Goal: Task Accomplishment & Management: Manage account settings

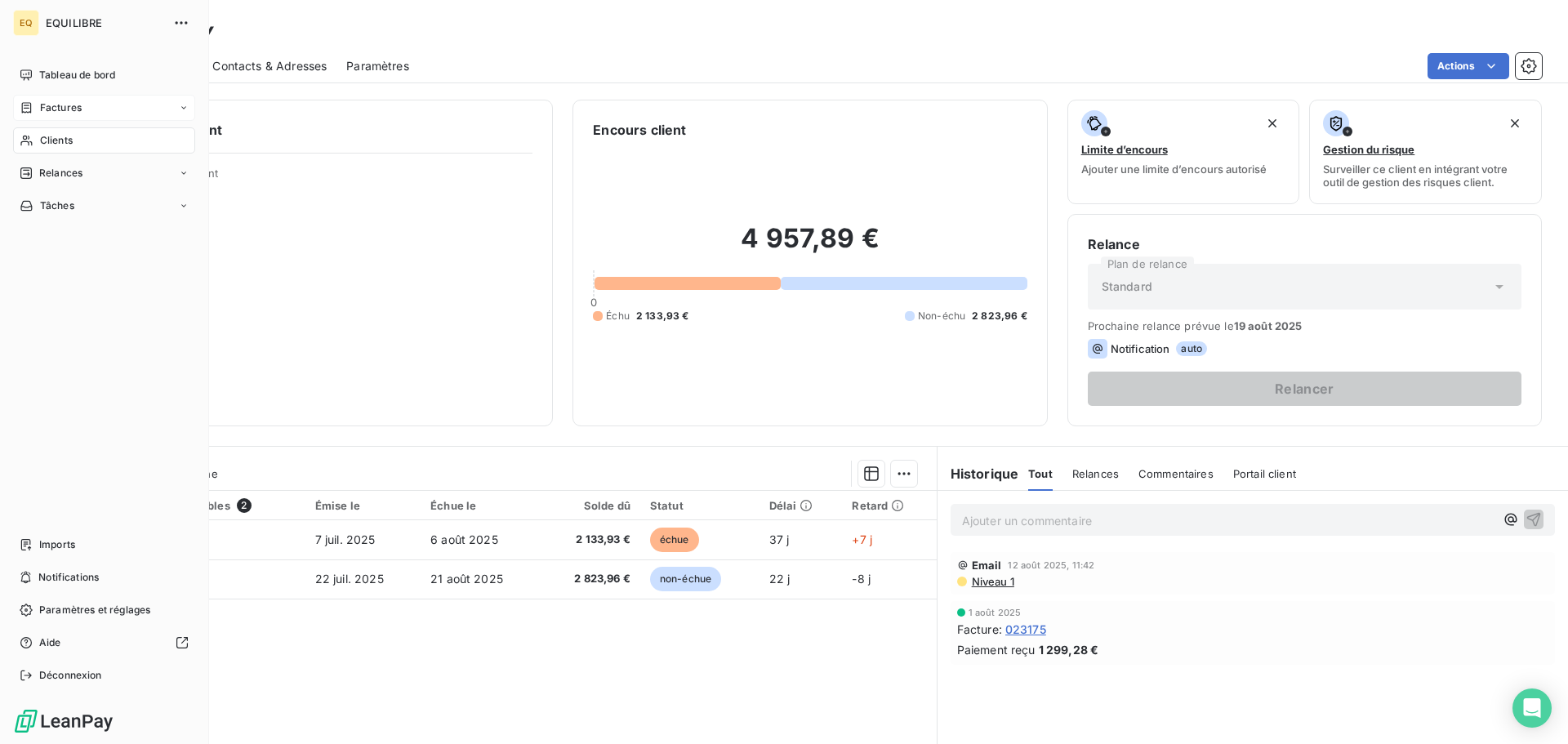
click at [82, 104] on div "Factures" at bounding box center [104, 108] width 182 height 26
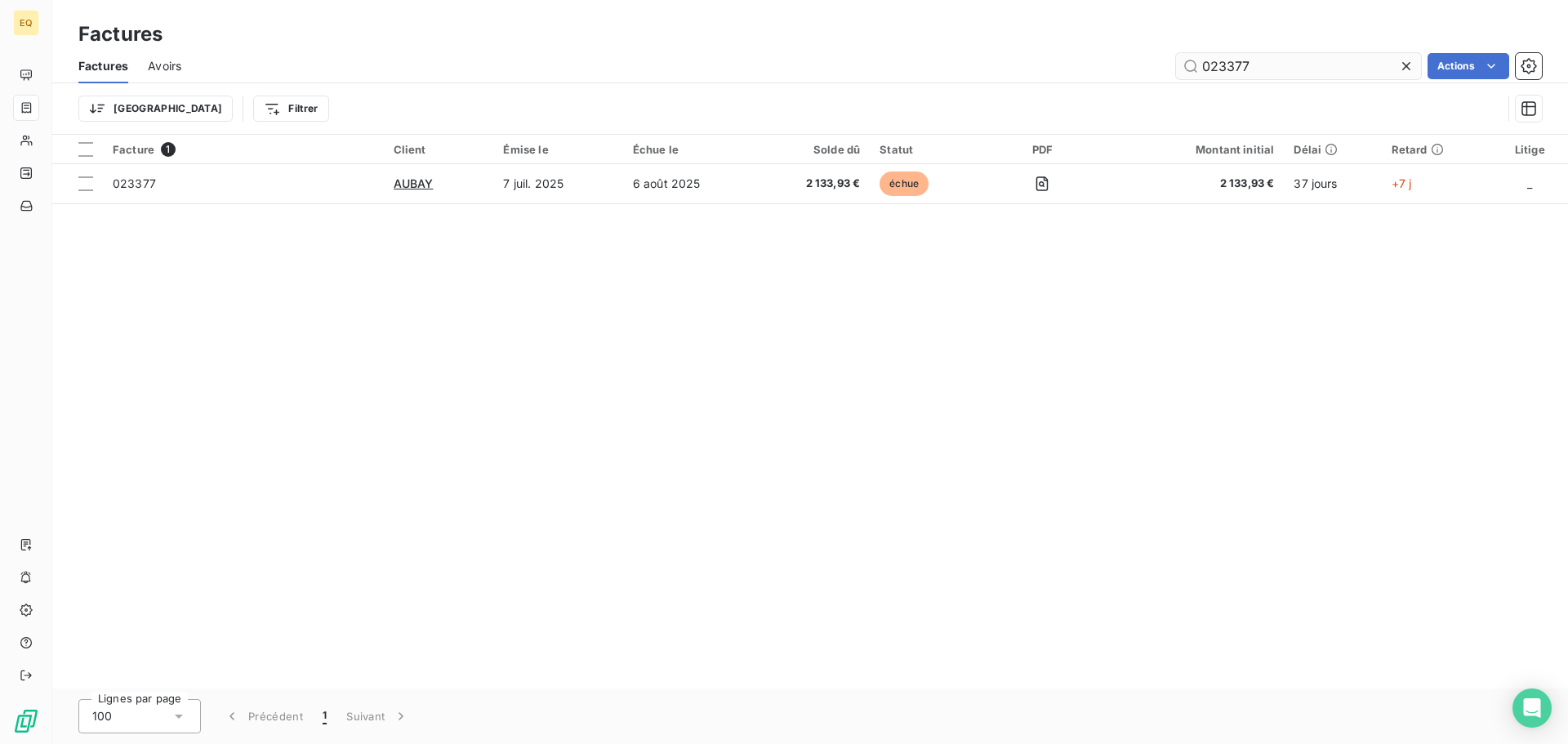
drag, startPoint x: 1257, startPoint y: 68, endPoint x: 1189, endPoint y: 68, distance: 68.0
click at [1189, 68] on input "023377" at bounding box center [1298, 66] width 245 height 26
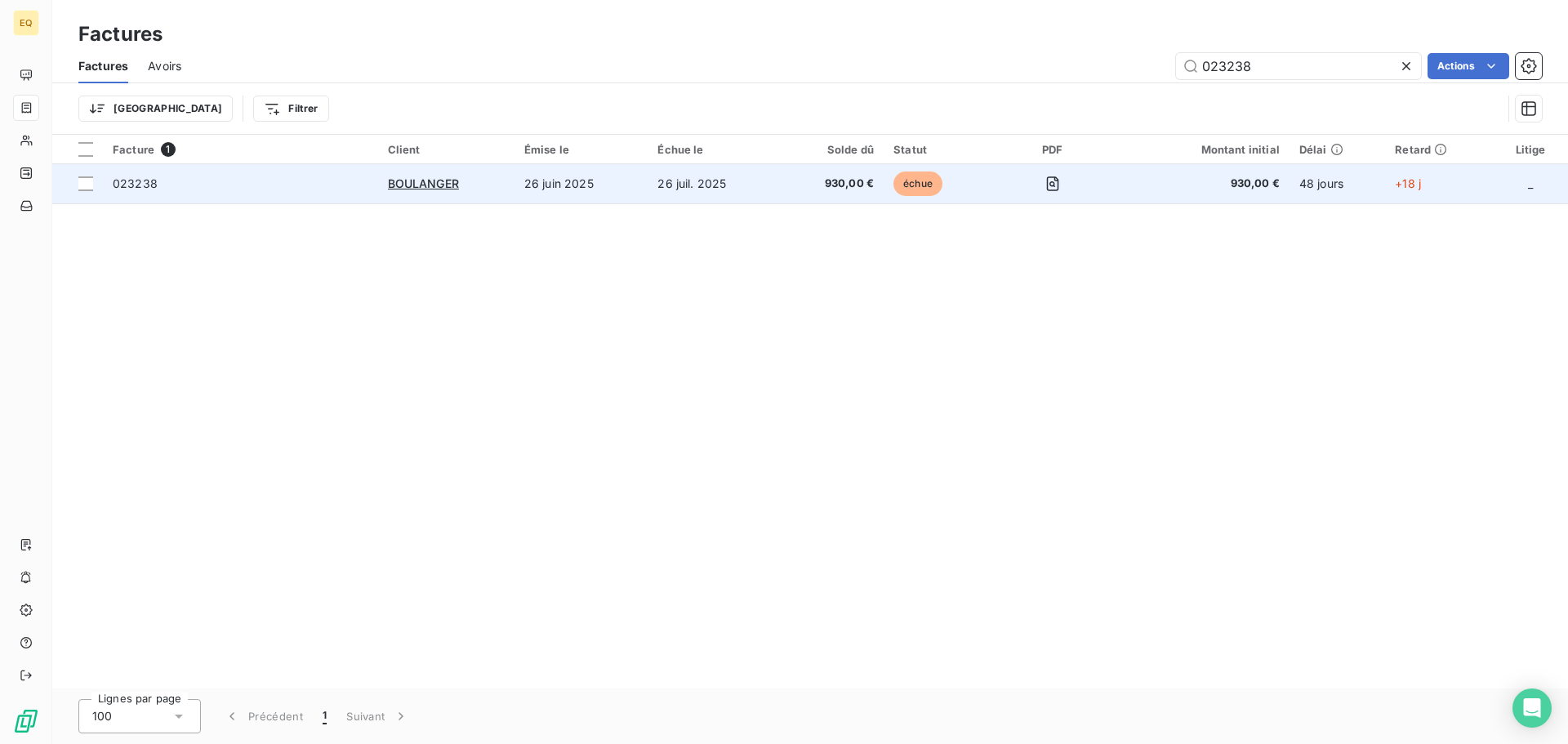
type input "023238"
click at [594, 182] on td "26 juin 2025" at bounding box center [581, 183] width 133 height 39
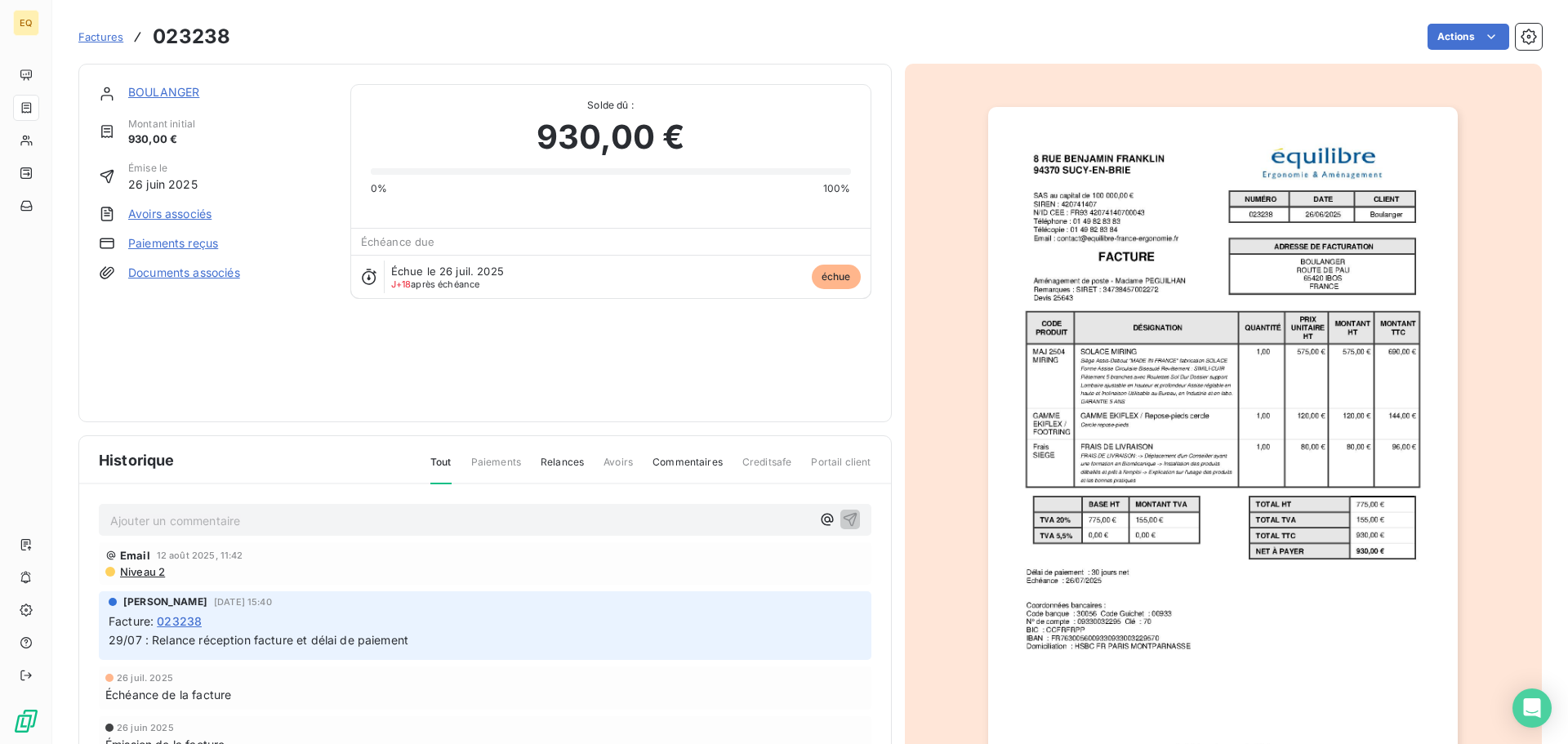
click at [153, 89] on link "BOULANGER" at bounding box center [164, 91] width 71 height 14
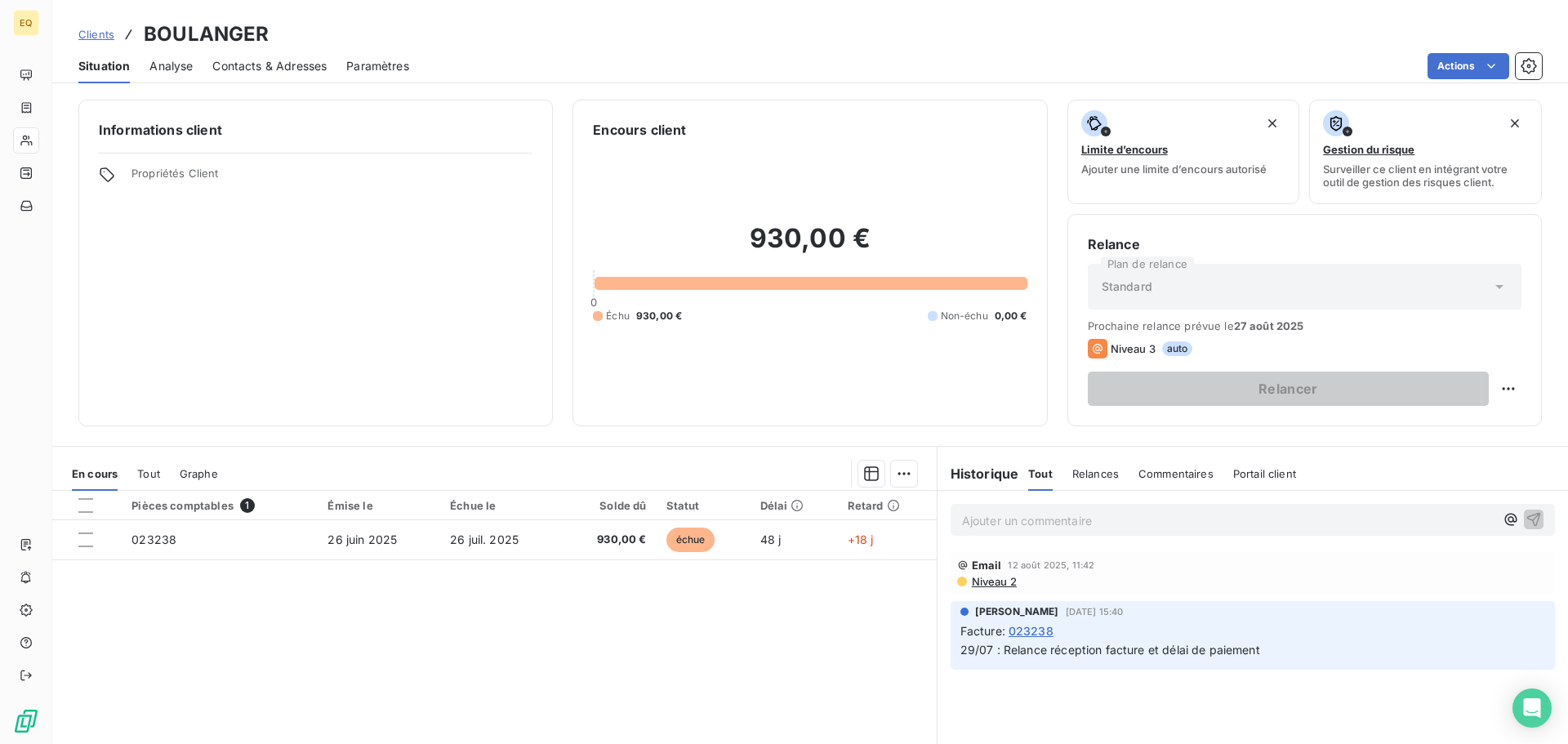
click at [282, 65] on span "Contacts & Adresses" at bounding box center [269, 67] width 114 height 16
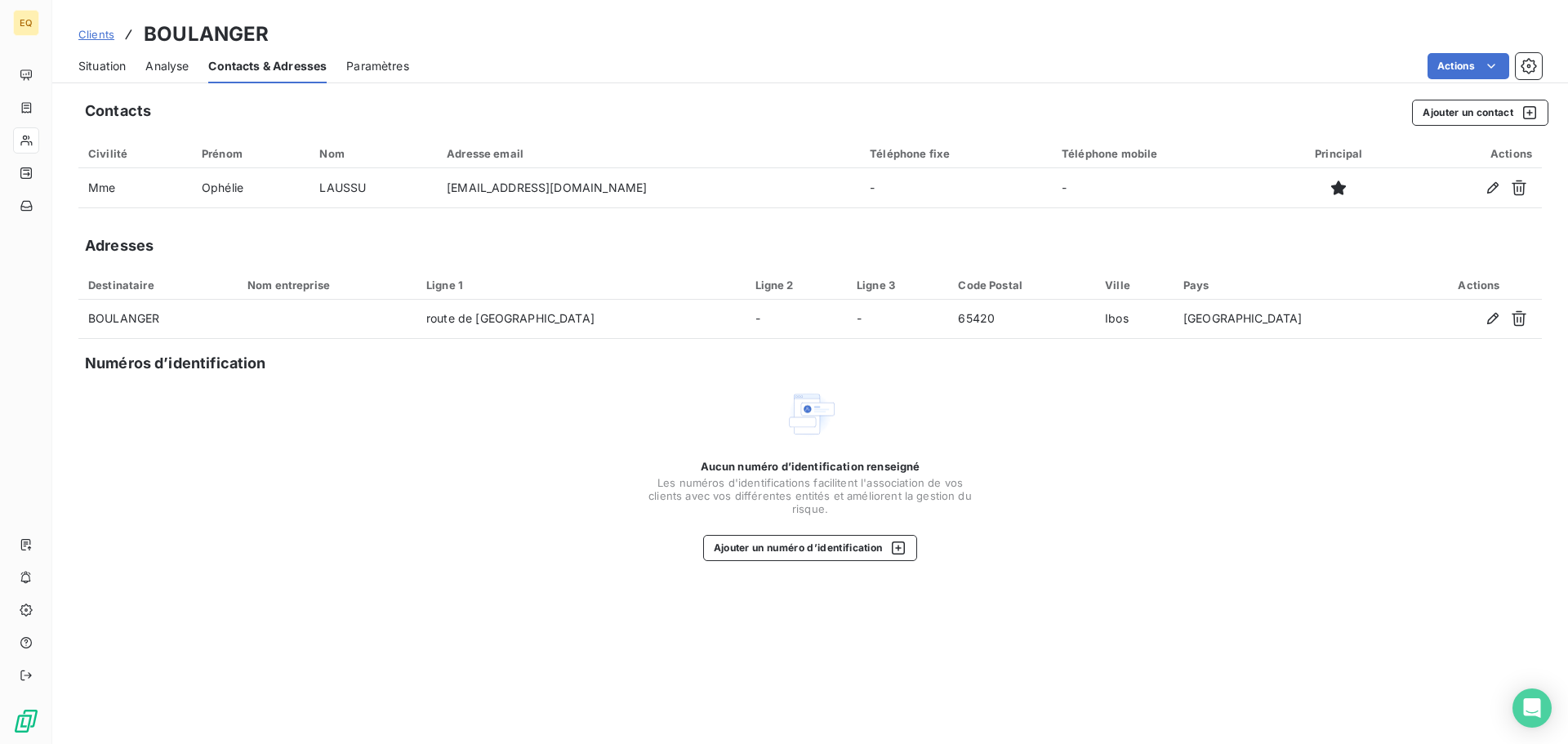
click at [174, 60] on span "Analyse" at bounding box center [166, 67] width 43 height 16
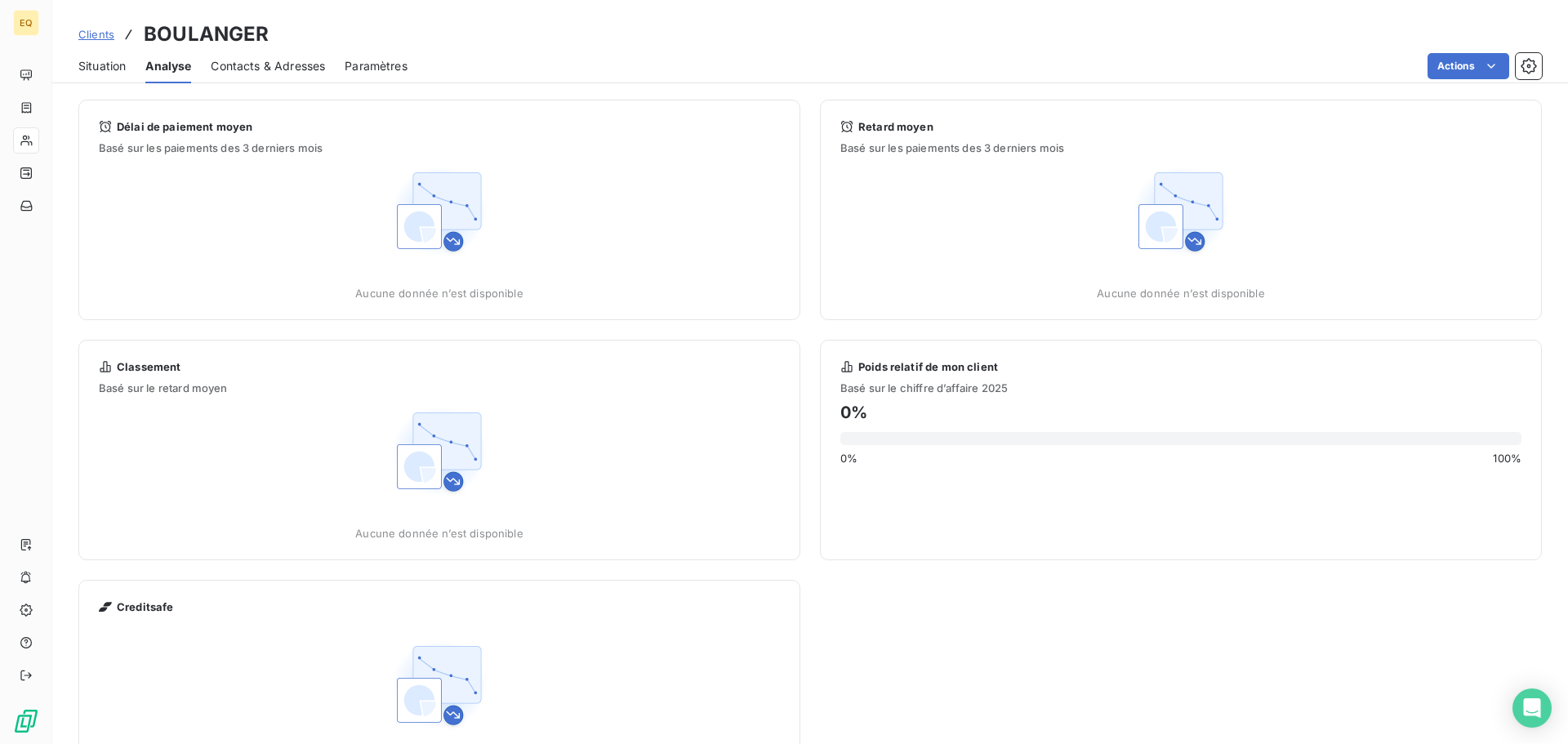
click at [102, 58] on span "Situation" at bounding box center [102, 67] width 47 height 16
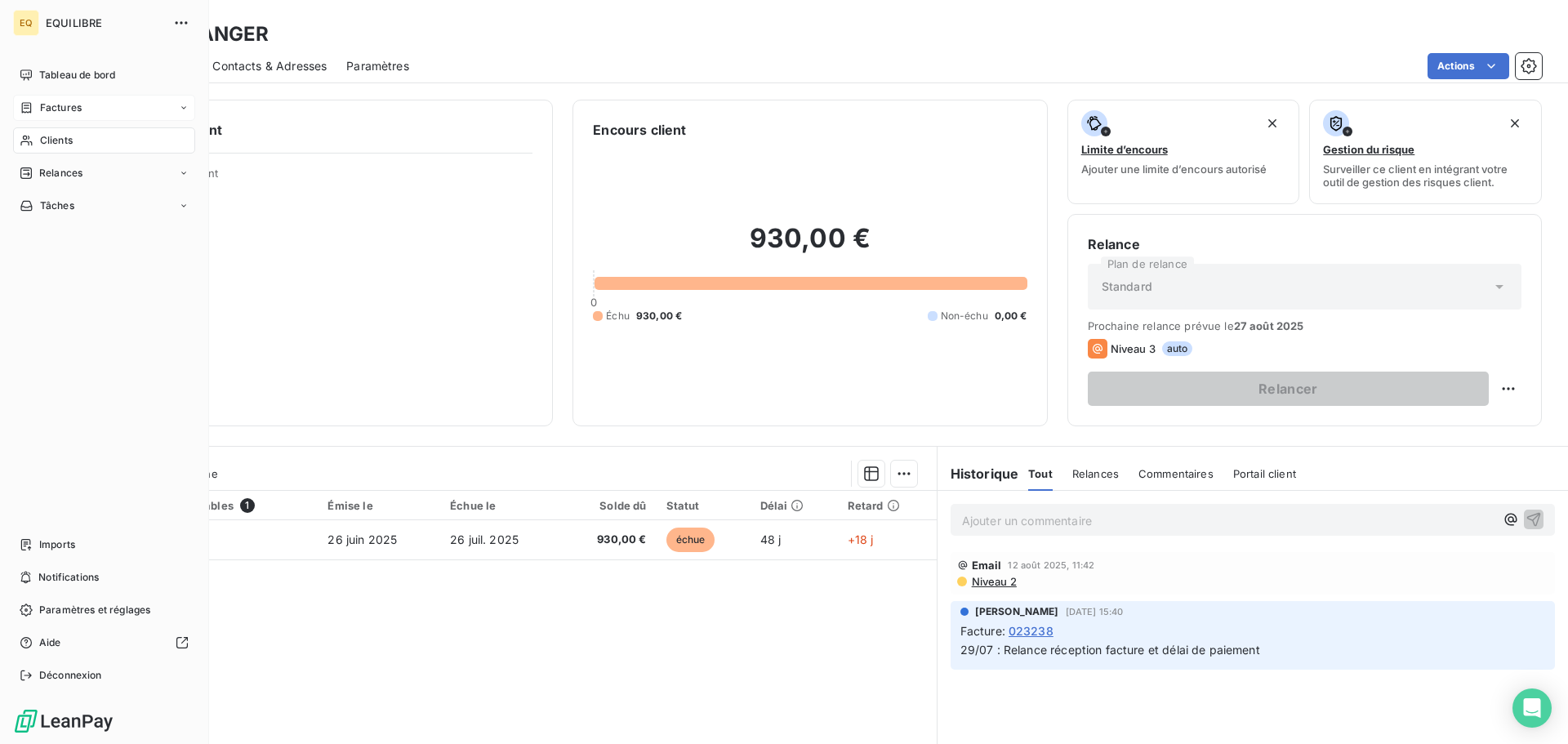
click at [71, 103] on span "Factures" at bounding box center [61, 108] width 42 height 15
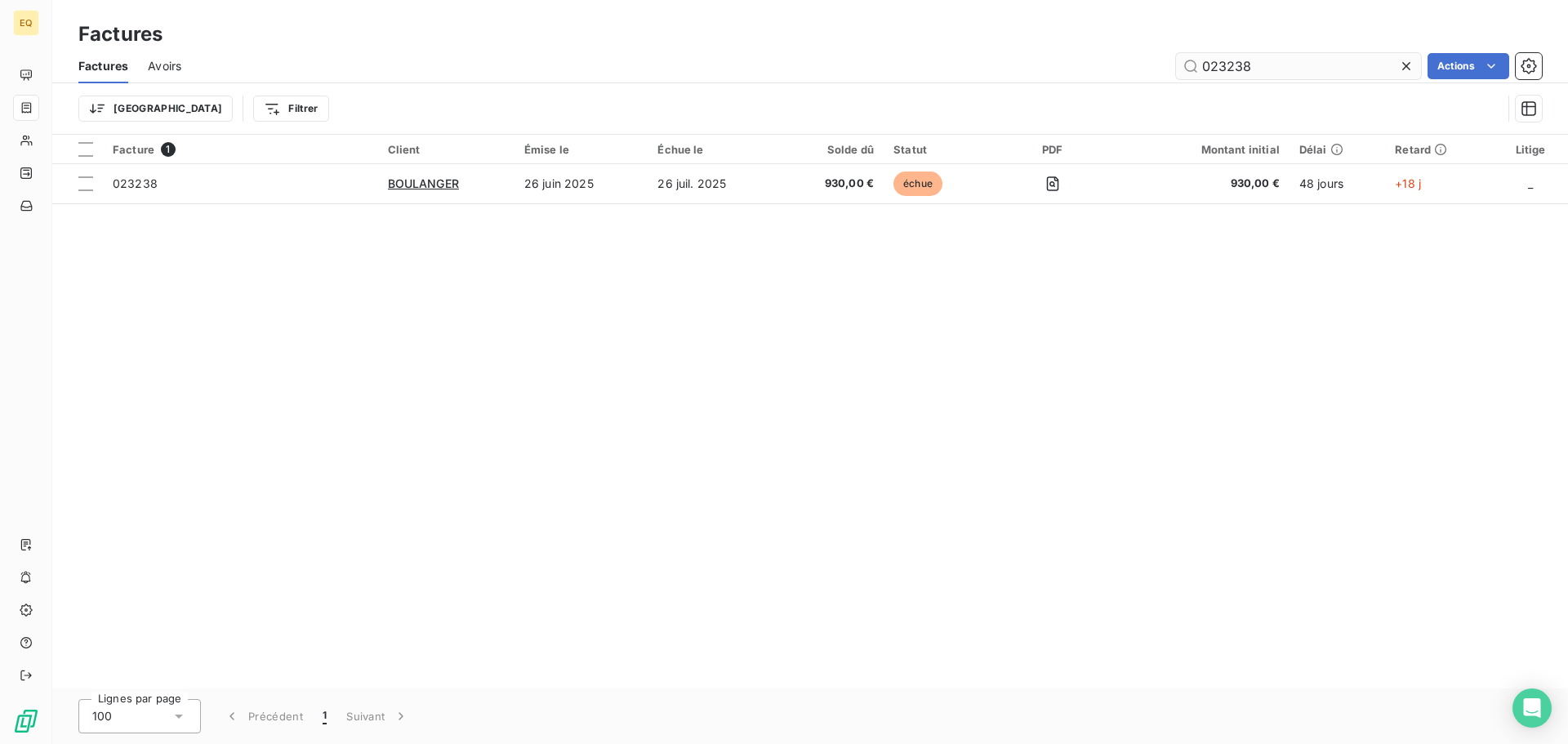
drag, startPoint x: 1266, startPoint y: 63, endPoint x: 1177, endPoint y: 57, distance: 89.2
click at [1177, 57] on input "023238" at bounding box center [1298, 66] width 245 height 26
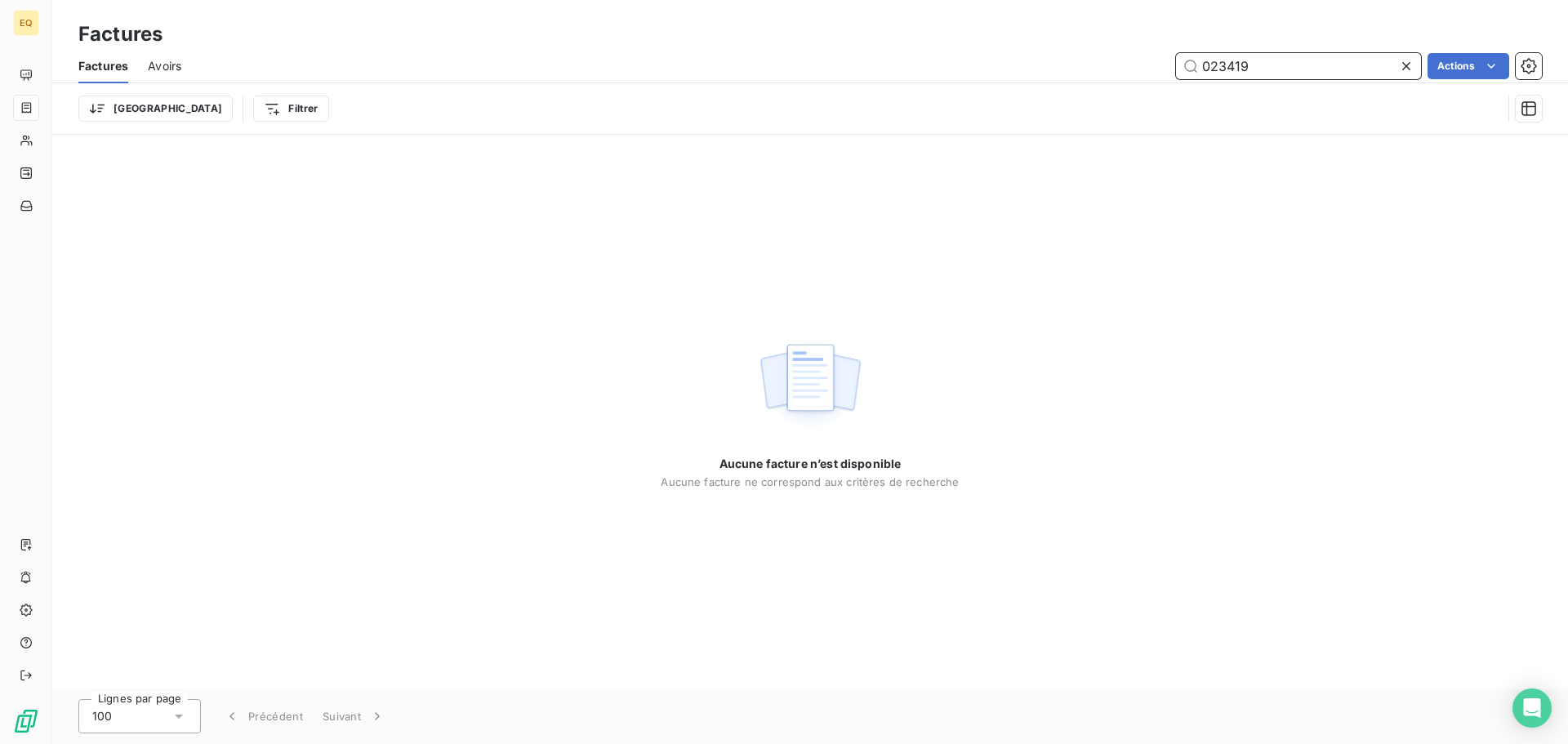
drag, startPoint x: 1264, startPoint y: 67, endPoint x: 1193, endPoint y: 67, distance: 71.0
click at [1194, 67] on input "023419" at bounding box center [1298, 66] width 245 height 26
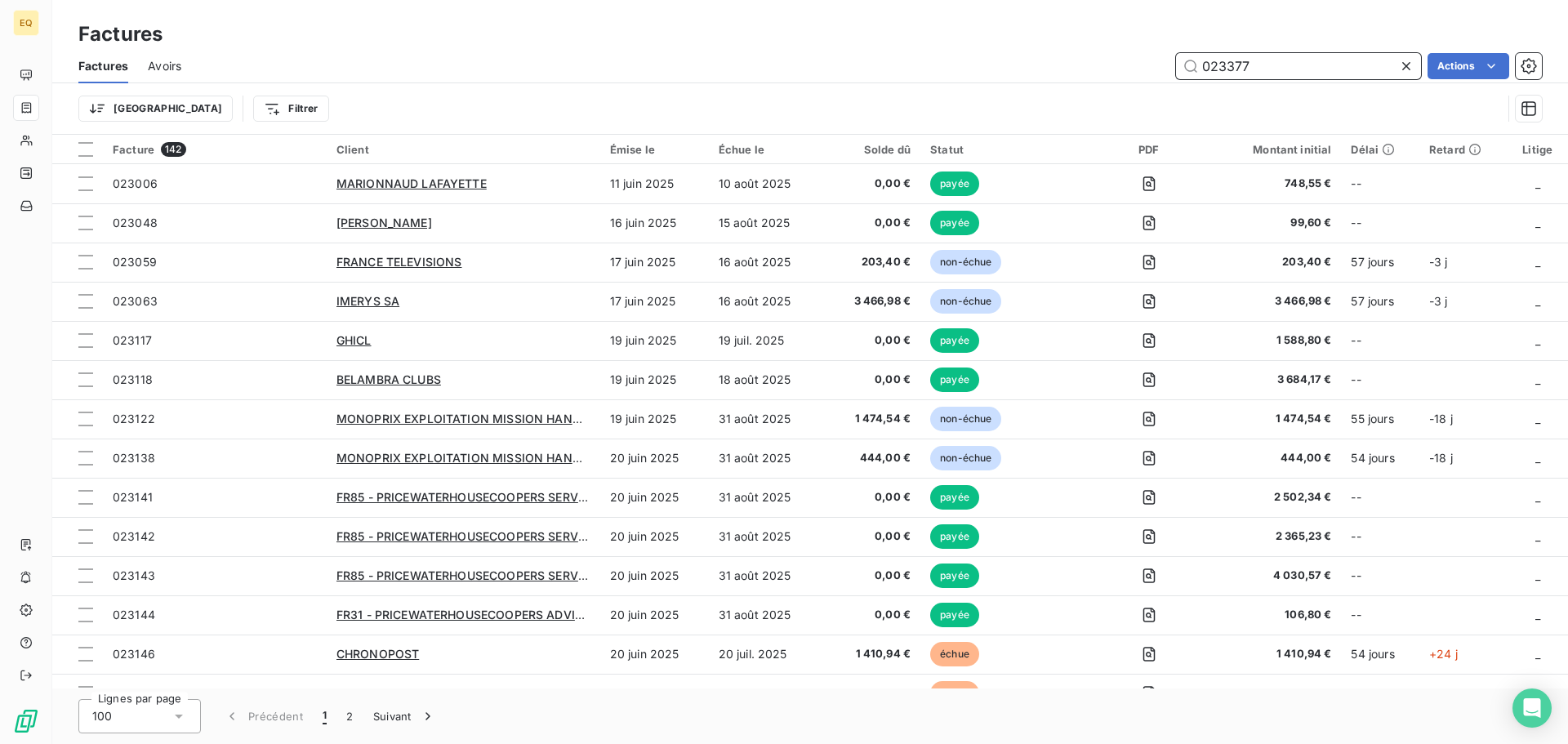
type input "023377"
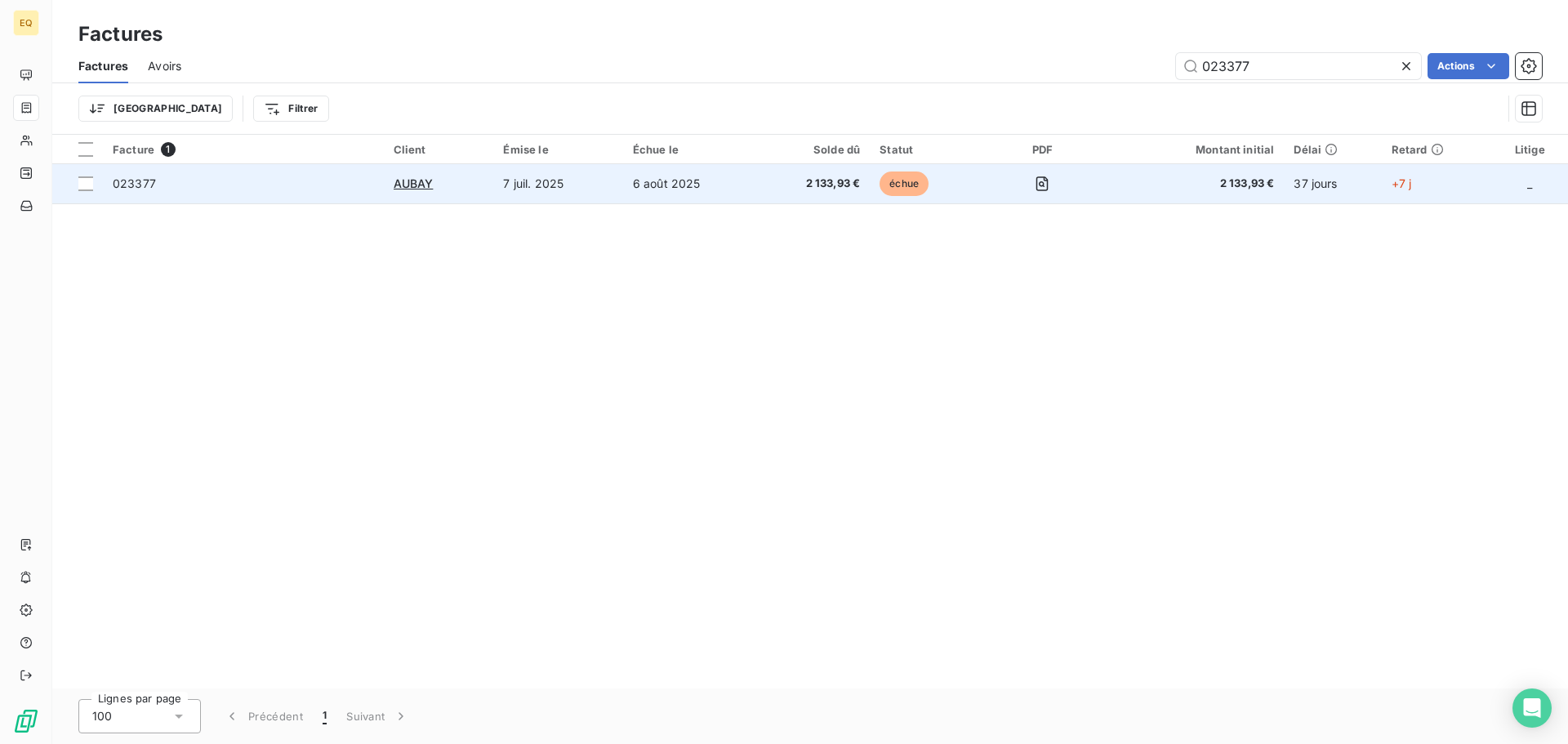
click at [650, 176] on td "6 août 2025" at bounding box center [689, 183] width 134 height 39
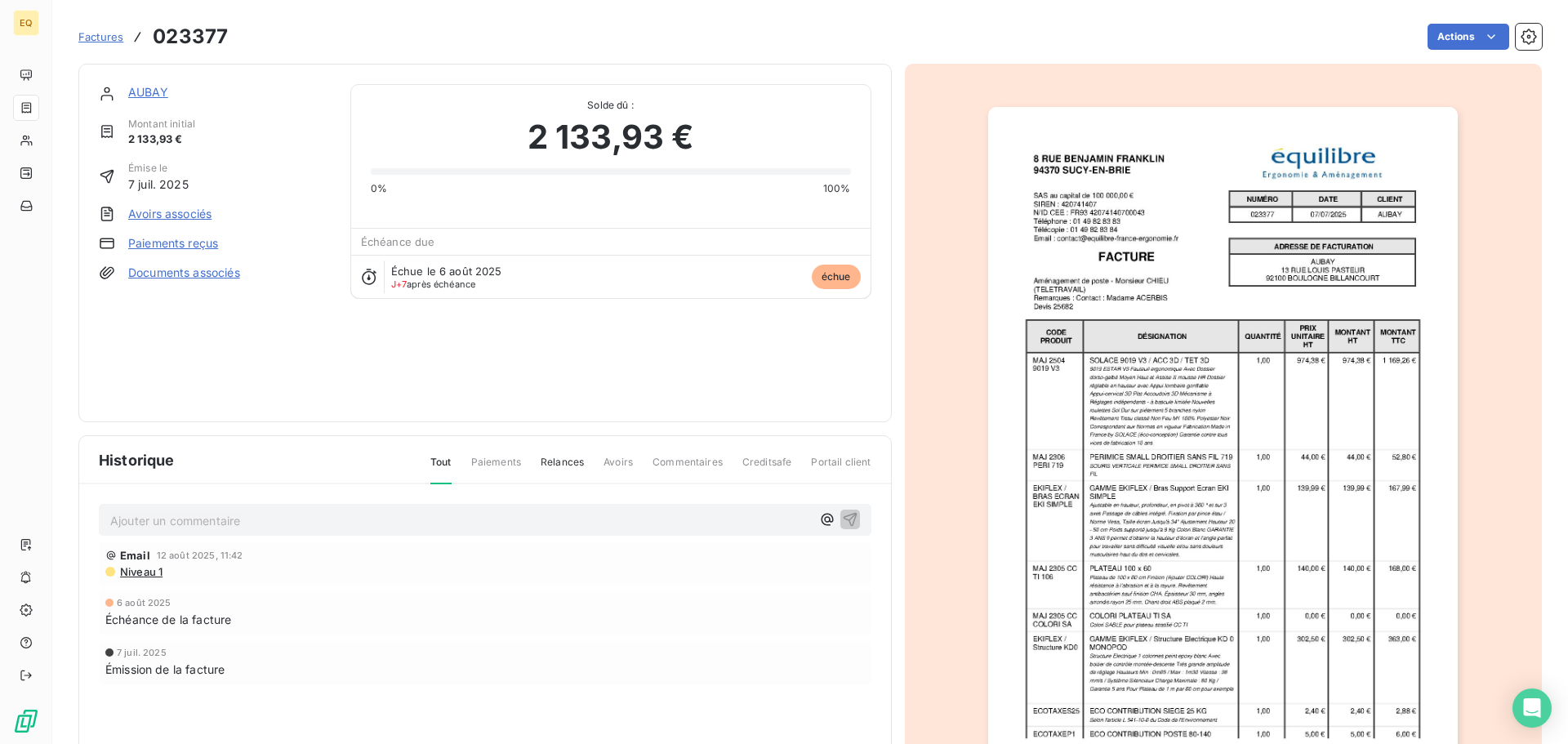
click at [152, 91] on link "AUBAY" at bounding box center [149, 91] width 40 height 14
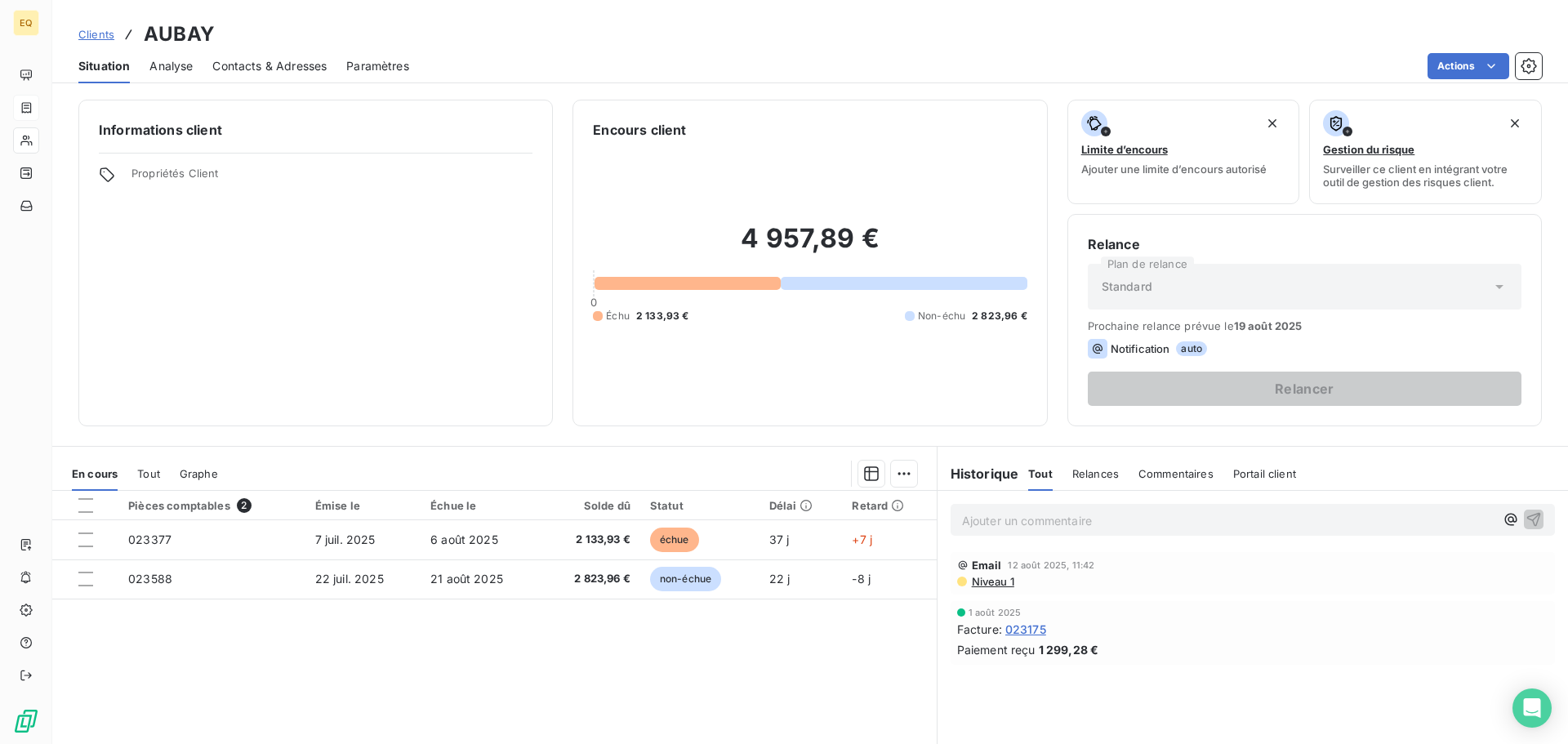
click at [98, 34] on span "Clients" at bounding box center [96, 34] width 36 height 13
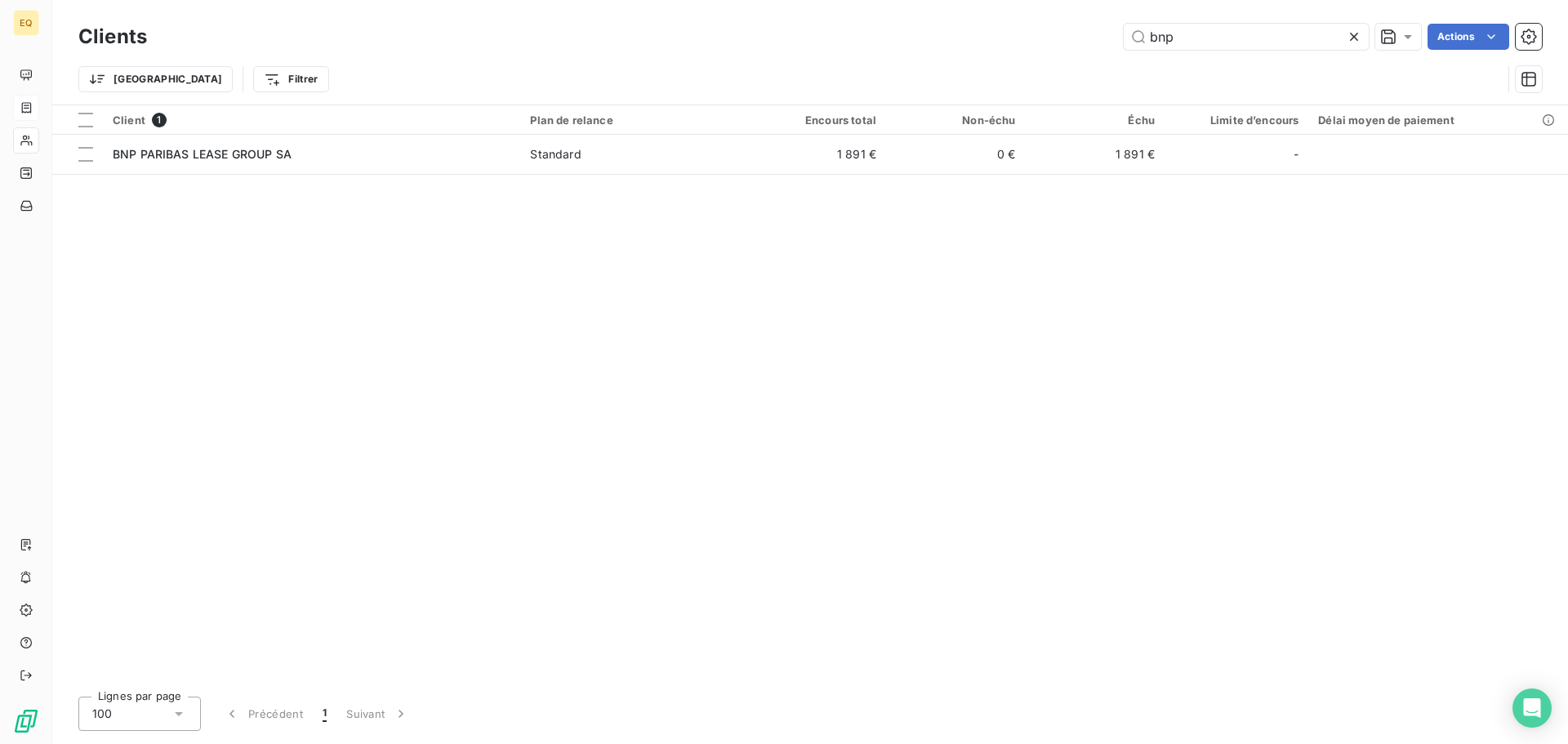
drag, startPoint x: 1193, startPoint y: 36, endPoint x: 1097, endPoint y: 24, distance: 96.7
click at [1098, 24] on div "bnp Actions" at bounding box center [854, 36] width 1375 height 26
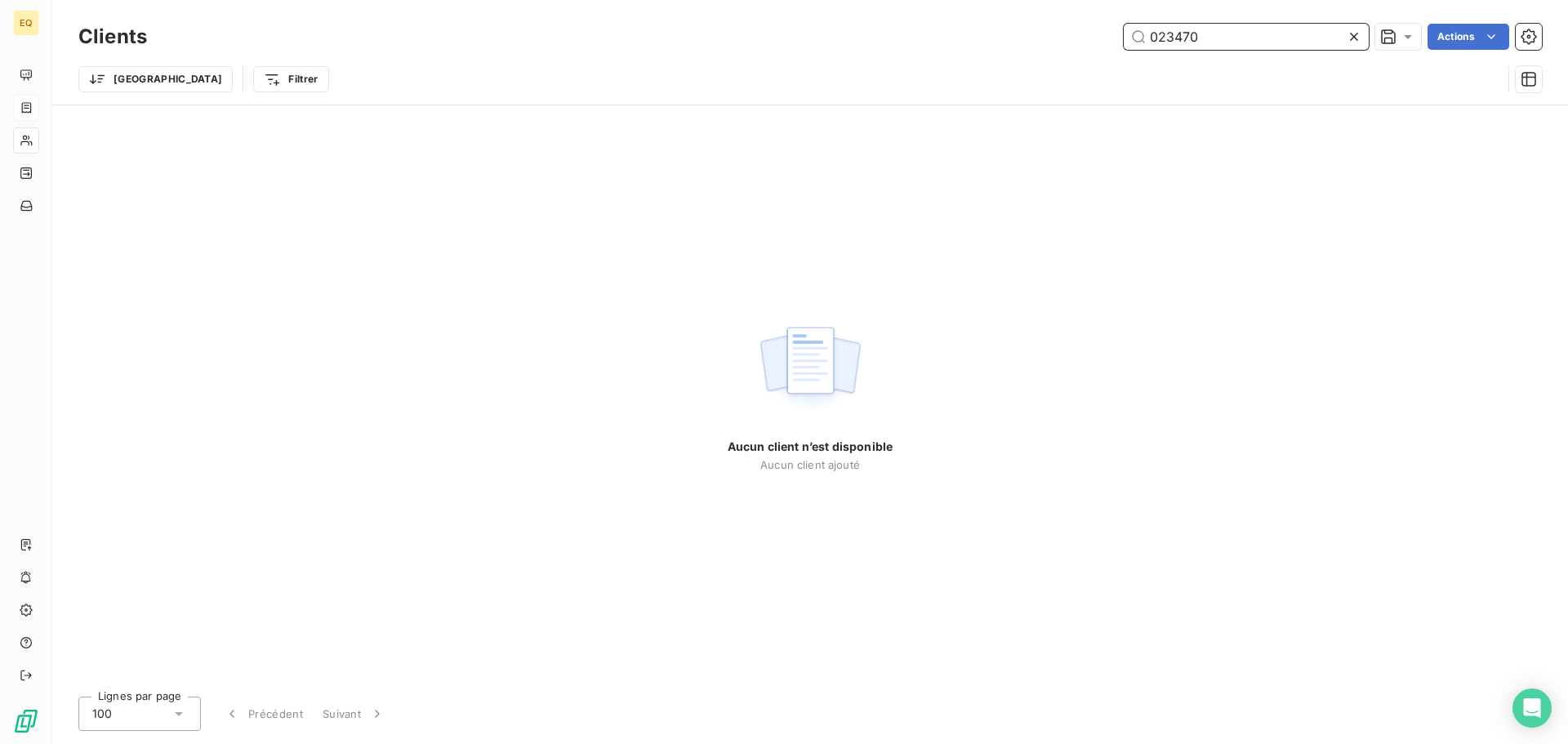
drag, startPoint x: 1222, startPoint y: 38, endPoint x: 1087, endPoint y: 36, distance: 135.0
click at [1088, 36] on div "023470 Actions" at bounding box center [854, 36] width 1375 height 26
drag, startPoint x: 1216, startPoint y: 37, endPoint x: 1133, endPoint y: 36, distance: 83.0
click at [1137, 34] on input "023398" at bounding box center [1246, 36] width 245 height 26
drag, startPoint x: 1210, startPoint y: 38, endPoint x: 1100, endPoint y: 21, distance: 111.3
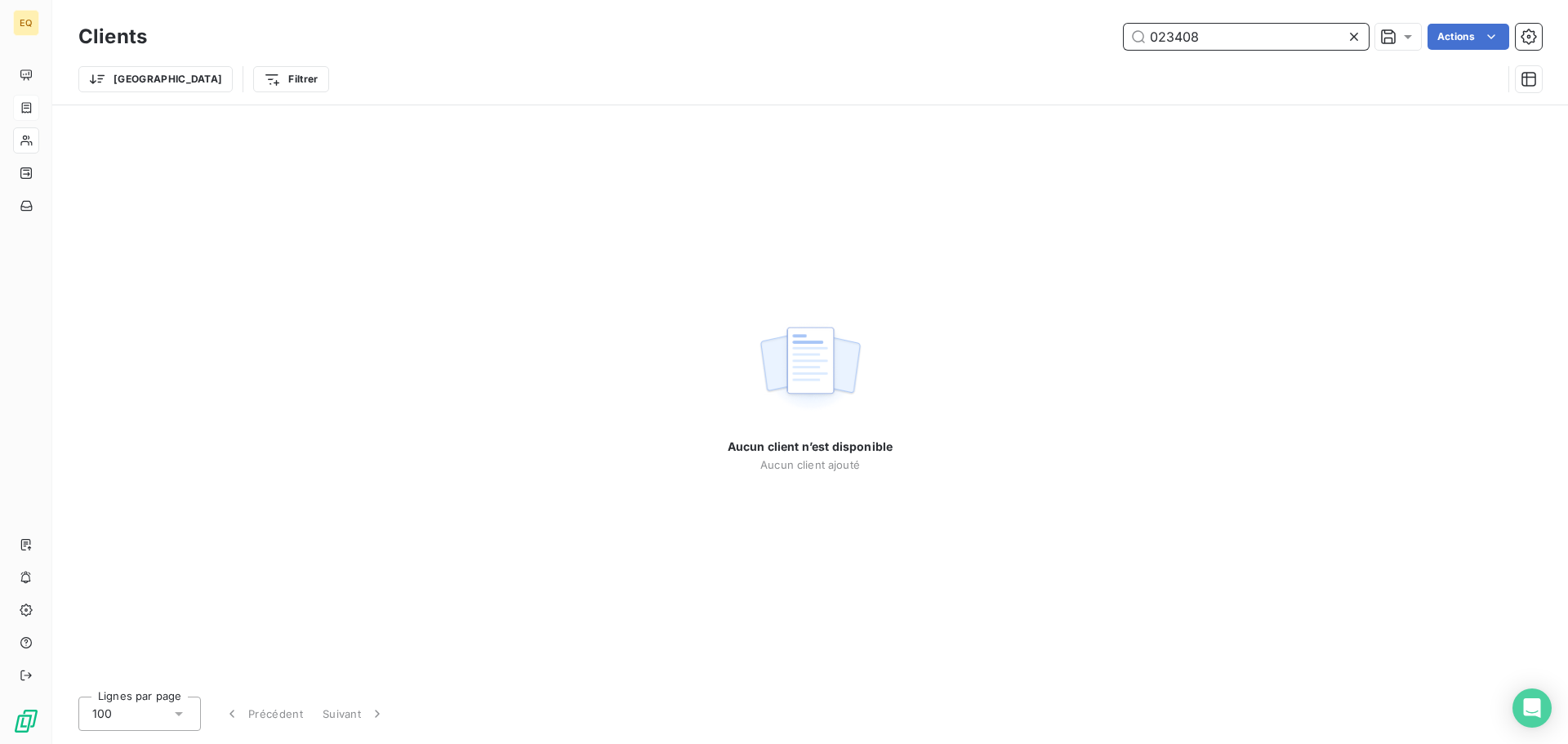
click at [1100, 21] on div "Clients 023408 Actions" at bounding box center [810, 36] width 1463 height 35
type input "023182"
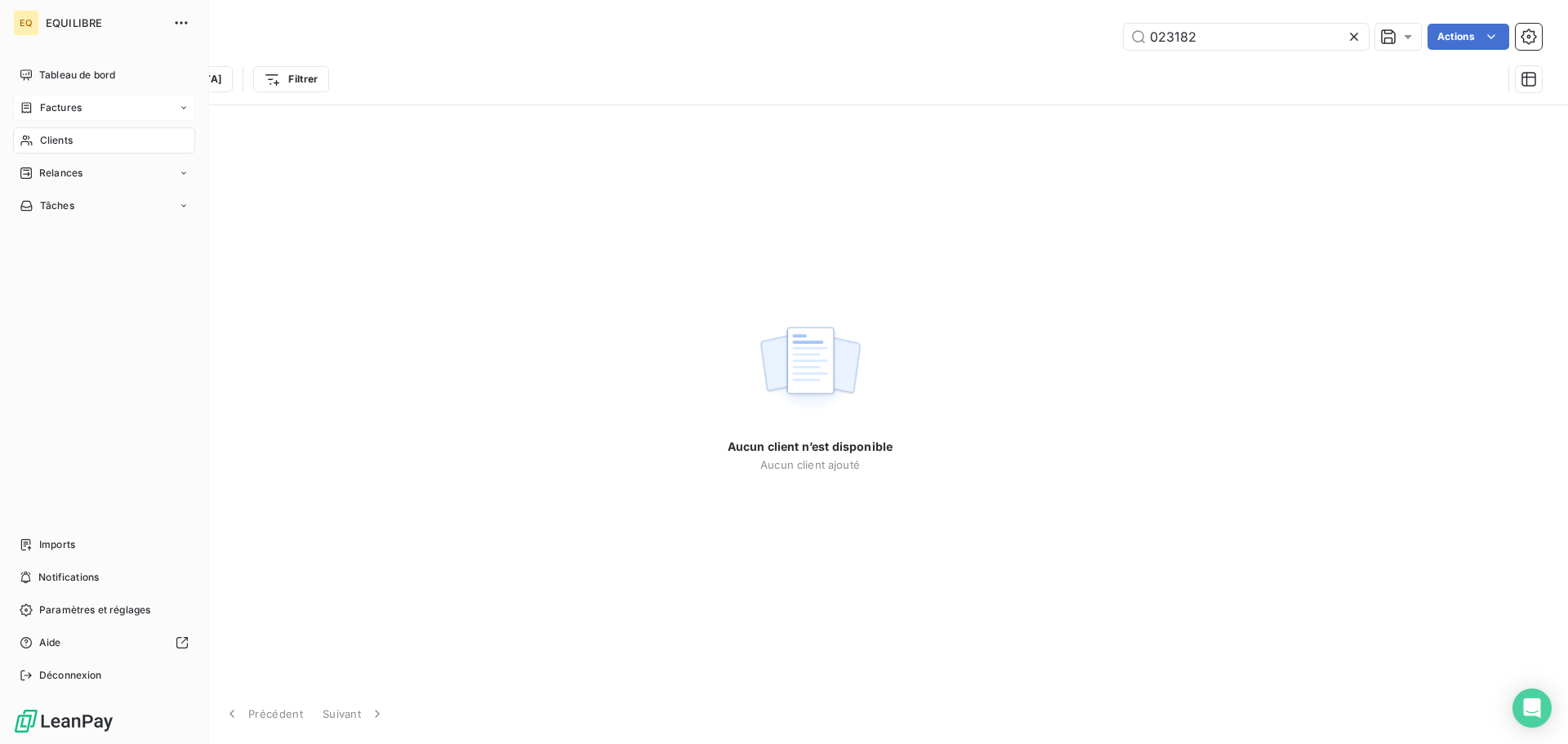
click at [135, 109] on div "Factures" at bounding box center [104, 108] width 182 height 26
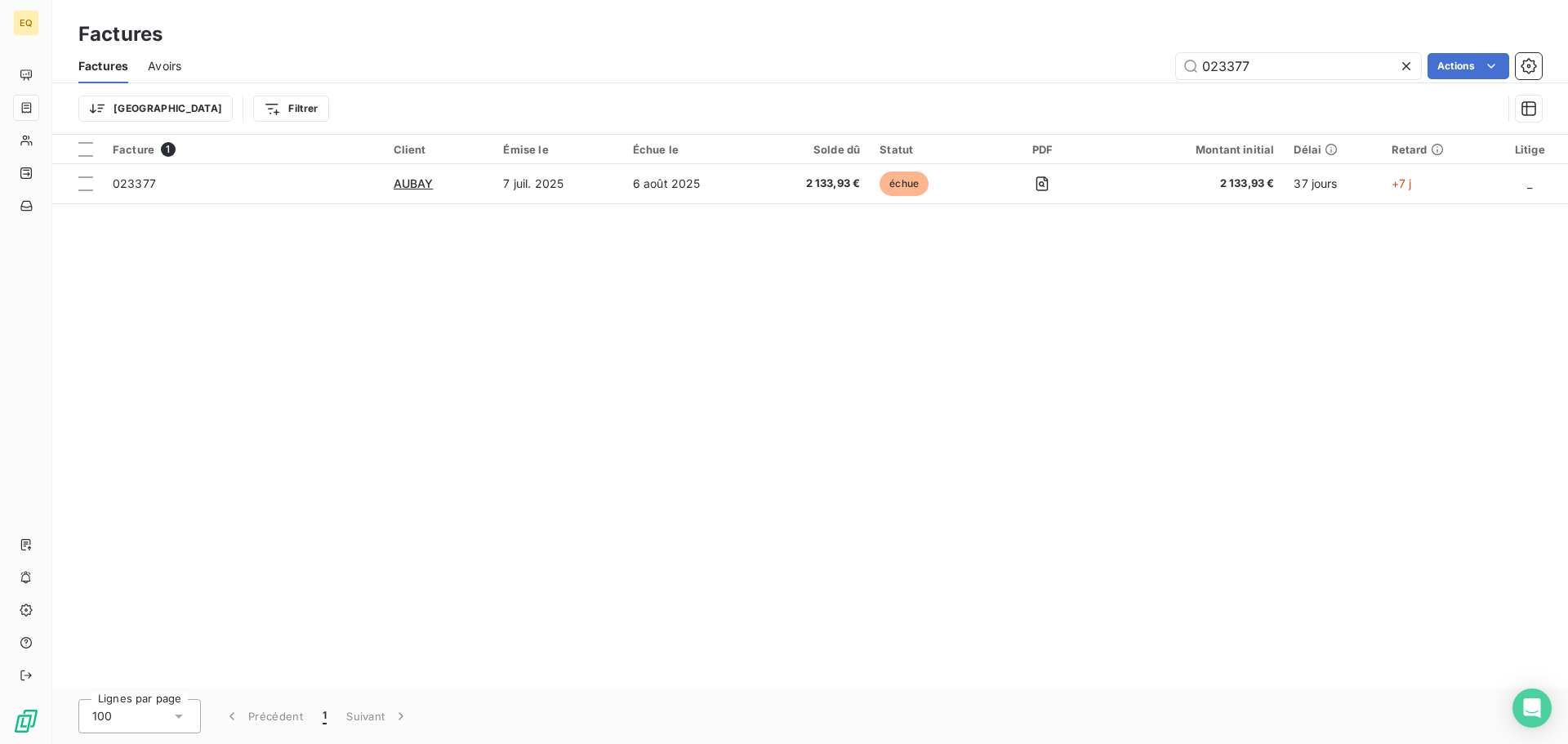
drag, startPoint x: 1281, startPoint y: 75, endPoint x: 1153, endPoint y: 69, distance: 128.1
click at [1154, 69] on div "023377 Actions" at bounding box center [871, 66] width 1341 height 26
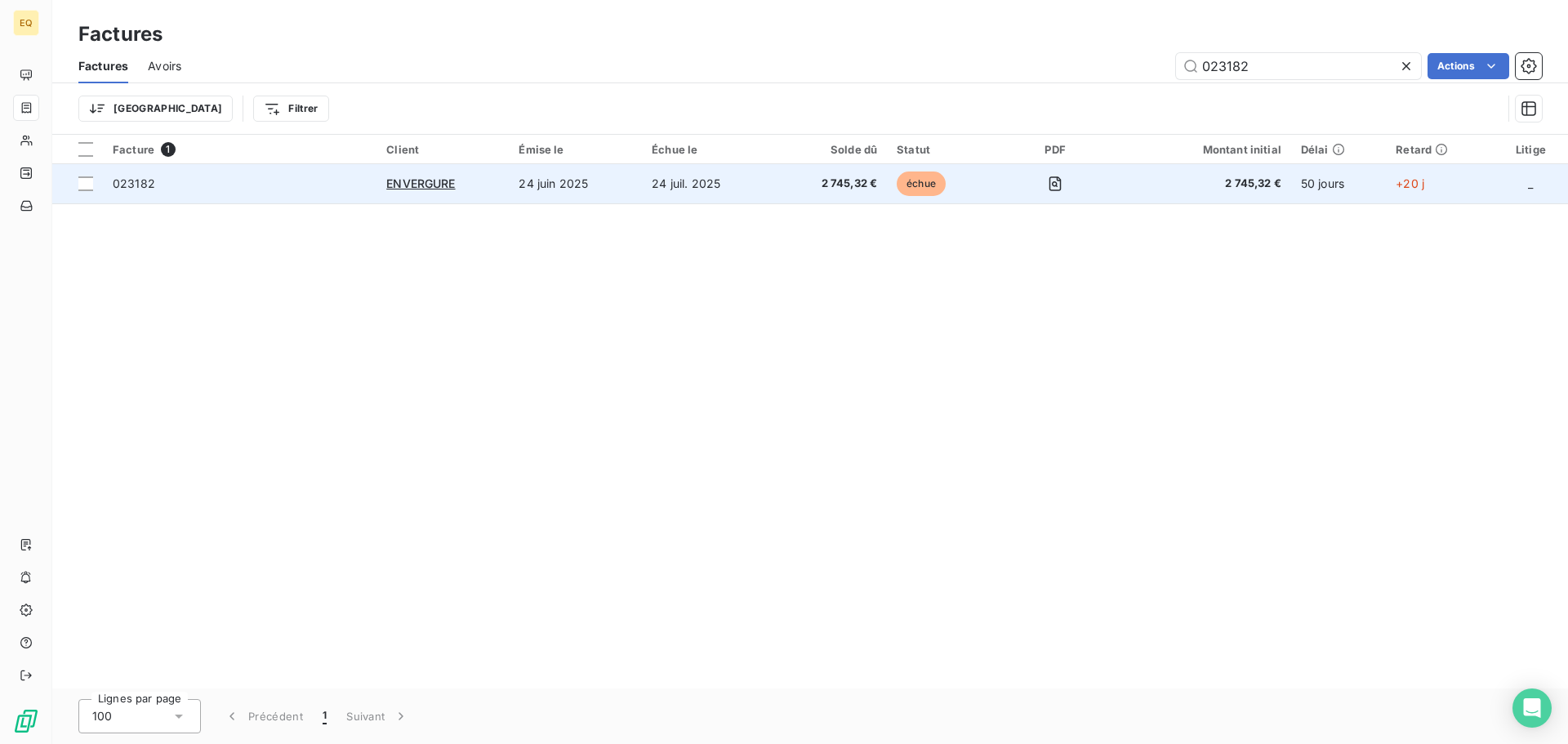
type input "023182"
click at [552, 184] on td "24 juin 2025" at bounding box center [575, 183] width 133 height 39
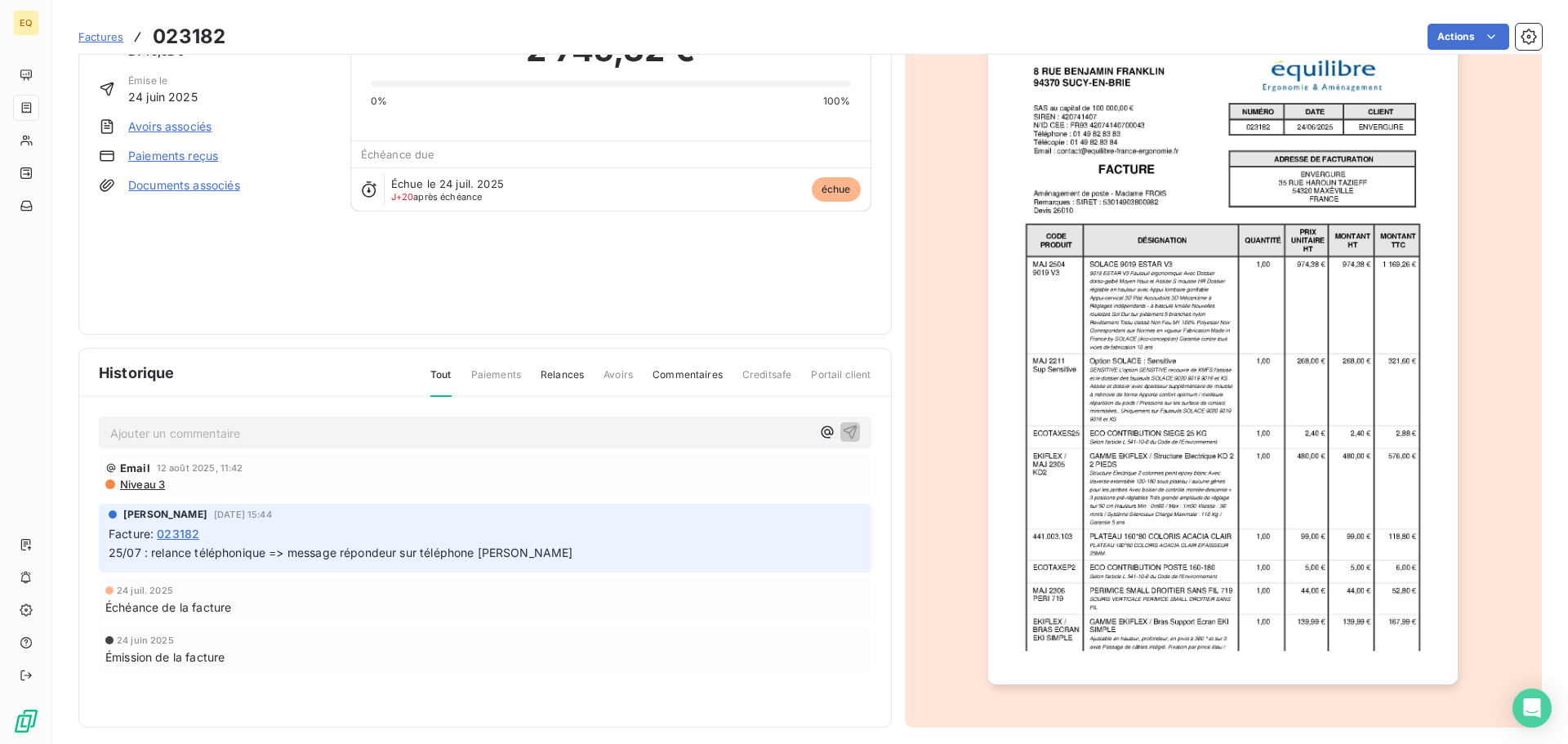
scroll to position [98, 0]
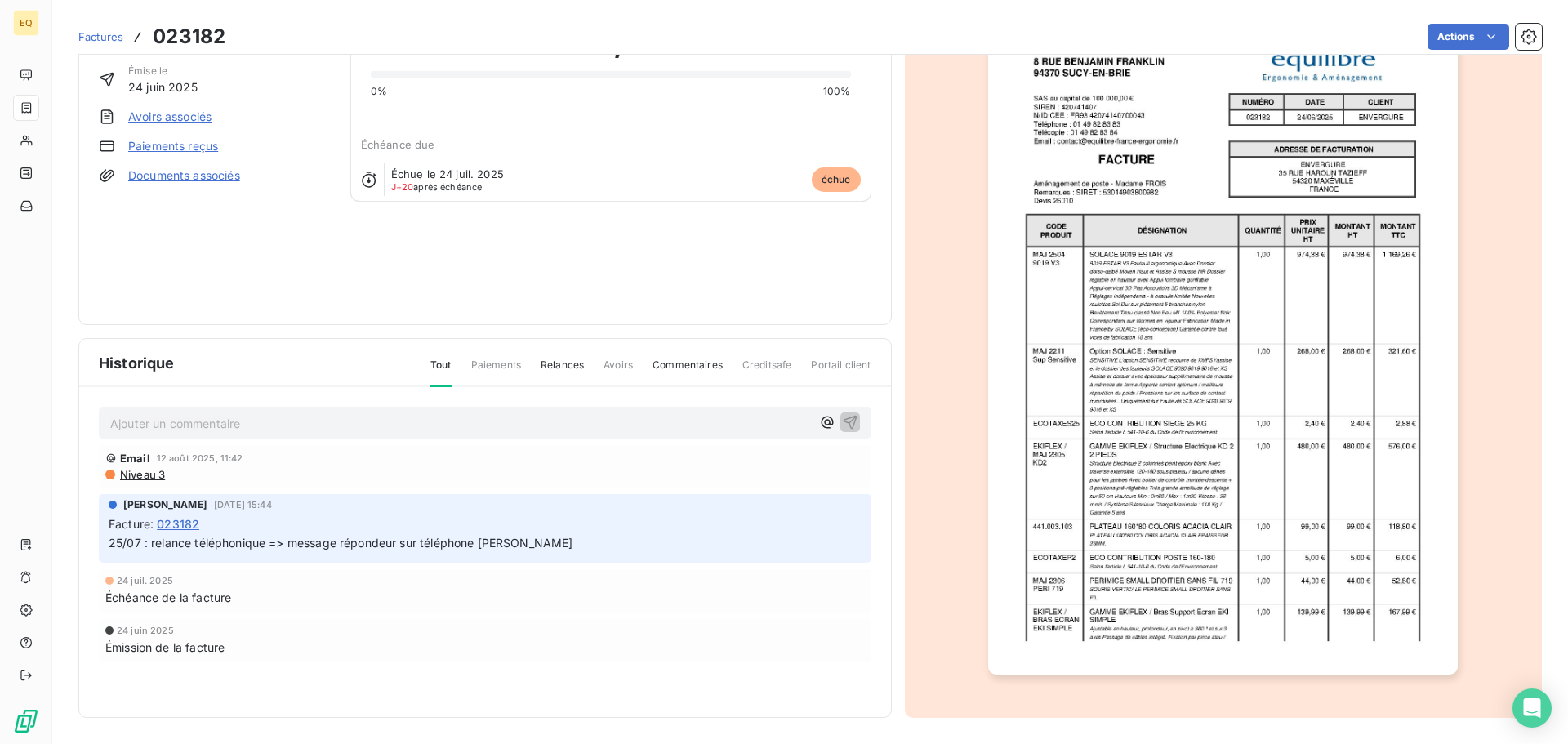
click at [182, 176] on link "Documents associés" at bounding box center [184, 176] width 112 height 16
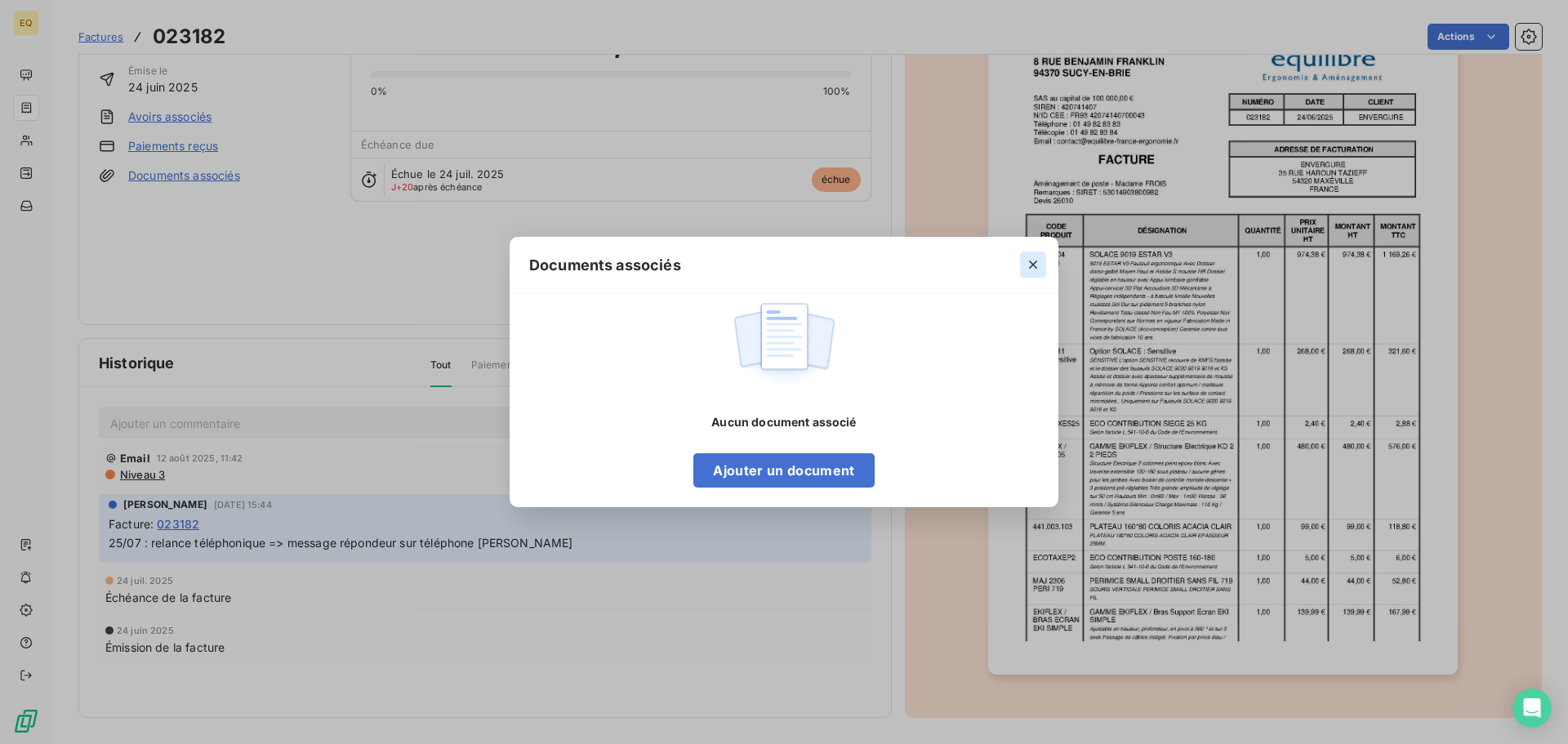
click at [1027, 257] on icon "button" at bounding box center [1033, 264] width 16 height 16
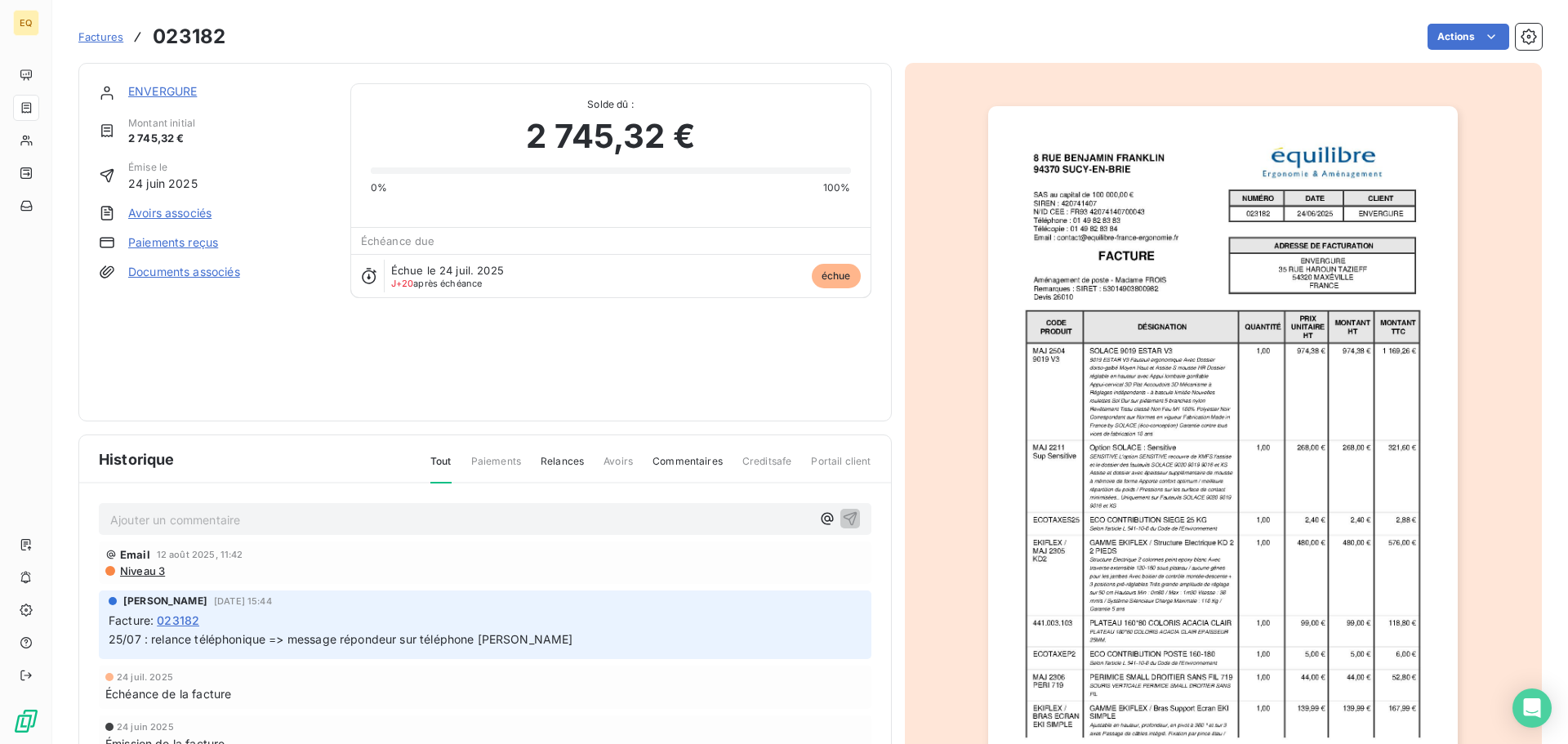
scroll to position [0, 0]
click at [182, 90] on link "ENVERGURE" at bounding box center [162, 91] width 68 height 14
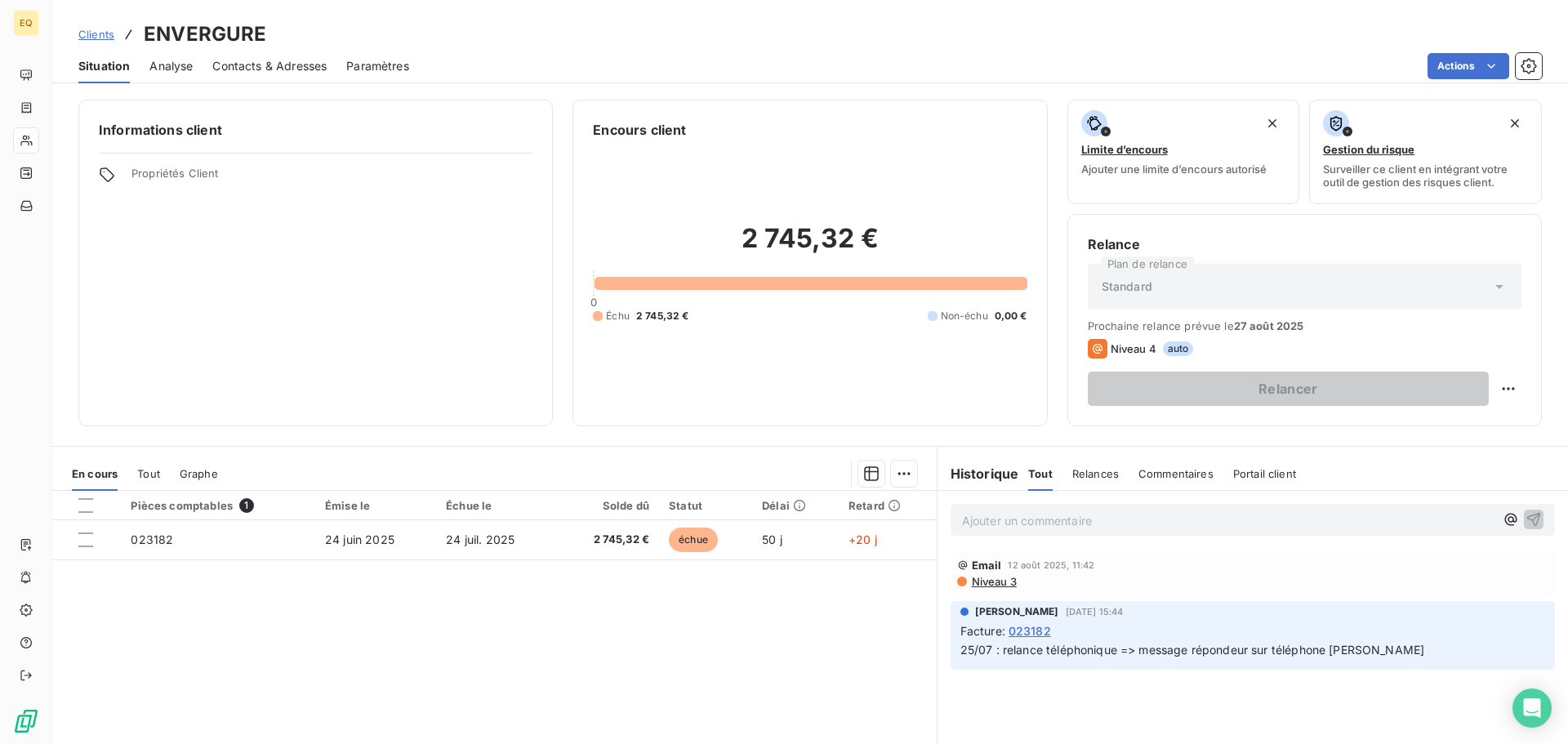
click at [95, 30] on span "Clients" at bounding box center [96, 34] width 36 height 13
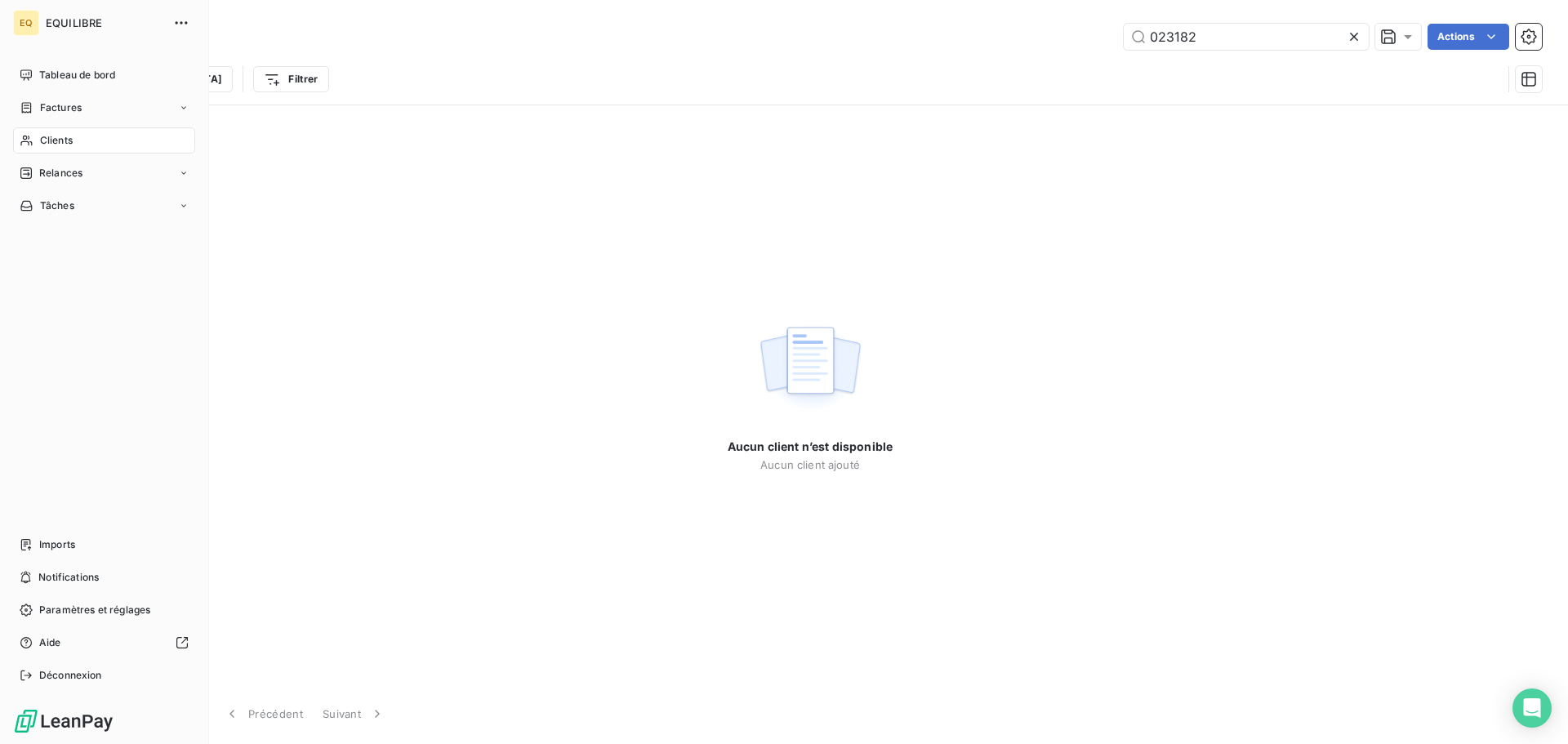
click at [70, 100] on span "Factures" at bounding box center [61, 108] width 42 height 15
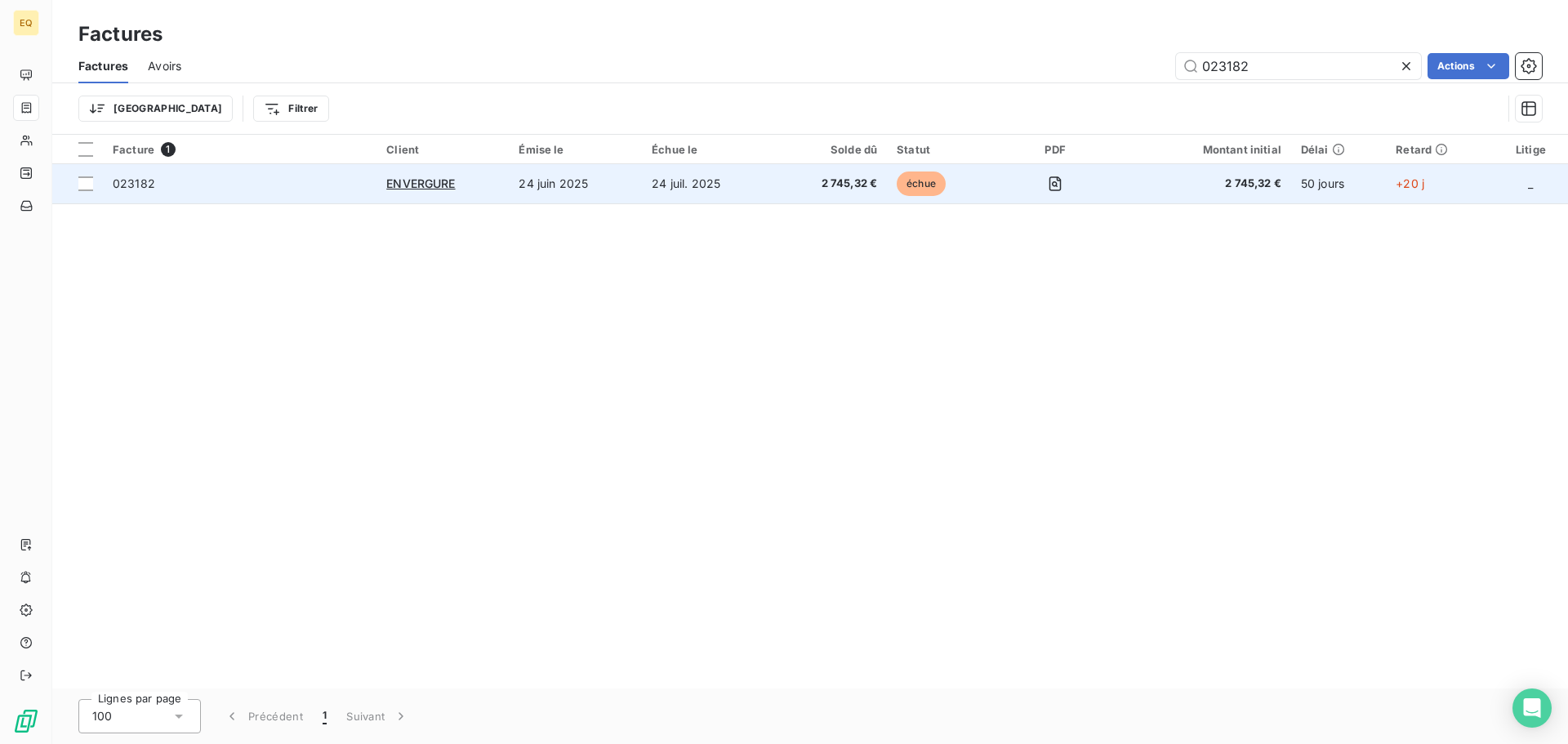
click at [508, 180] on td "ENVERGURE" at bounding box center [442, 183] width 132 height 39
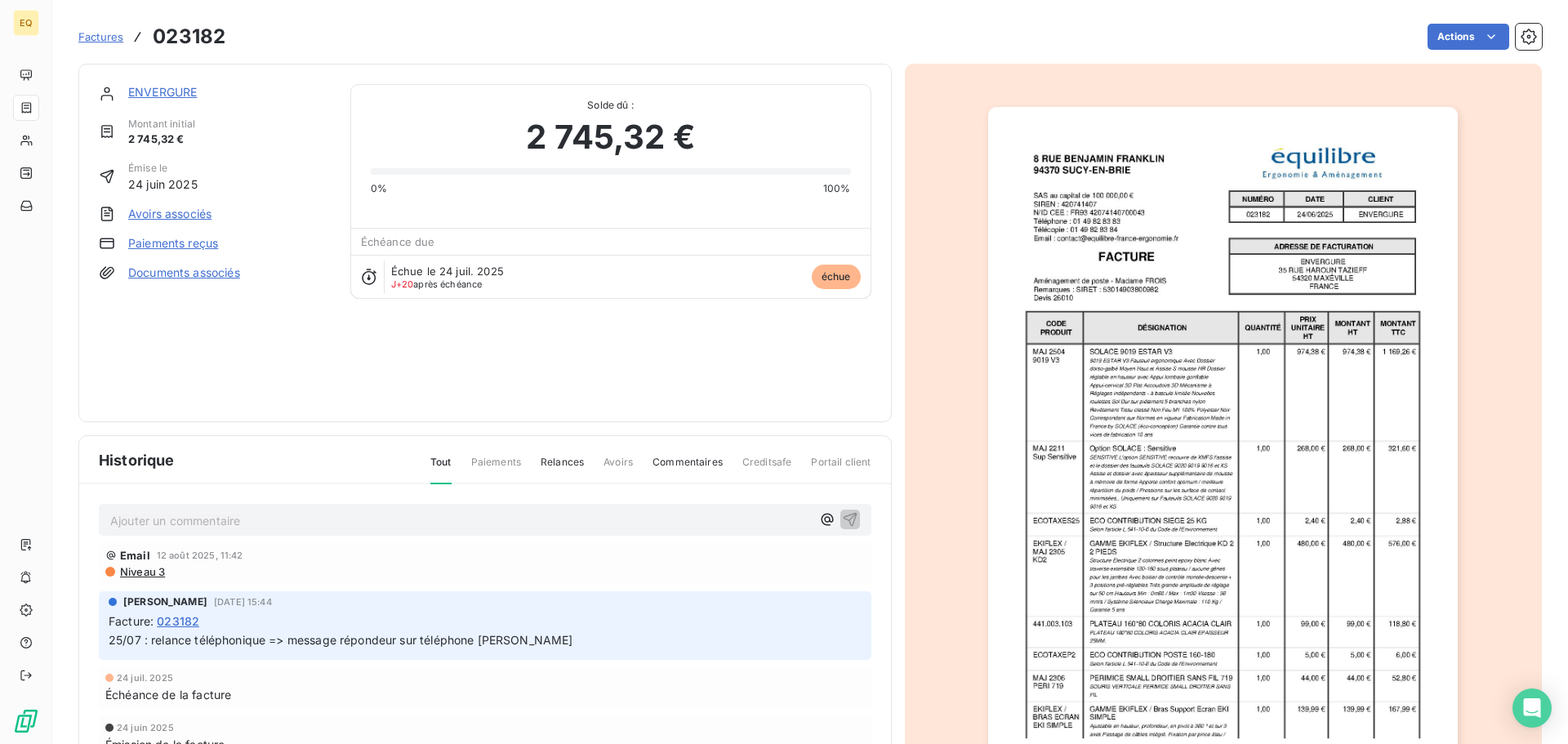
click at [171, 269] on link "Documents associés" at bounding box center [184, 273] width 112 height 16
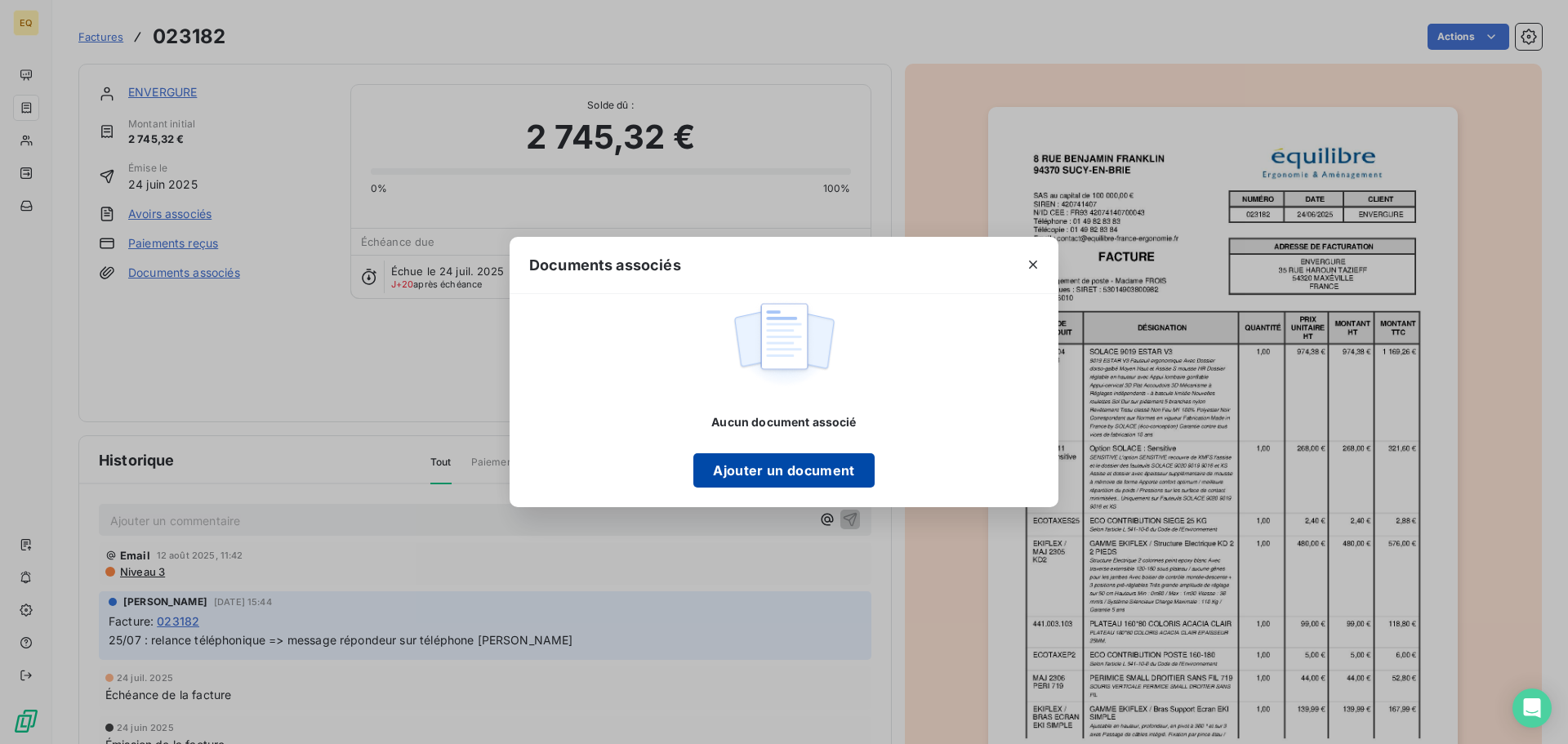
drag, startPoint x: 807, startPoint y: 470, endPoint x: 797, endPoint y: 466, distance: 10.8
click at [799, 467] on button "Ajouter un document" at bounding box center [783, 470] width 181 height 35
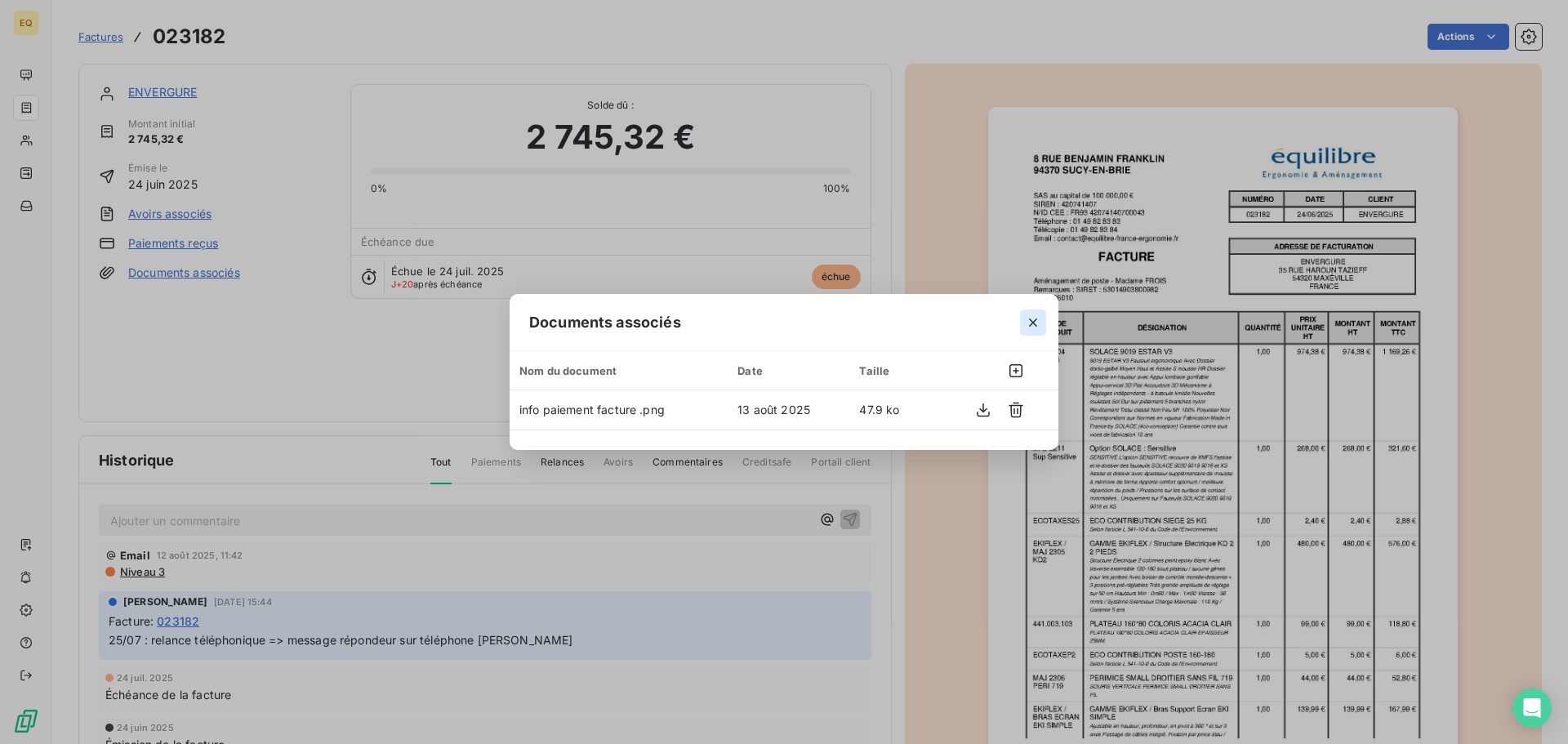
click at [1035, 321] on icon "button" at bounding box center [1033, 322] width 8 height 8
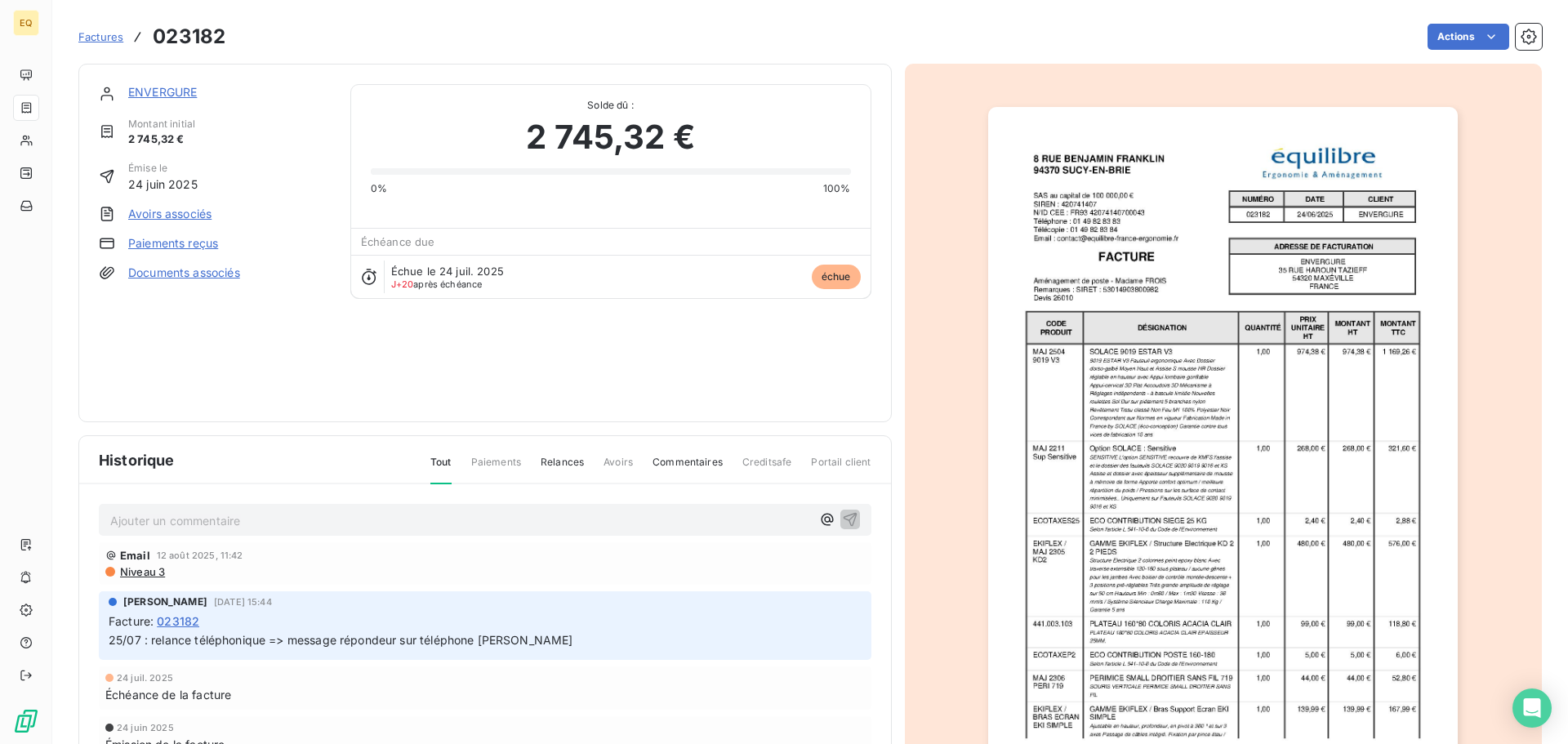
click at [184, 521] on p "Ajouter un commentaire ﻿" at bounding box center [460, 521] width 701 height 20
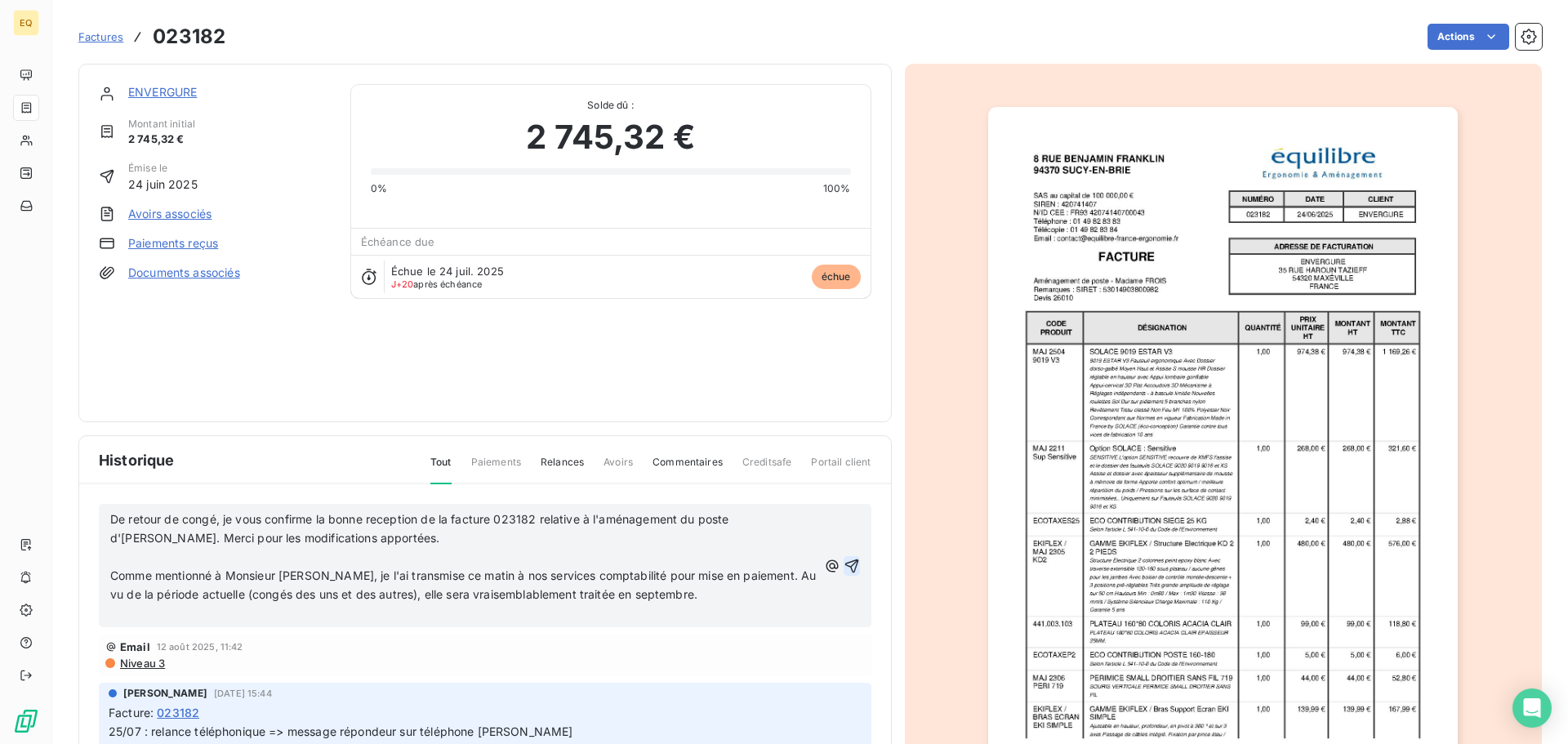
click at [844, 561] on icon "button" at bounding box center [851, 565] width 14 height 14
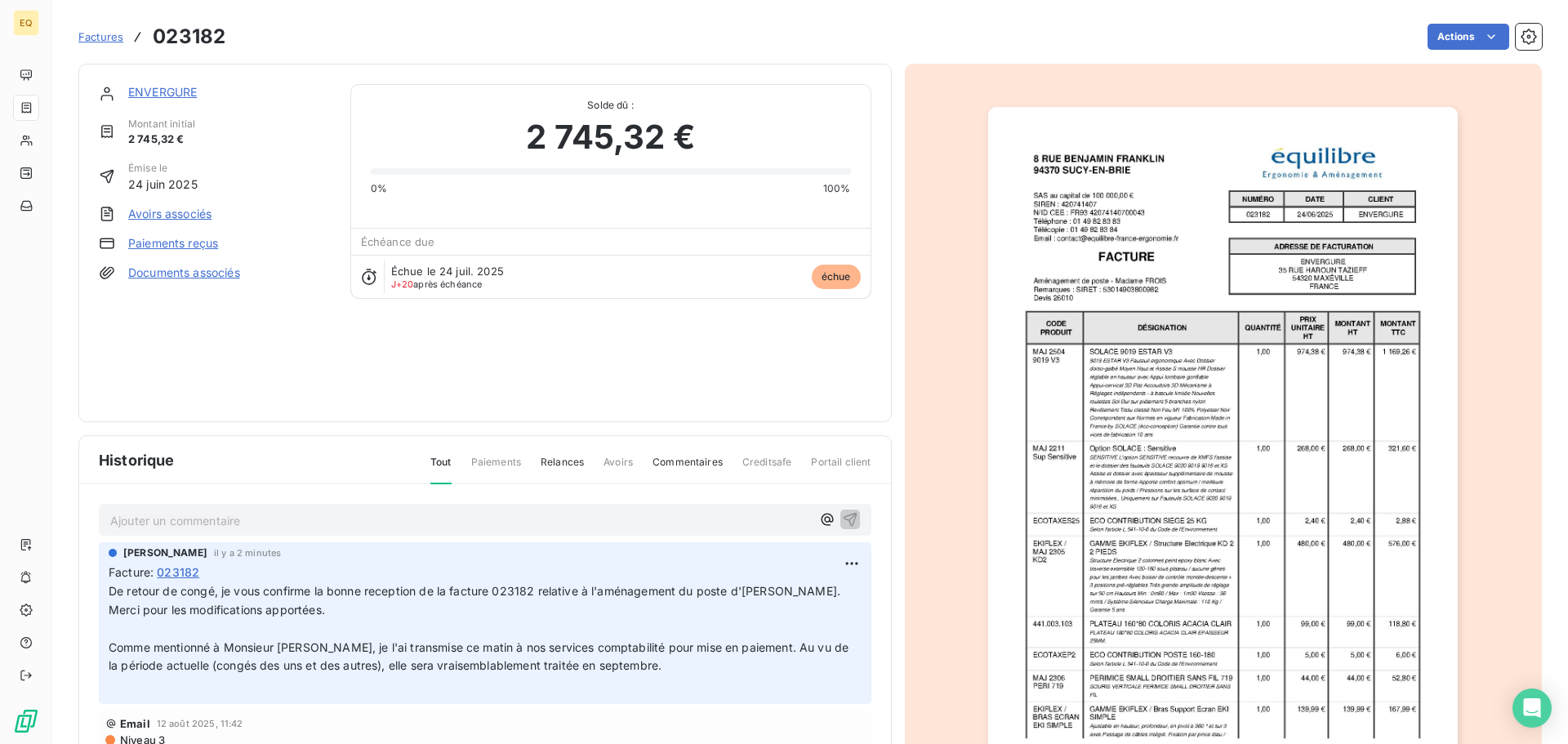
click at [159, 272] on link "Documents associés" at bounding box center [184, 273] width 112 height 16
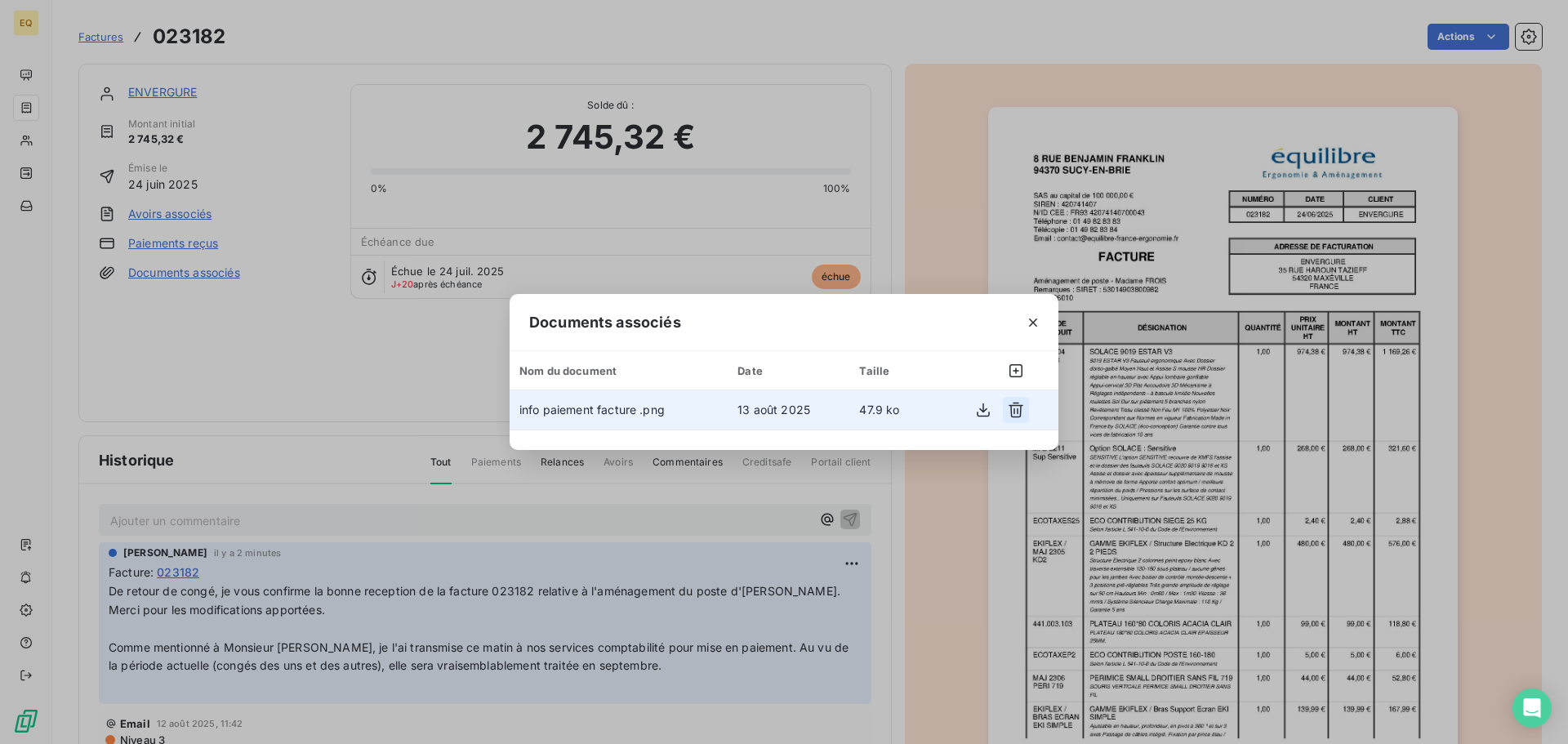
click at [1016, 405] on icon "button" at bounding box center [1016, 410] width 15 height 16
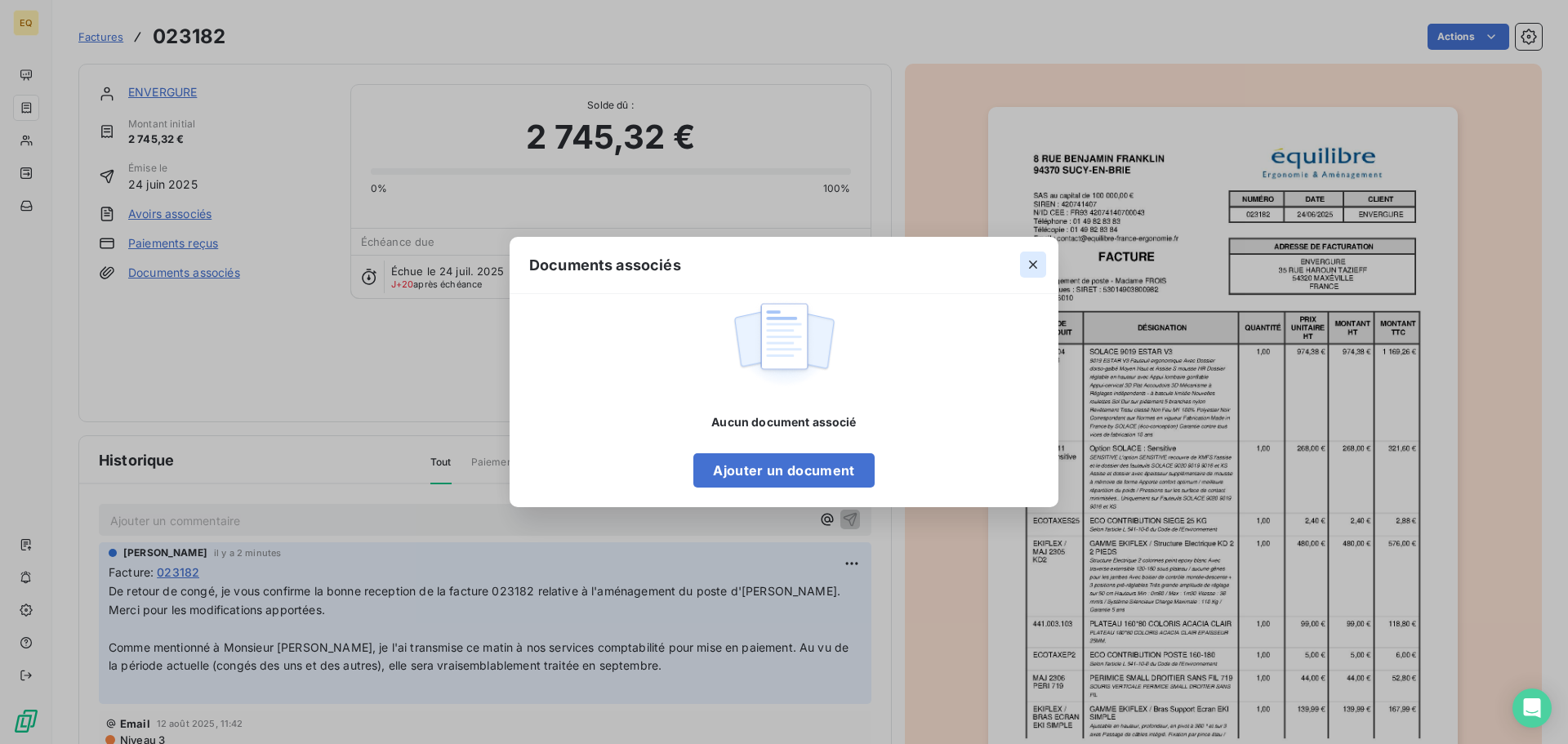
click at [1035, 260] on icon "button" at bounding box center [1033, 264] width 16 height 16
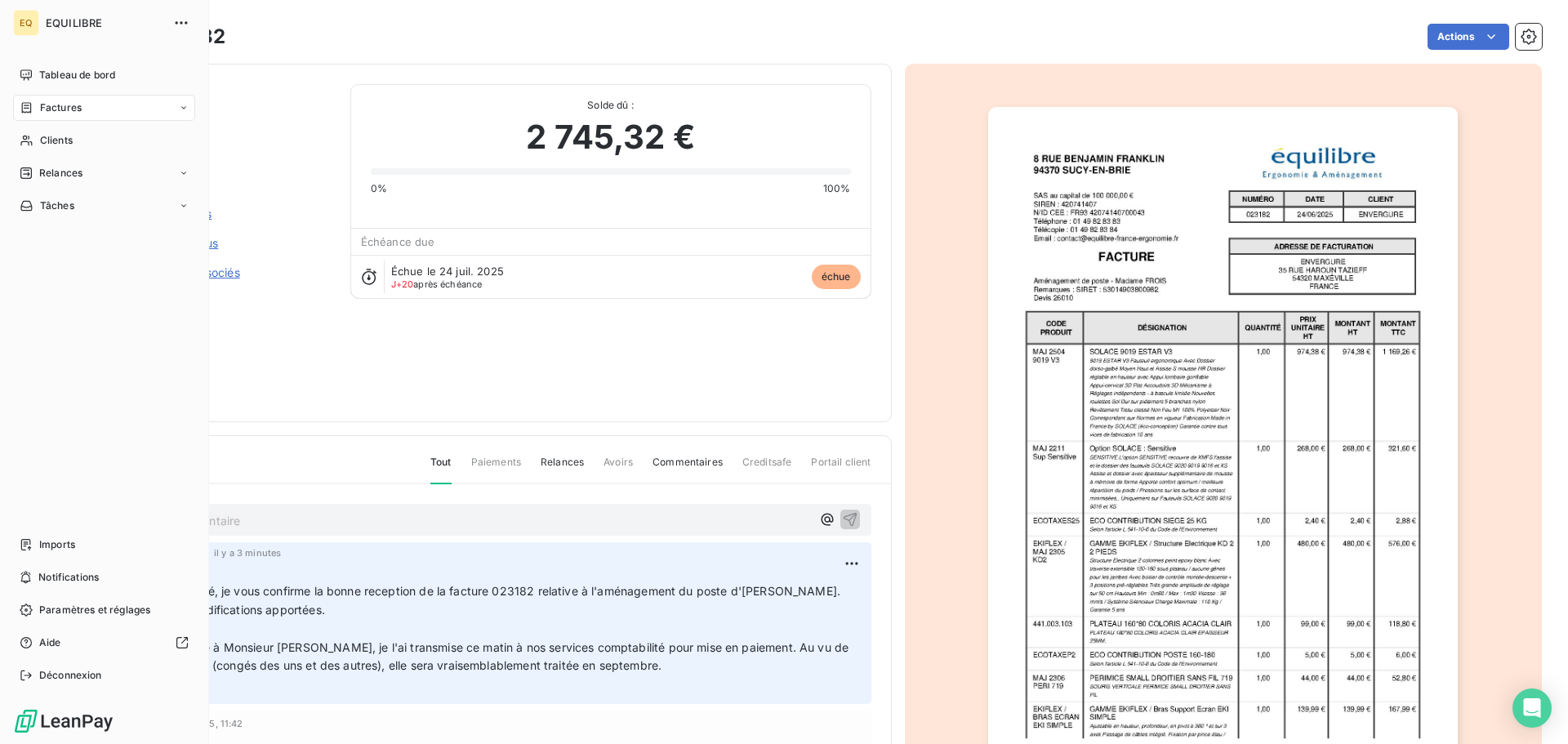
click at [51, 106] on span "Factures" at bounding box center [61, 108] width 42 height 15
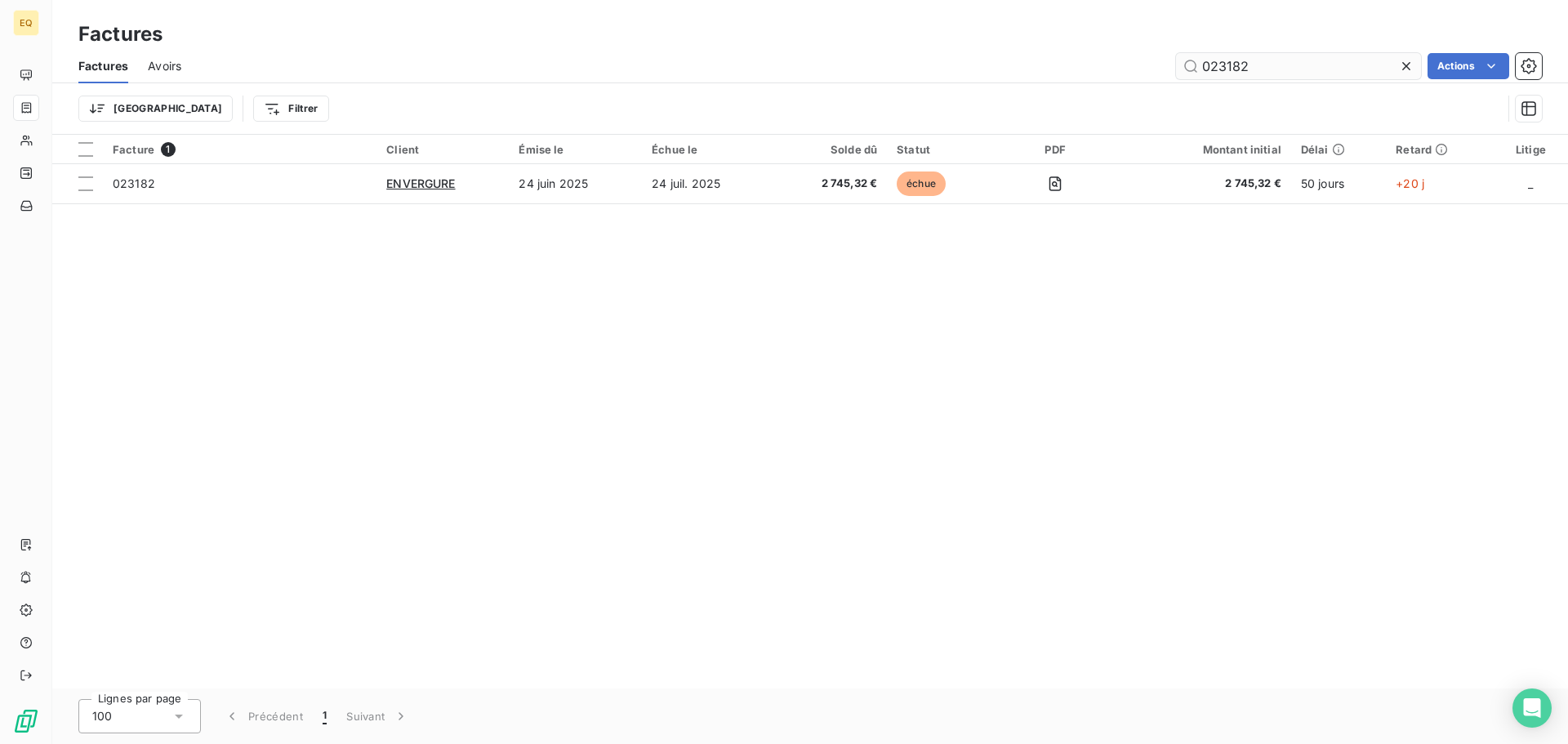
drag, startPoint x: 1255, startPoint y: 65, endPoint x: 1192, endPoint y: 65, distance: 63.0
click at [1193, 65] on input "023182" at bounding box center [1298, 66] width 245 height 26
type input "023422"
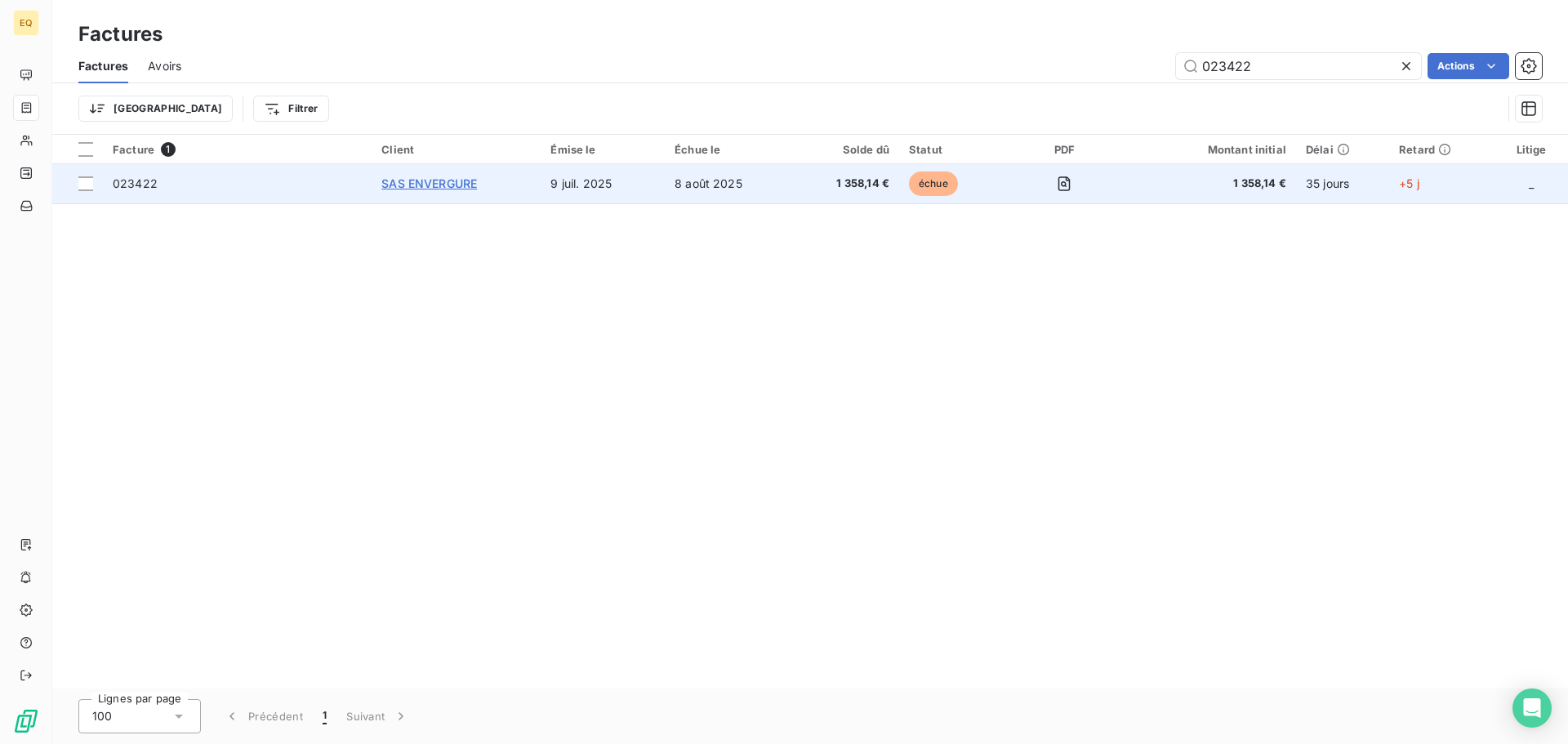
click at [441, 181] on span "SAS ENVERGURE" at bounding box center [428, 182] width 96 height 14
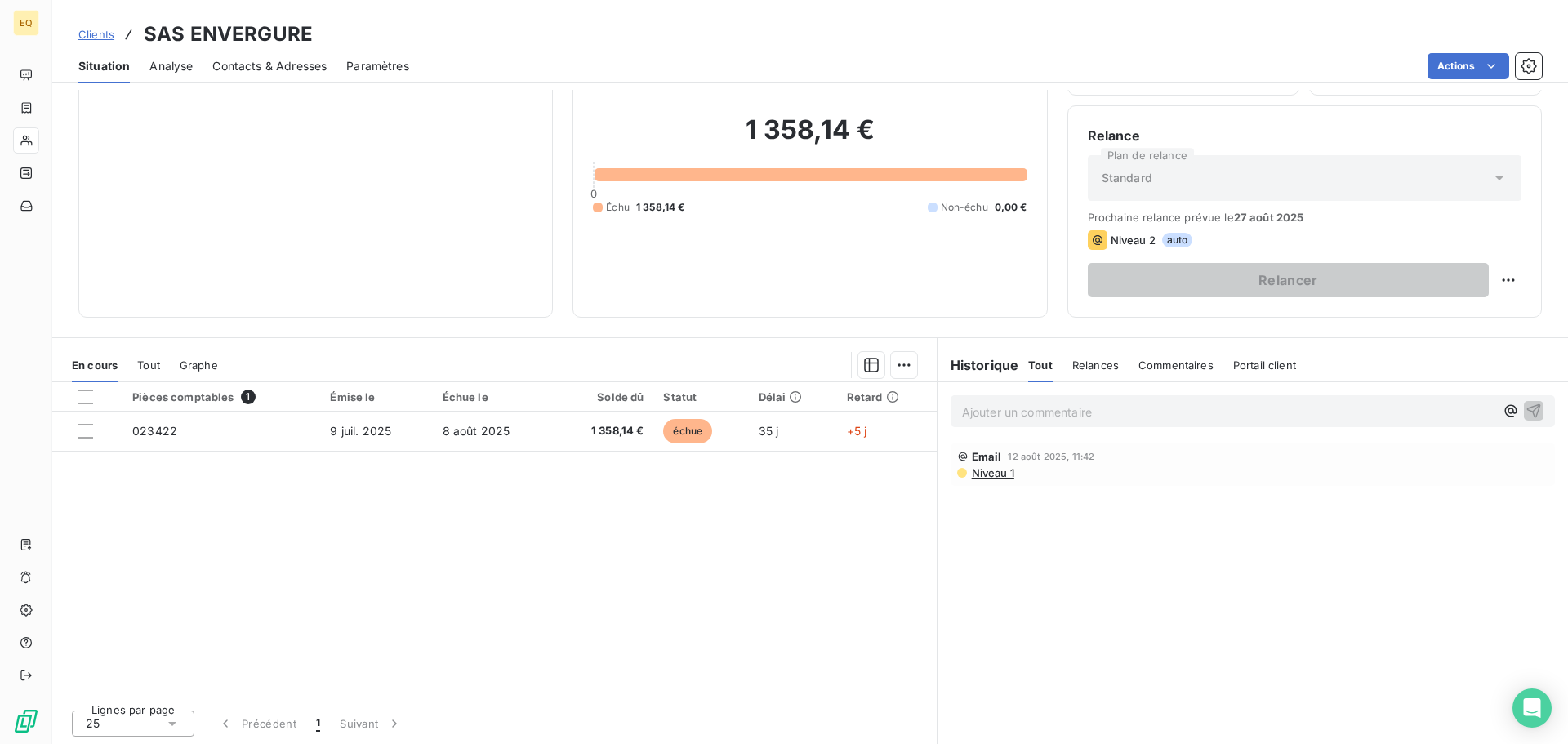
scroll to position [110, 0]
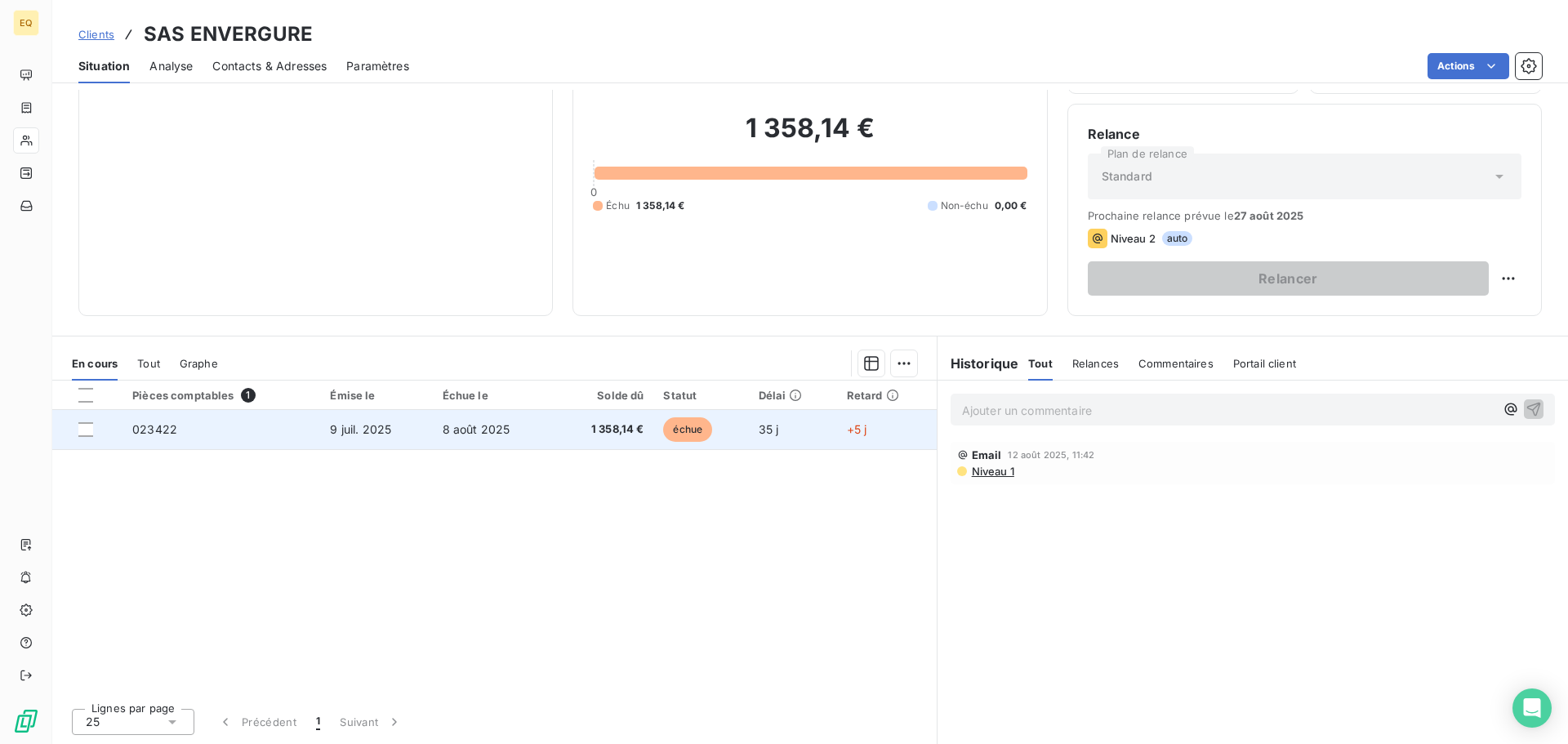
click at [460, 426] on span "8 août 2025" at bounding box center [476, 429] width 67 height 14
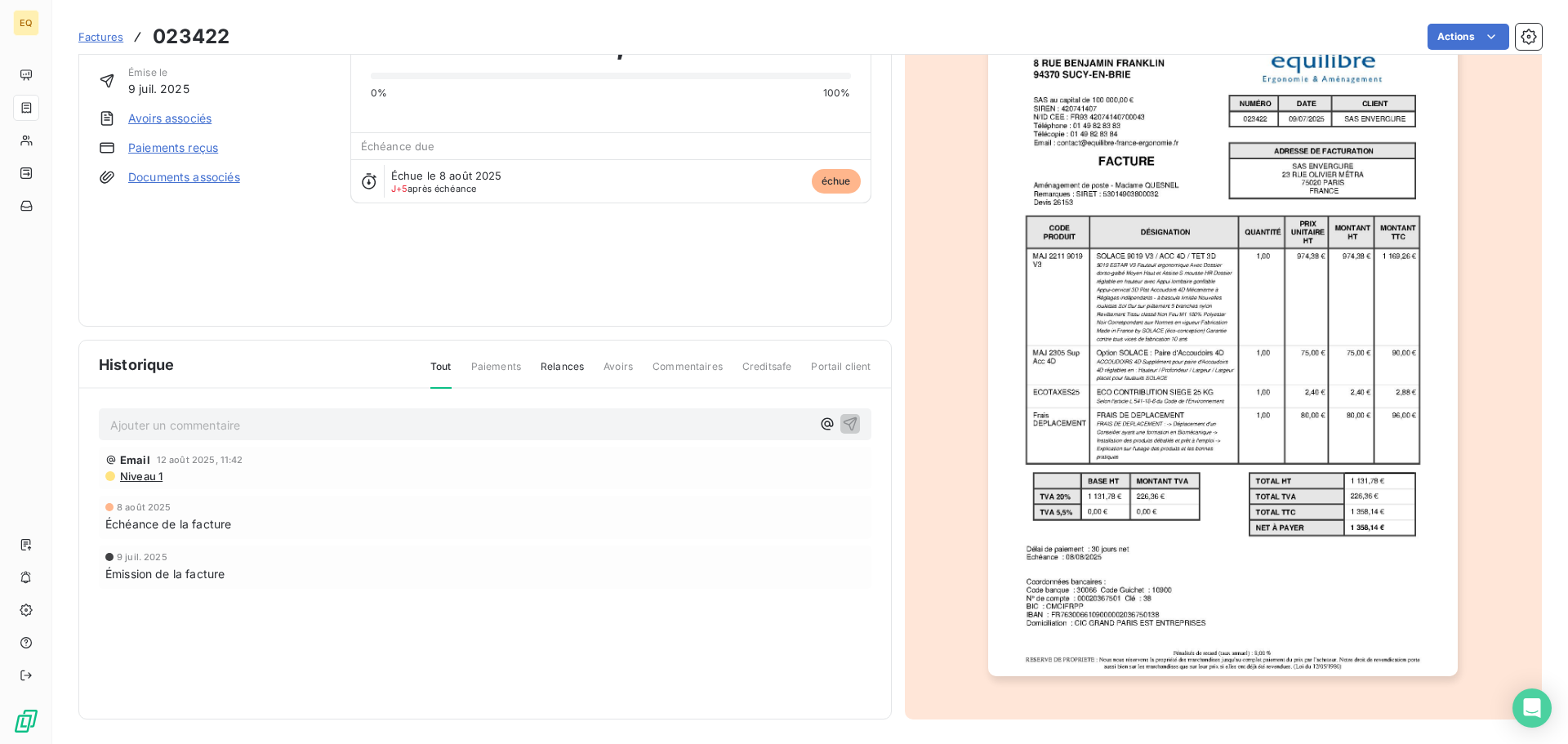
scroll to position [98, 0]
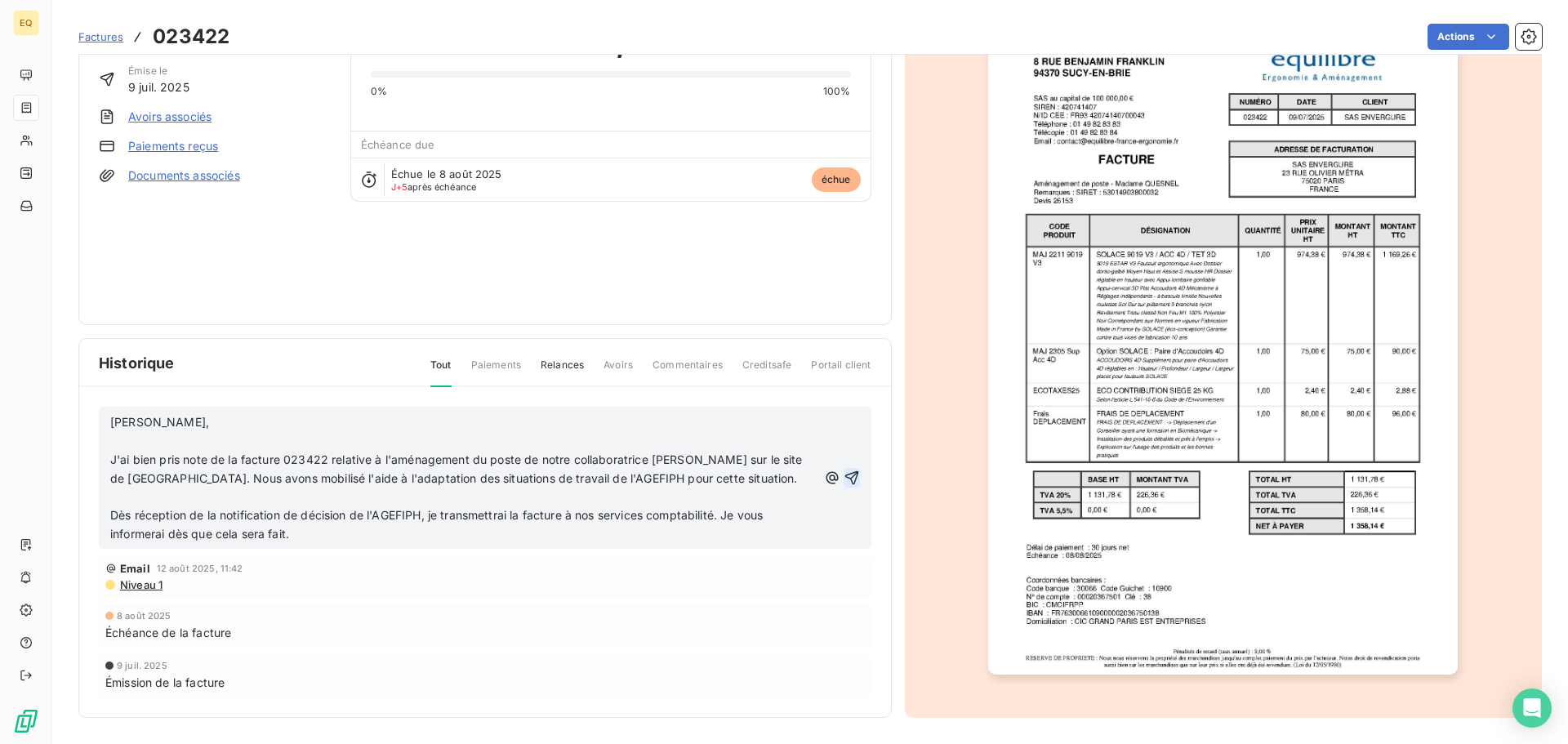
click at [844, 475] on icon "button" at bounding box center [851, 478] width 16 height 16
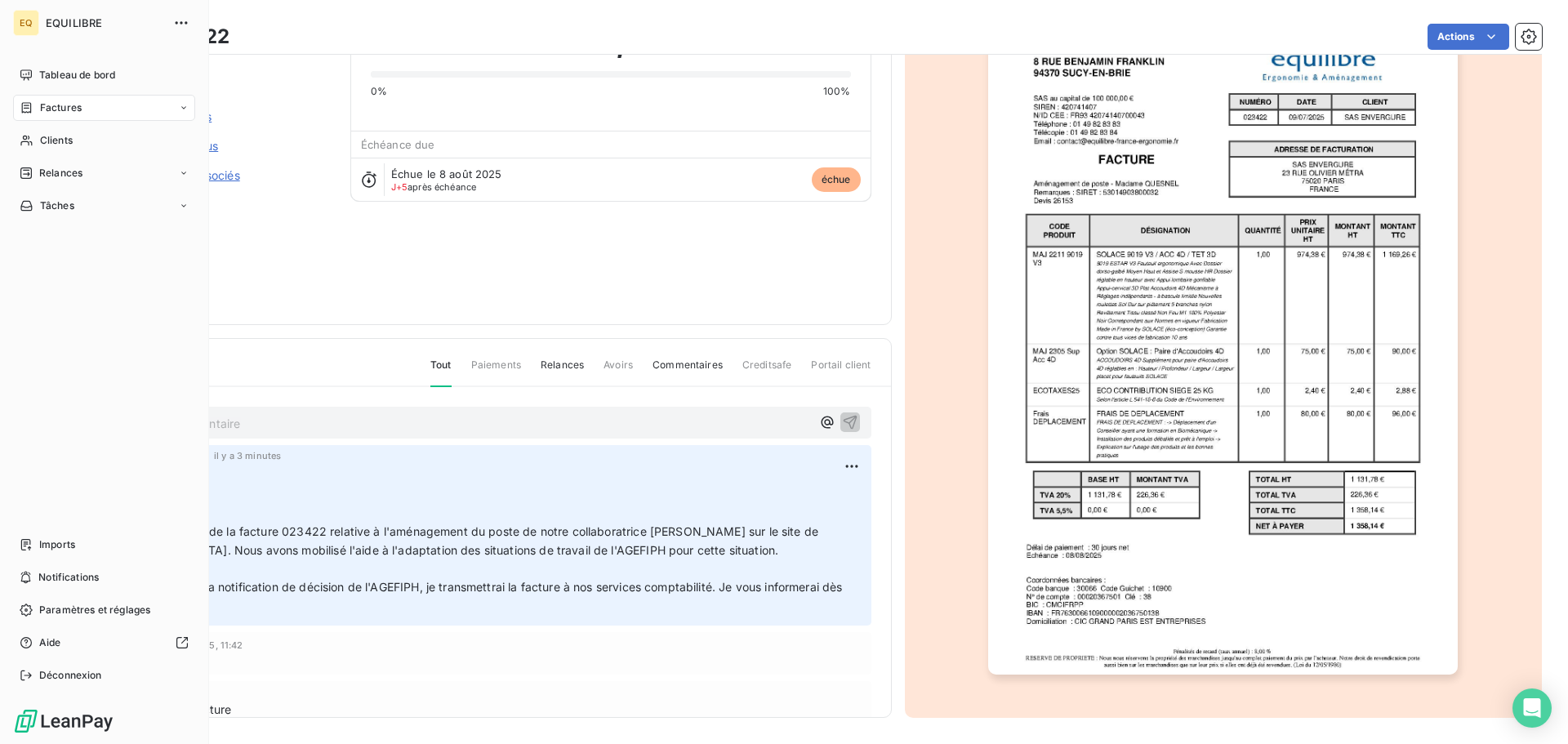
click at [50, 104] on span "Factures" at bounding box center [61, 108] width 42 height 15
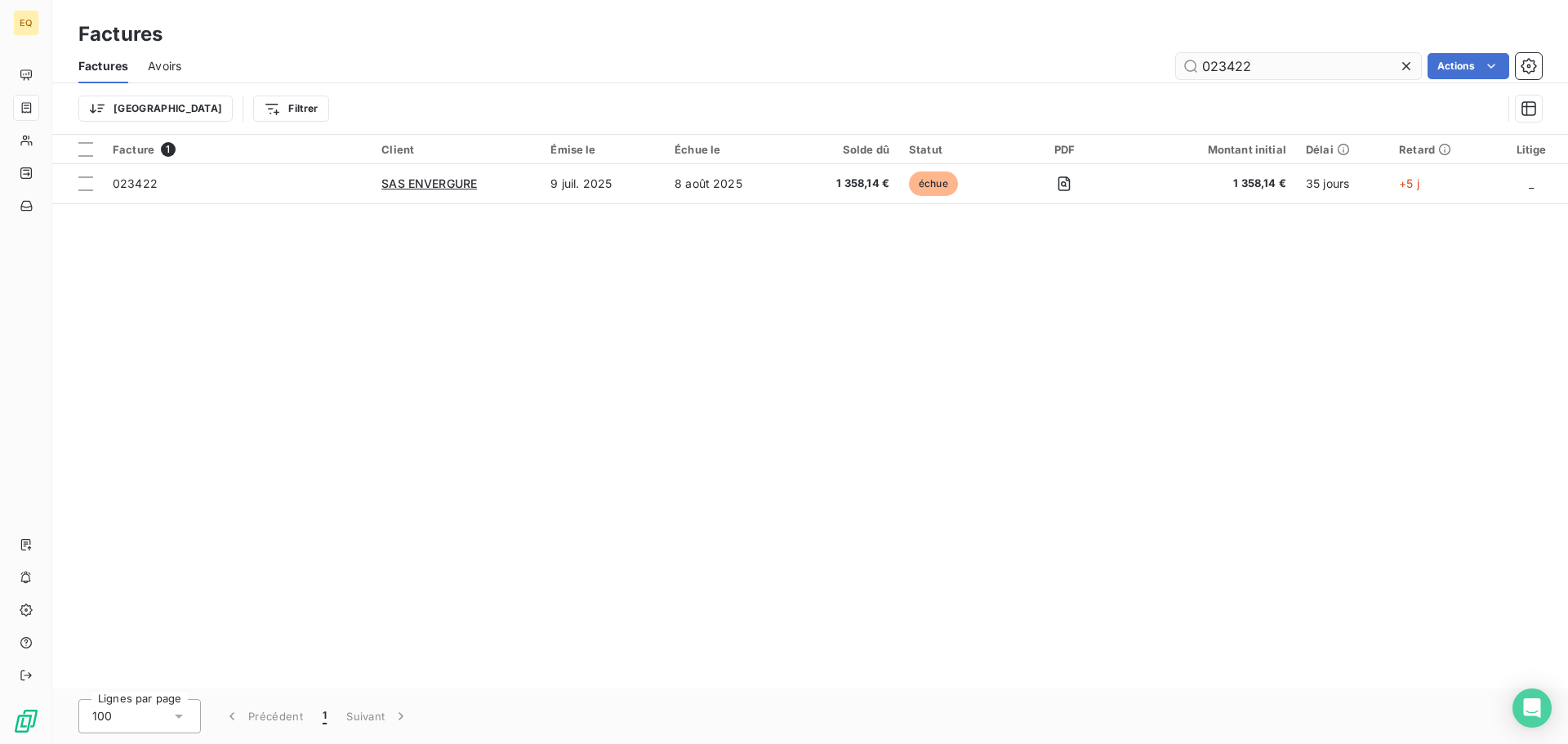
click at [1406, 63] on icon at bounding box center [1406, 67] width 16 height 16
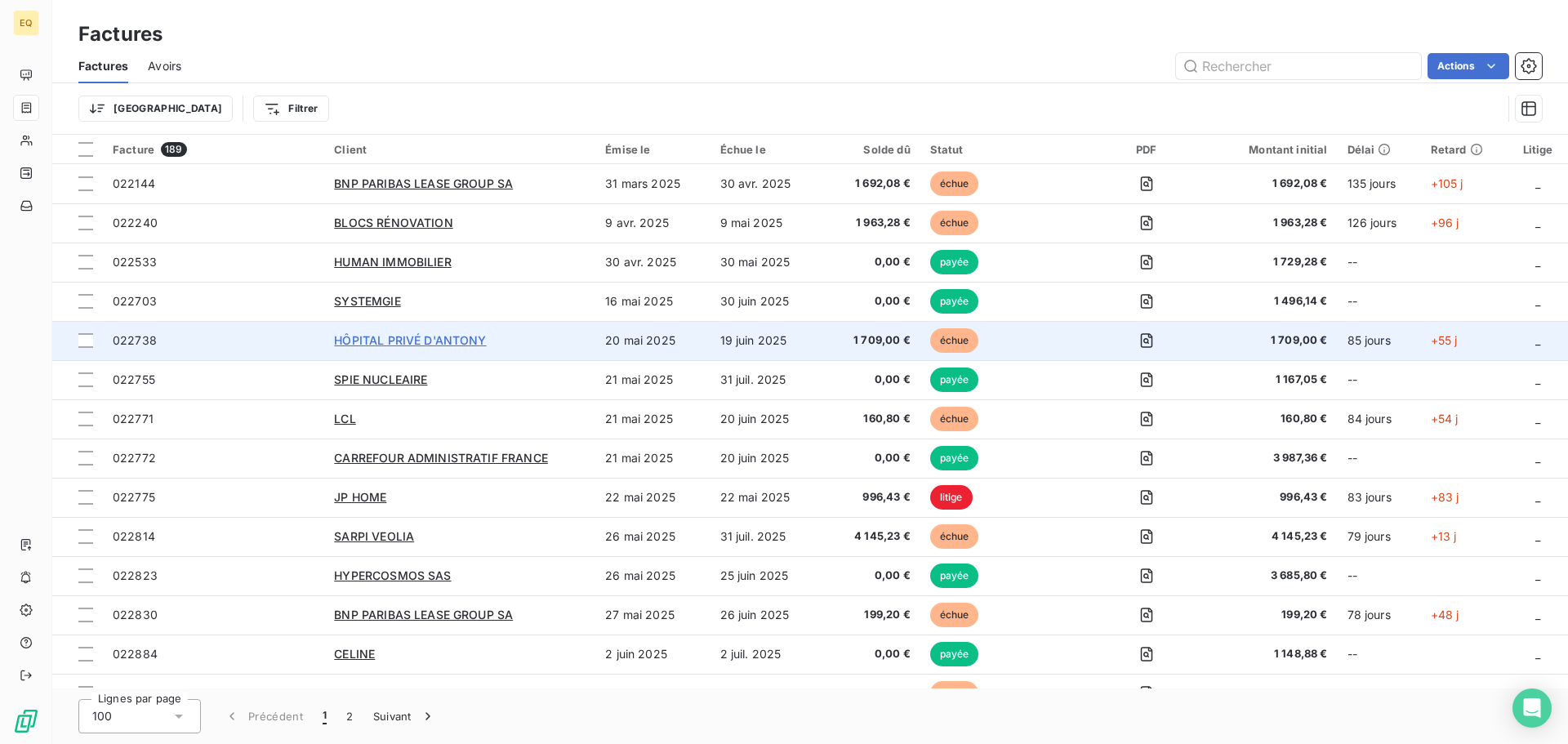
click at [447, 336] on span "HÔPITAL PRIVÉ D'ANTONY" at bounding box center [409, 339] width 152 height 14
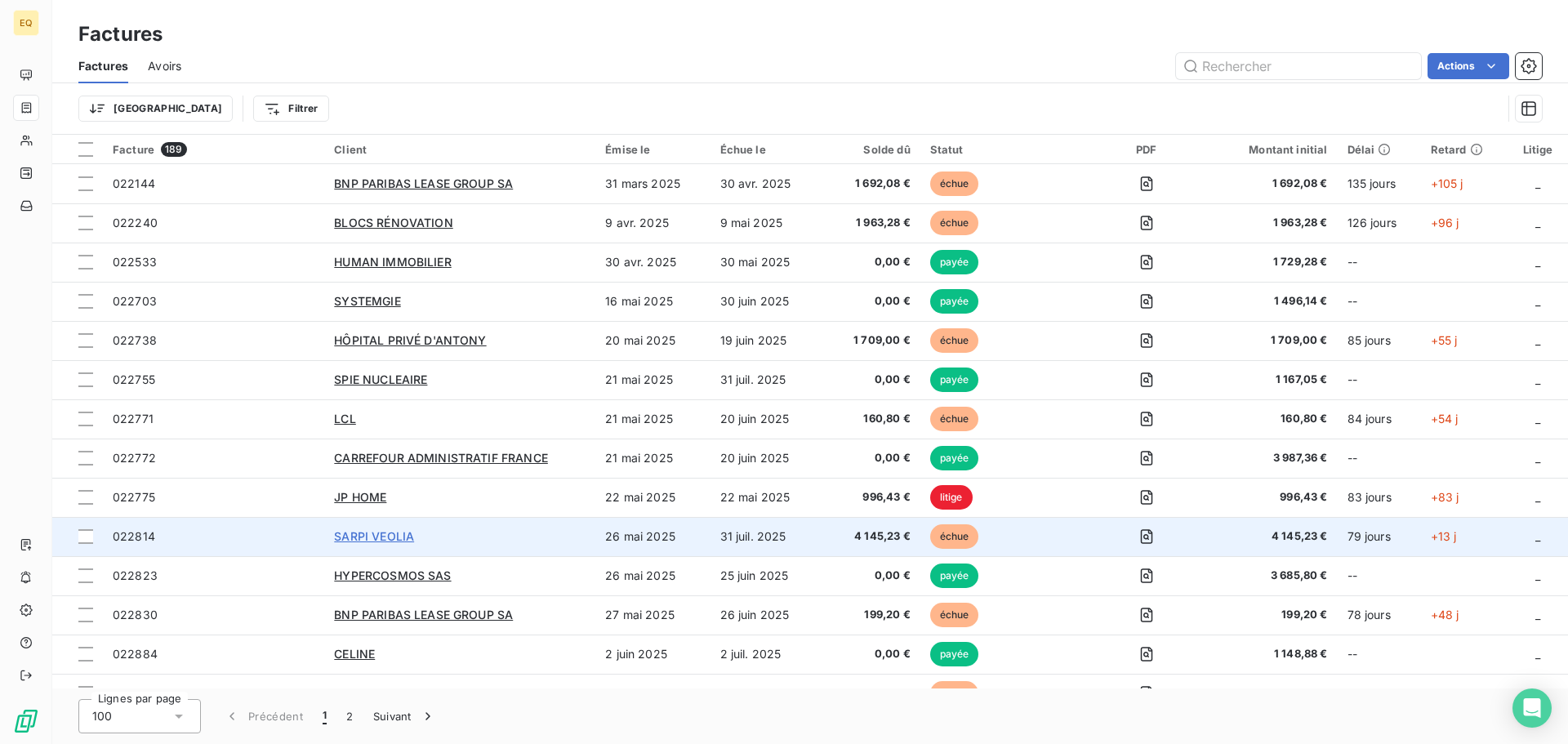
click at [364, 534] on span "SARPI VEOLIA" at bounding box center [374, 535] width 80 height 14
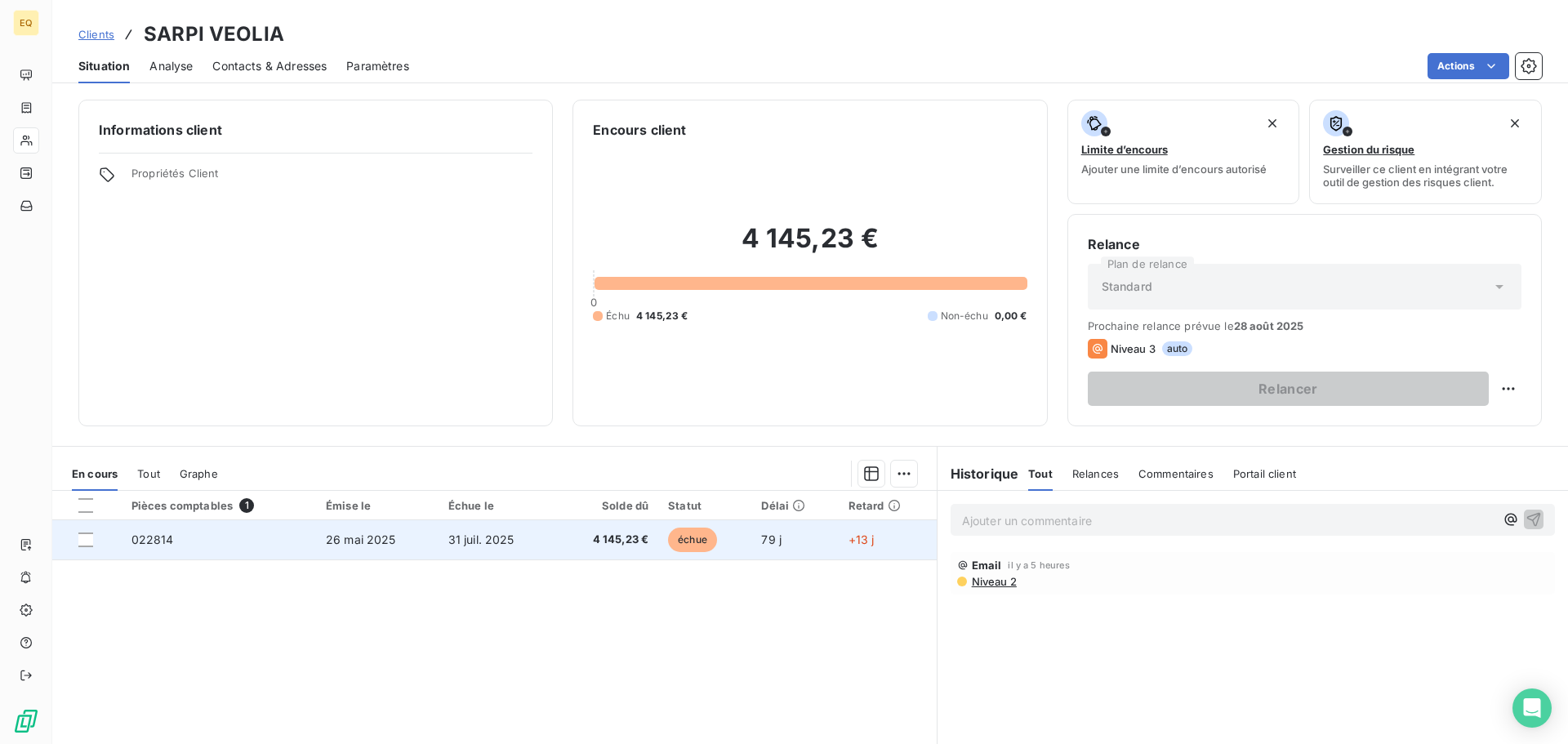
click at [475, 535] on span "31 juil. 2025" at bounding box center [481, 539] width 67 height 14
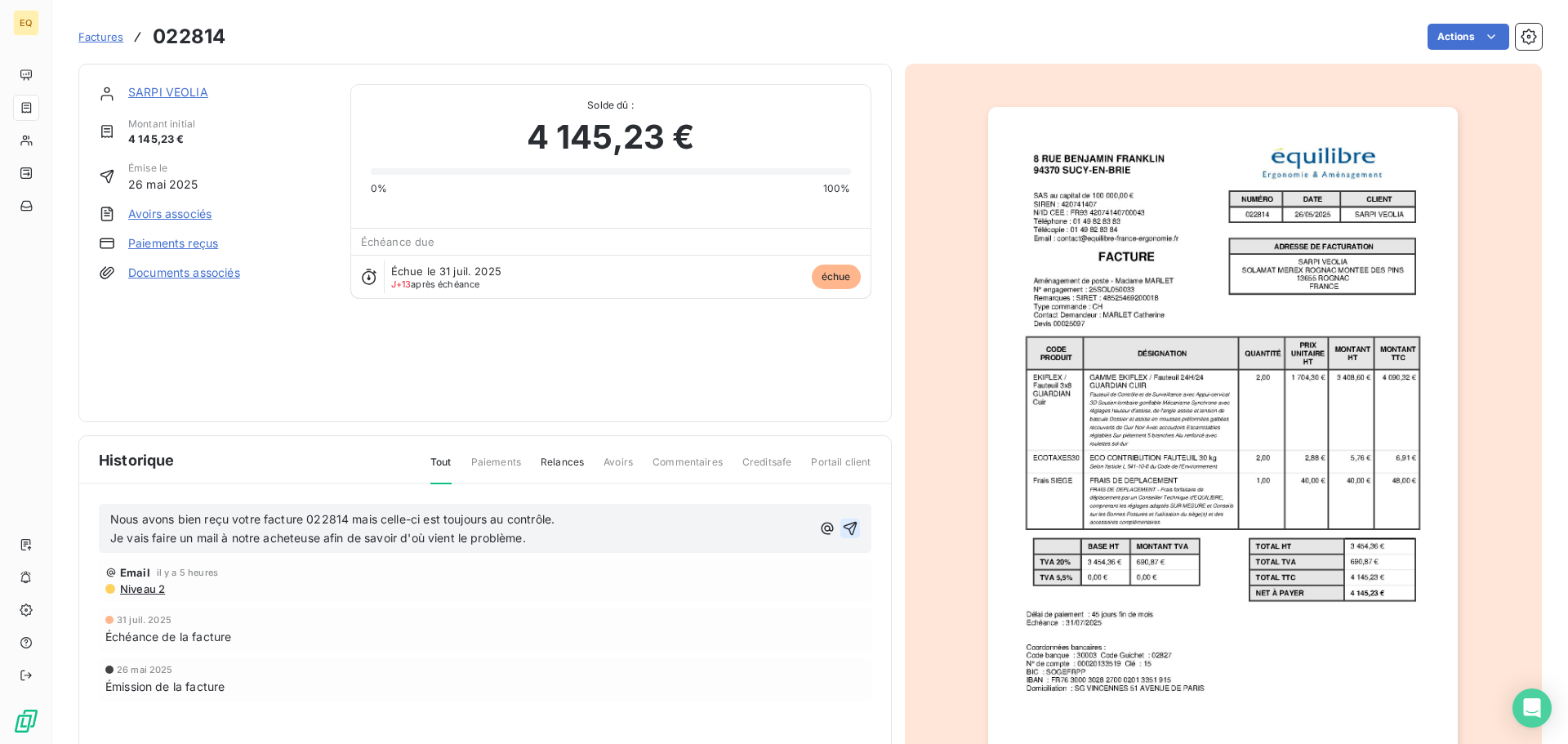
click at [844, 523] on icon "button" at bounding box center [849, 528] width 14 height 14
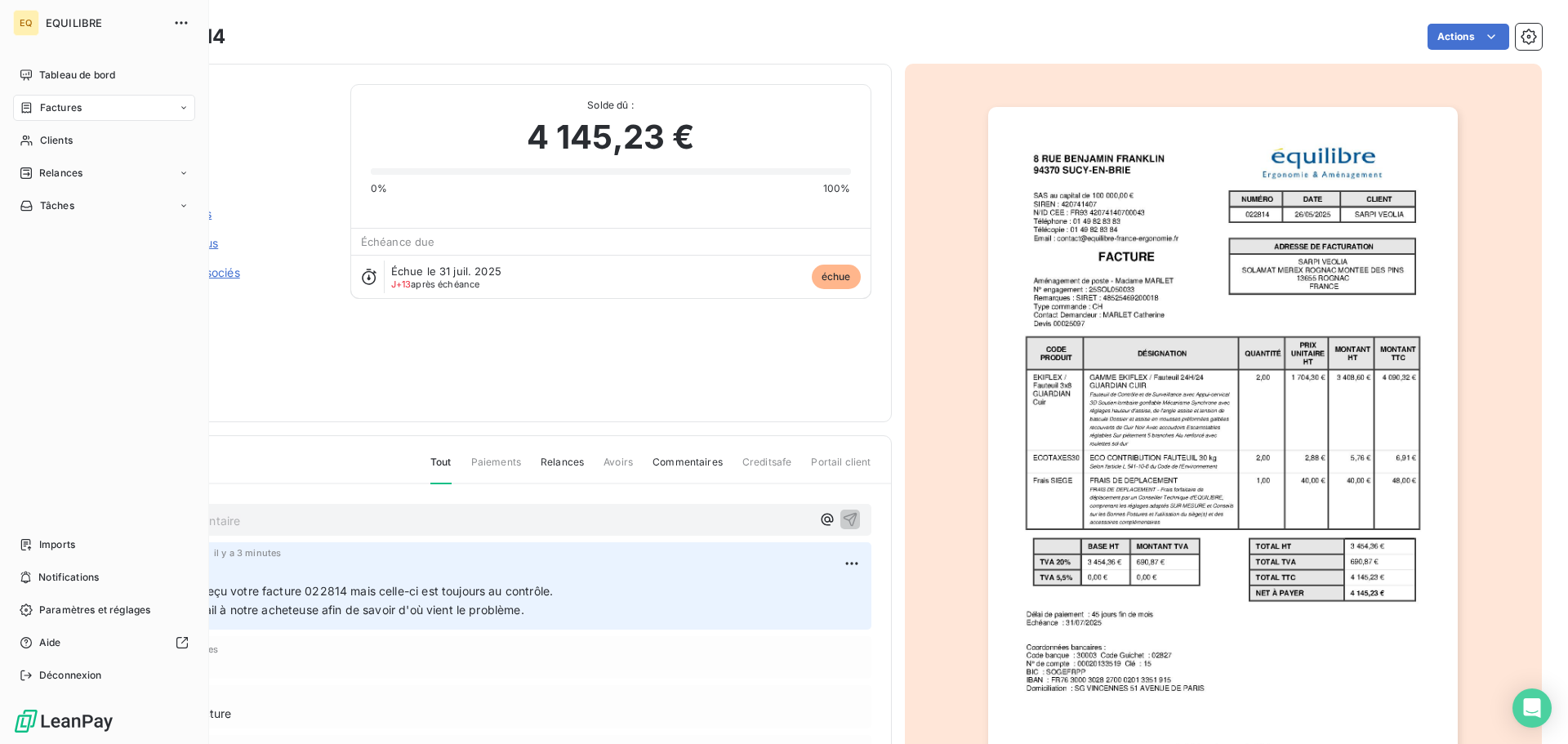
click at [42, 105] on span "Factures" at bounding box center [61, 108] width 42 height 15
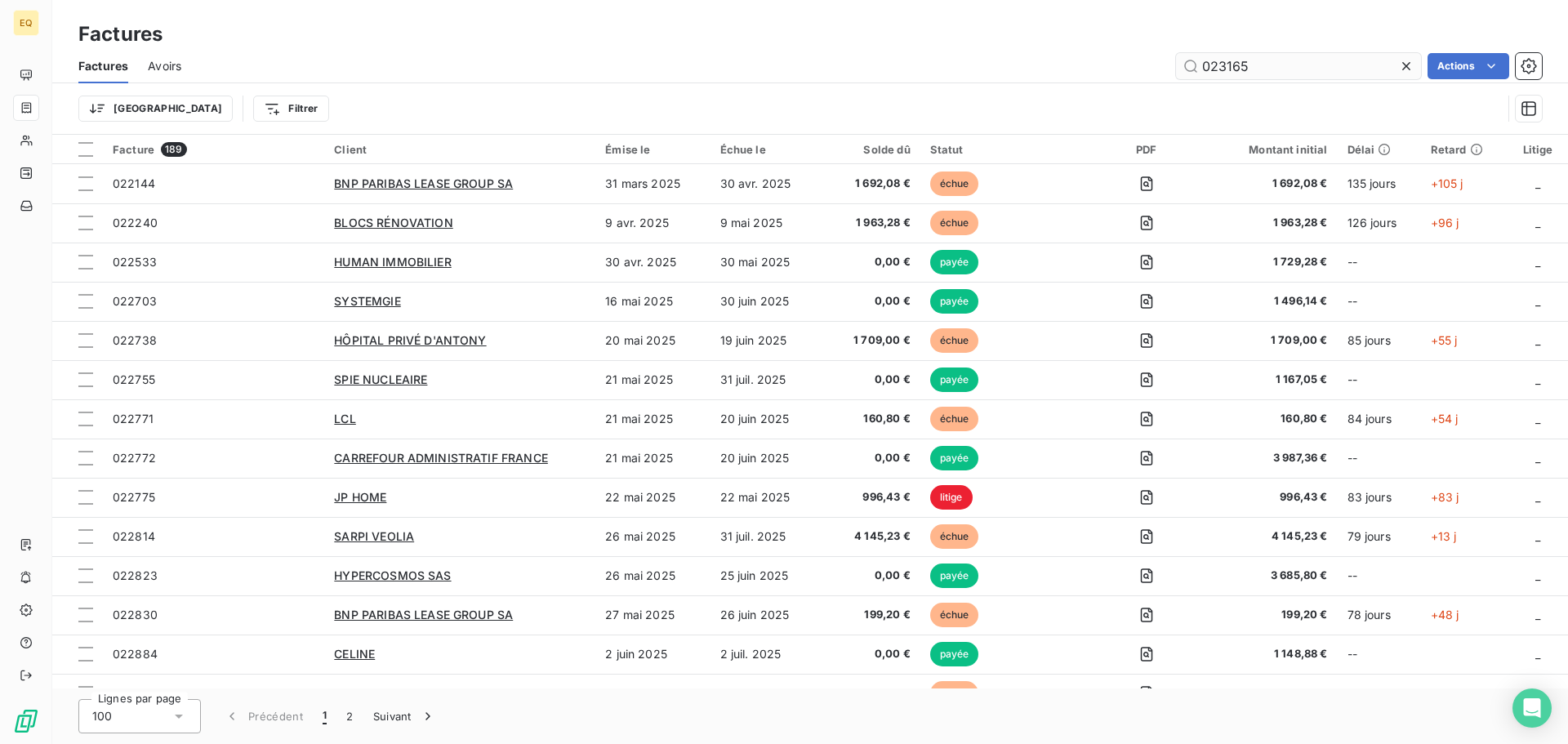
type input "023165"
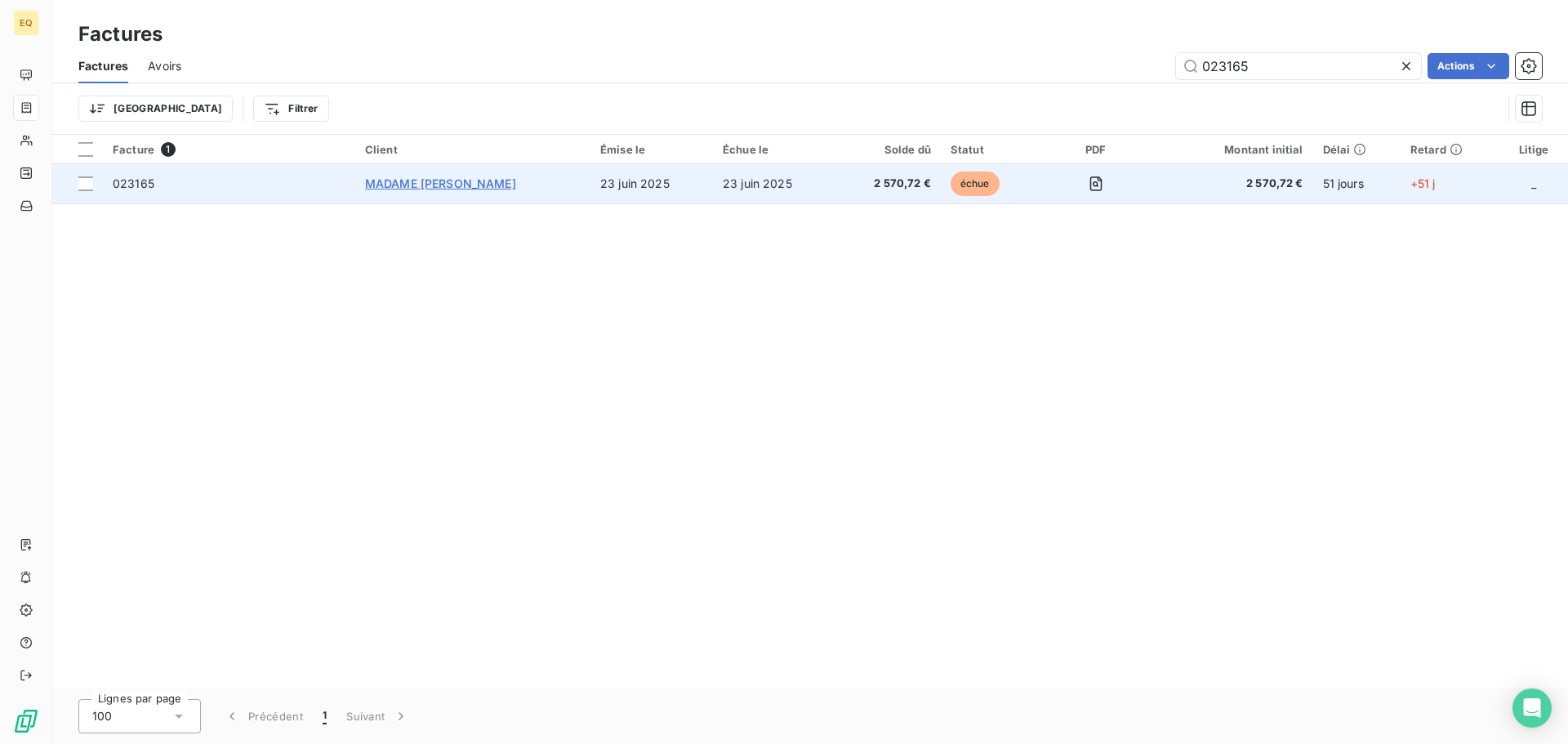
click at [445, 176] on span "MADAME [PERSON_NAME]" at bounding box center [440, 182] width 151 height 14
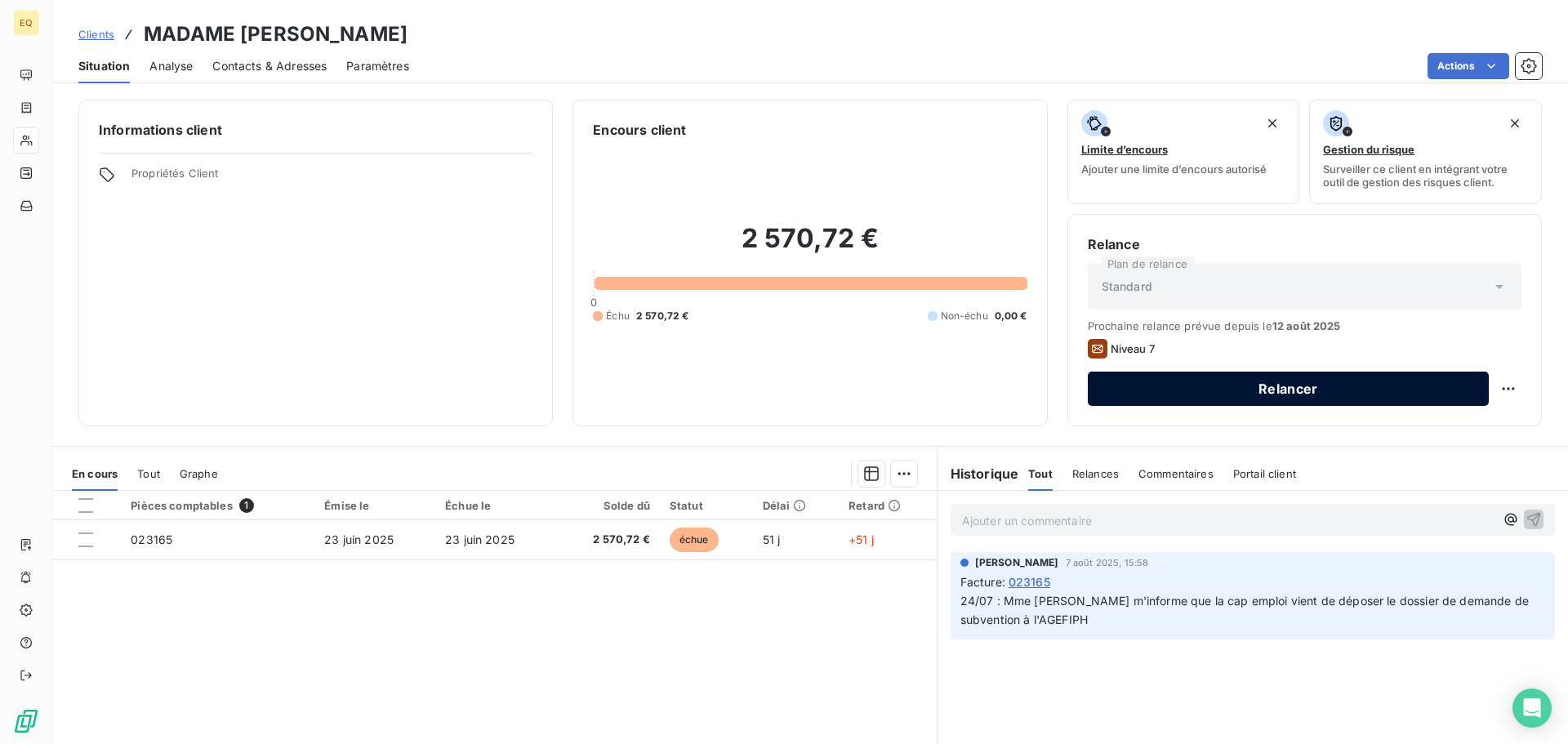
click at [1235, 387] on button "Relancer" at bounding box center [1288, 389] width 401 height 35
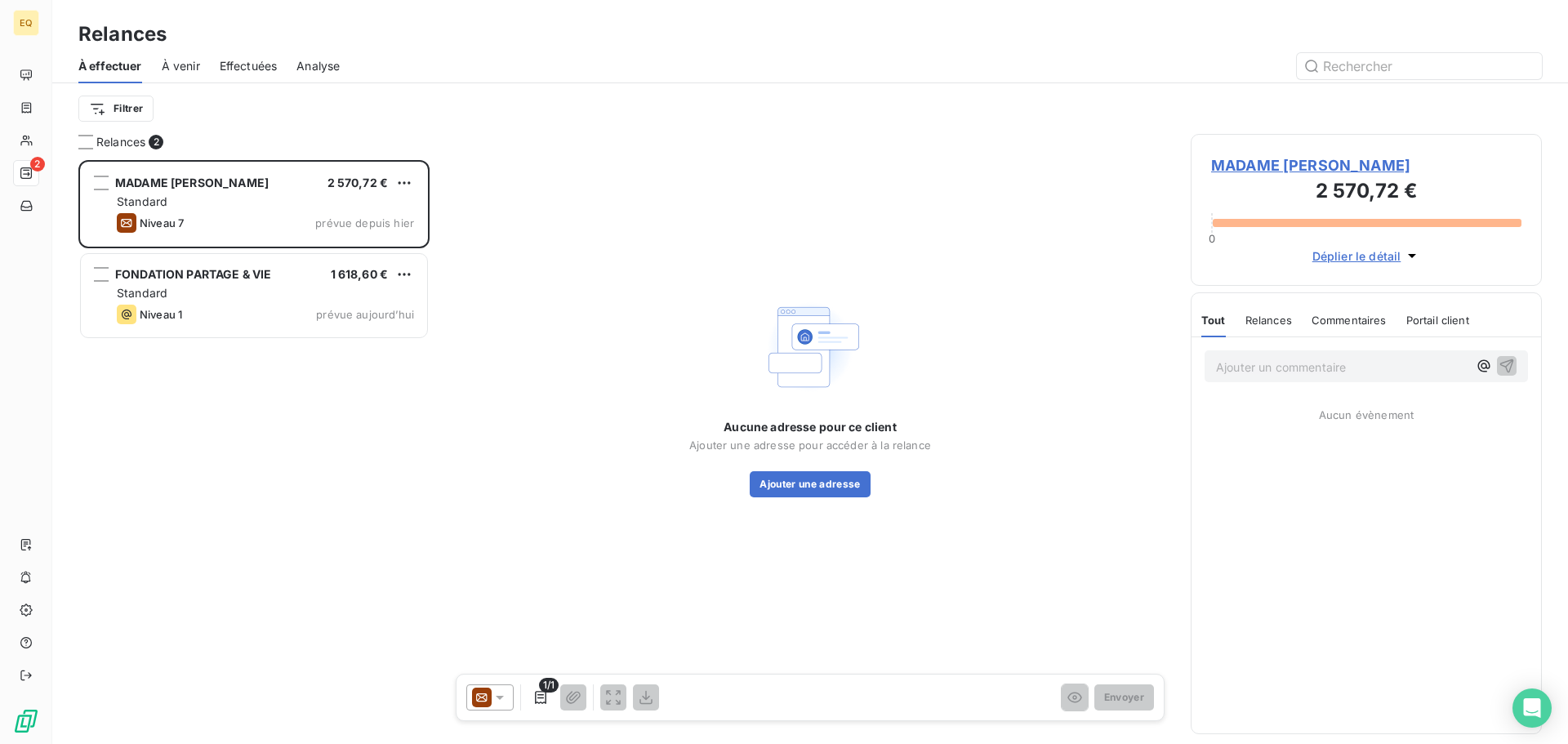
scroll to position [572, 339]
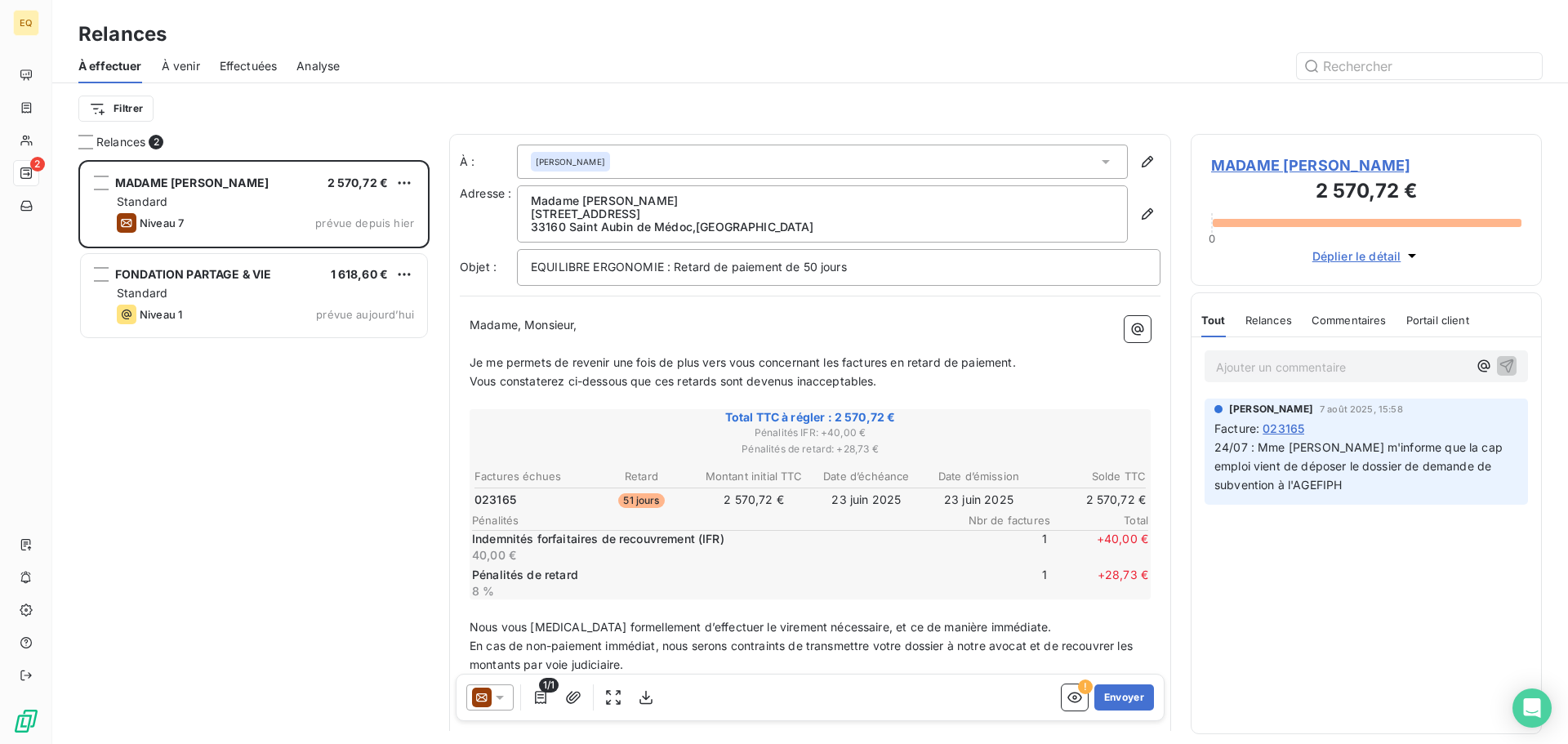
click at [499, 693] on icon at bounding box center [500, 698] width 16 height 16
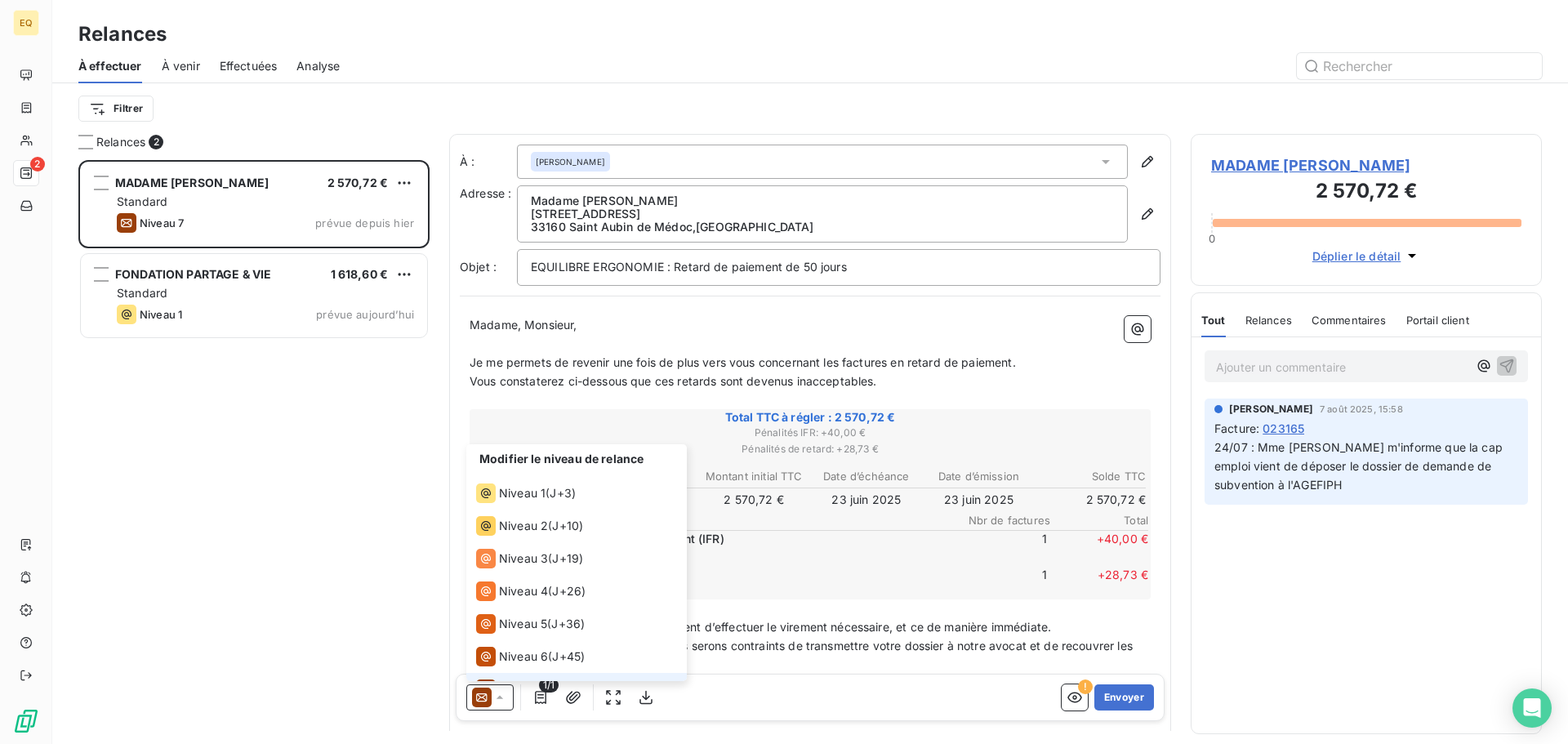
scroll to position [25, 0]
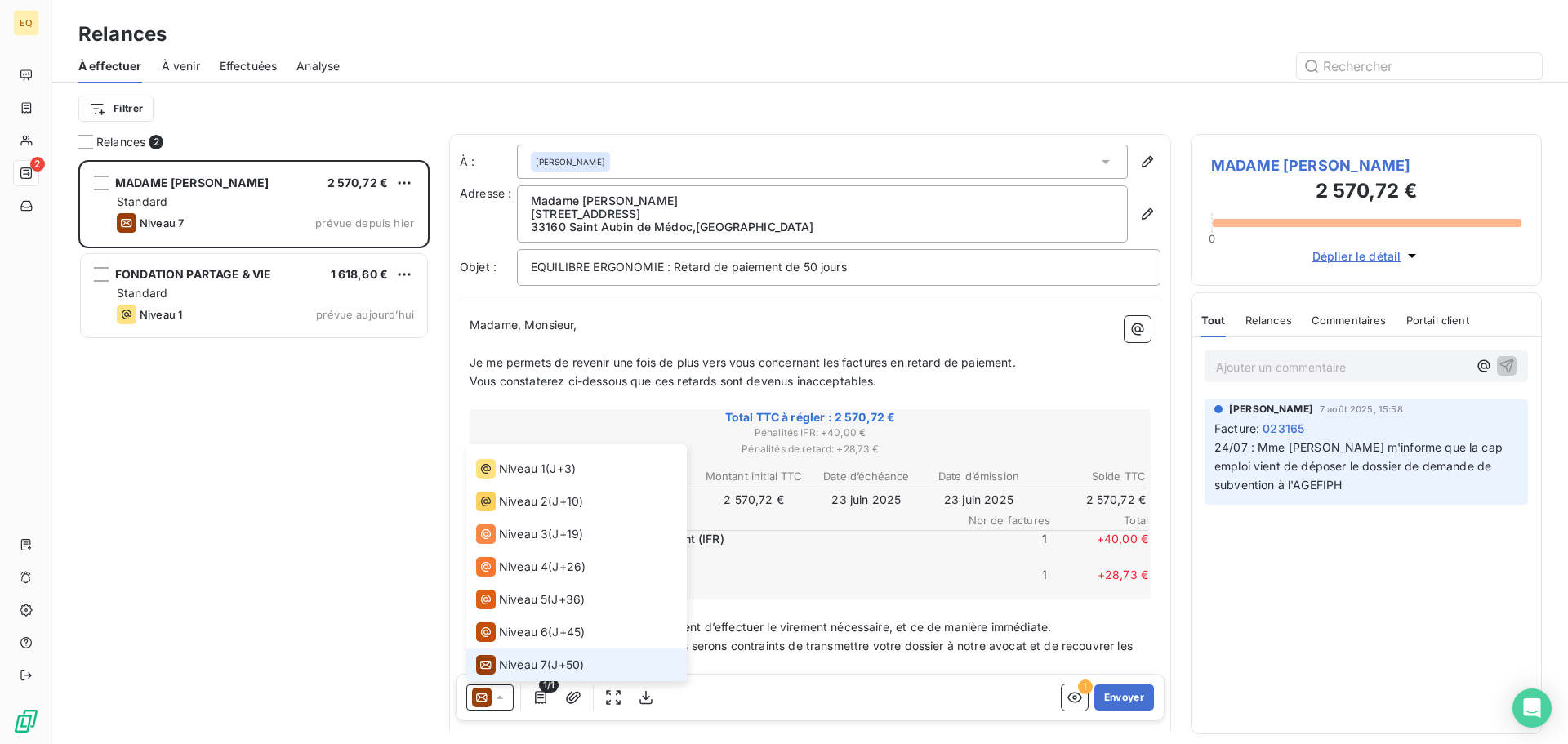
click at [499, 693] on icon at bounding box center [500, 698] width 16 height 16
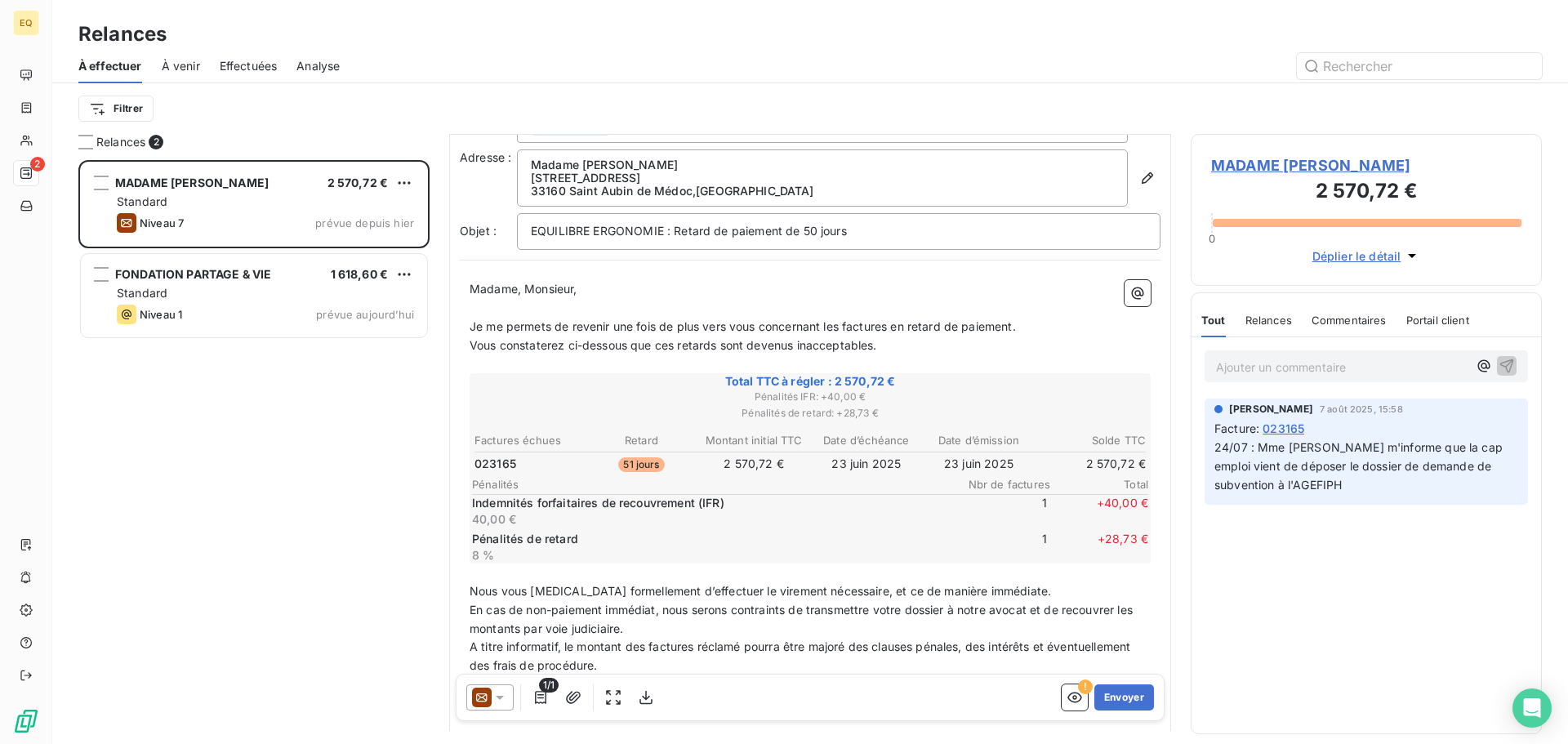
scroll to position [0, 0]
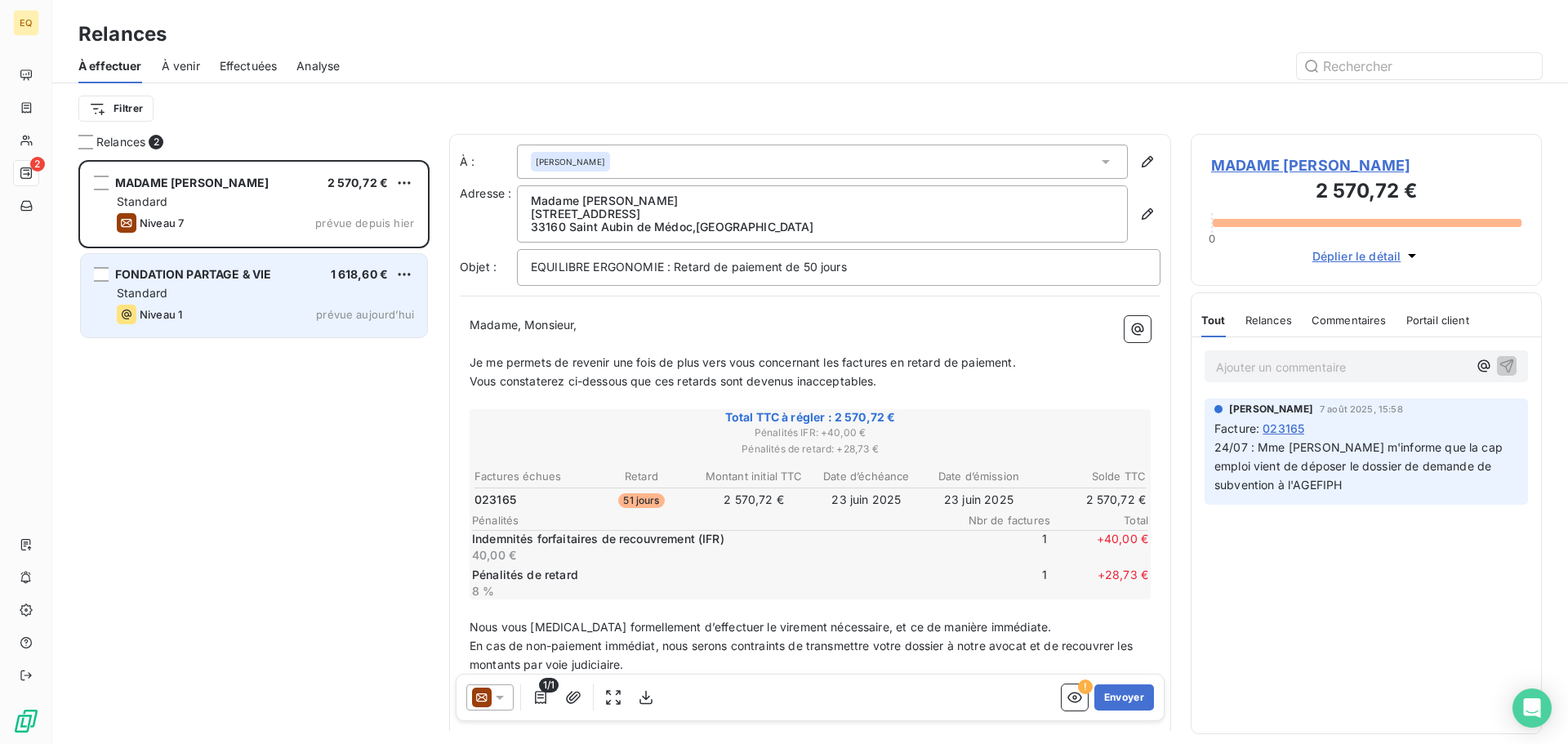
click at [218, 295] on div "Standard" at bounding box center [265, 294] width 297 height 16
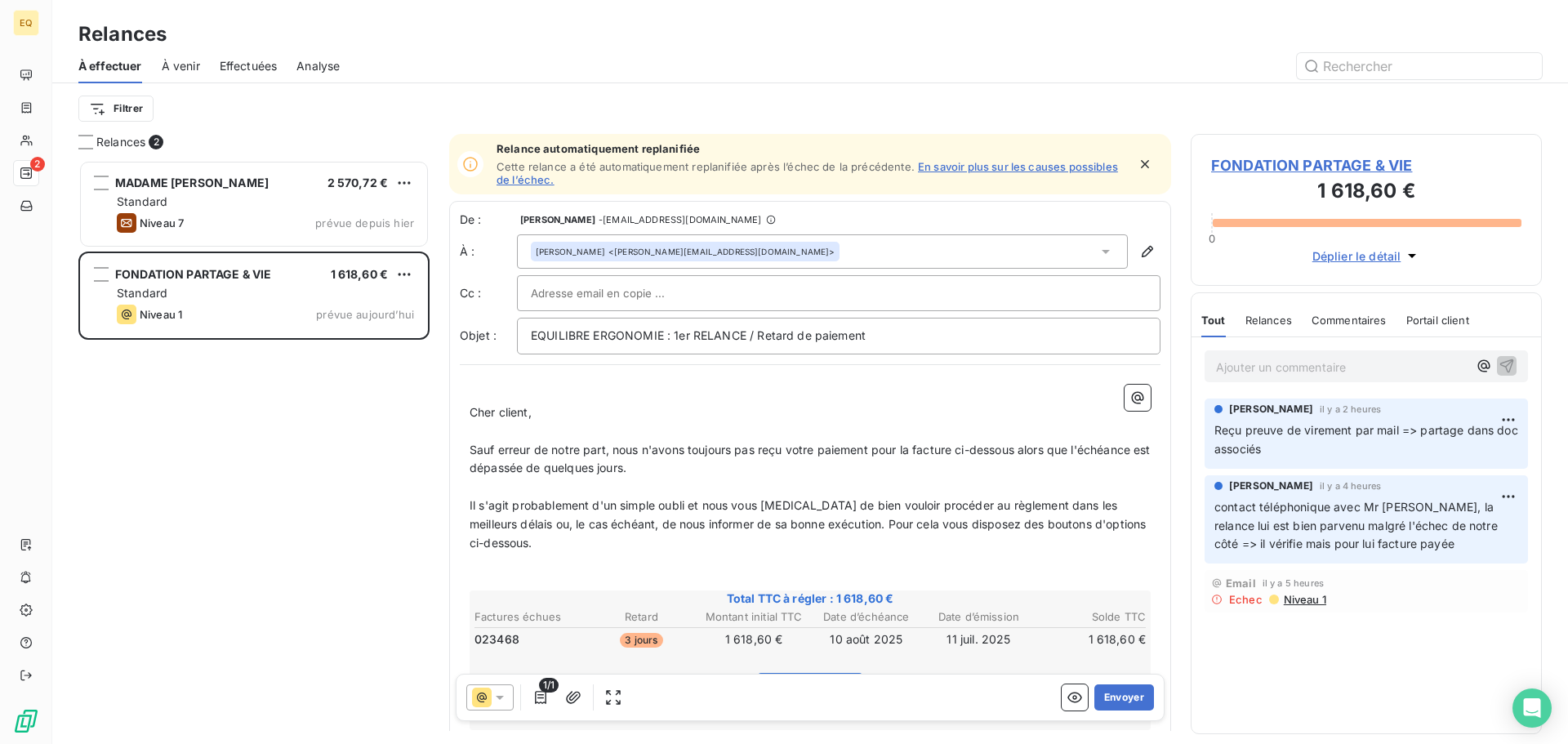
click at [1137, 163] on icon "button" at bounding box center [1145, 164] width 16 height 16
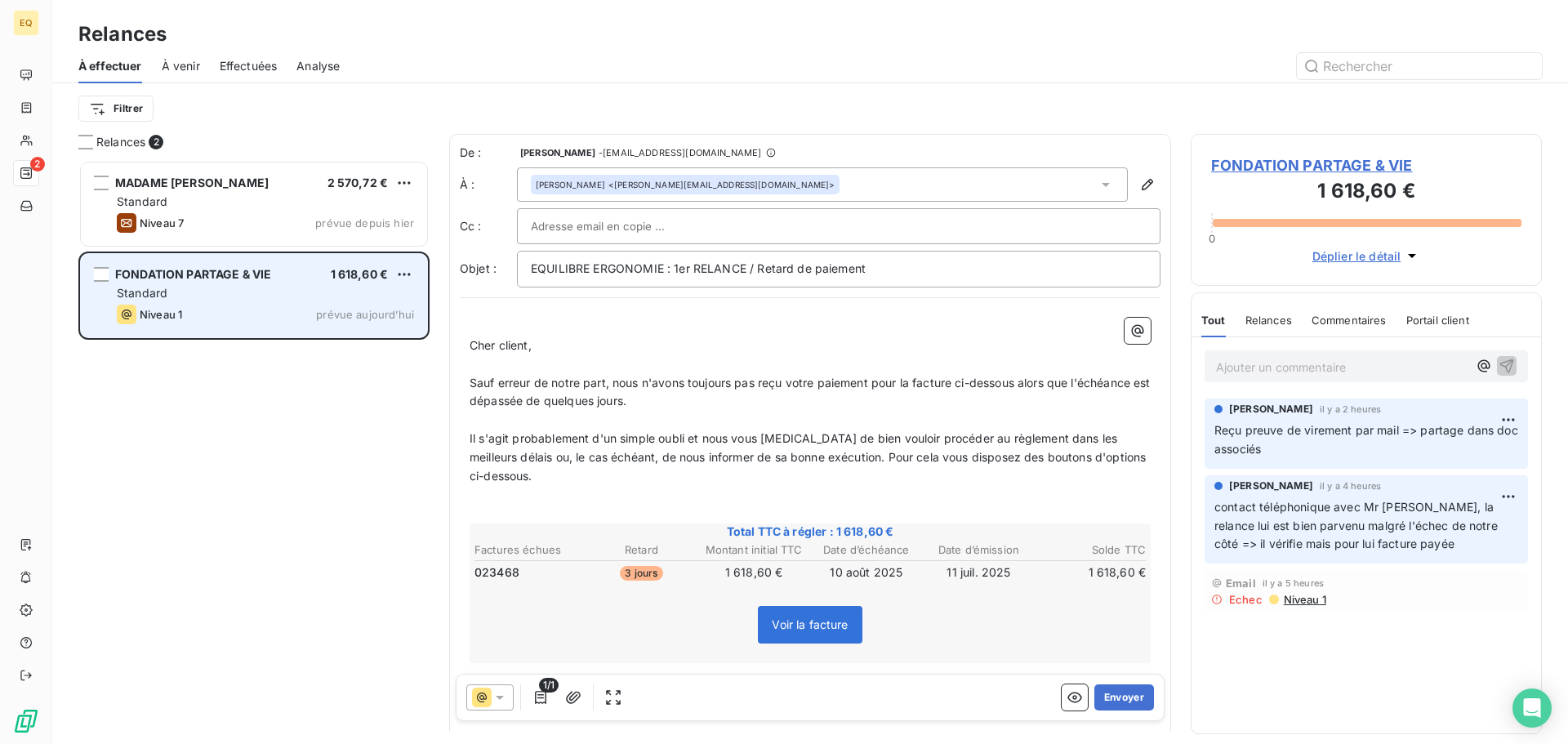
click at [232, 299] on div "Standard" at bounding box center [265, 294] width 297 height 16
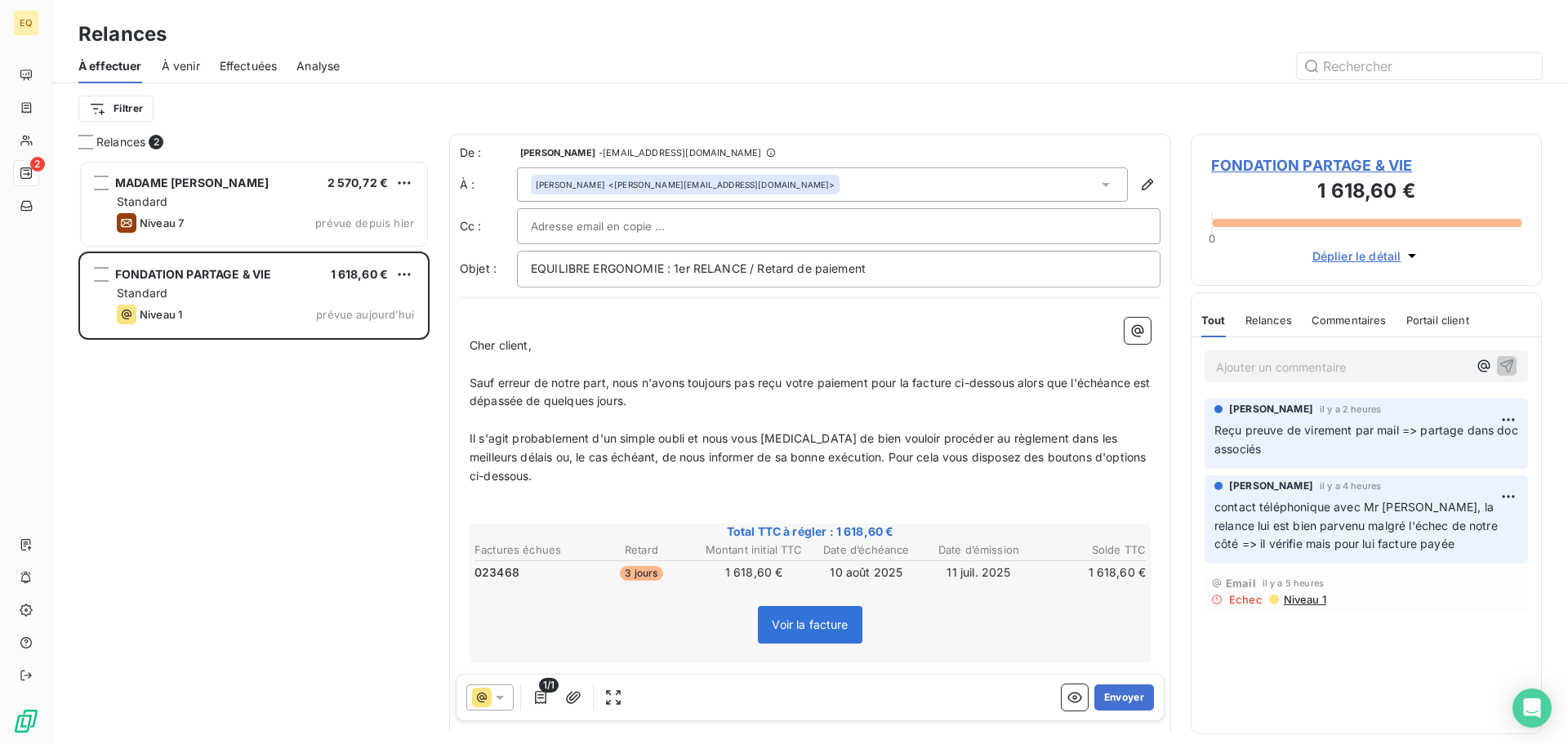
click at [1267, 317] on span "Relances" at bounding box center [1268, 320] width 46 height 13
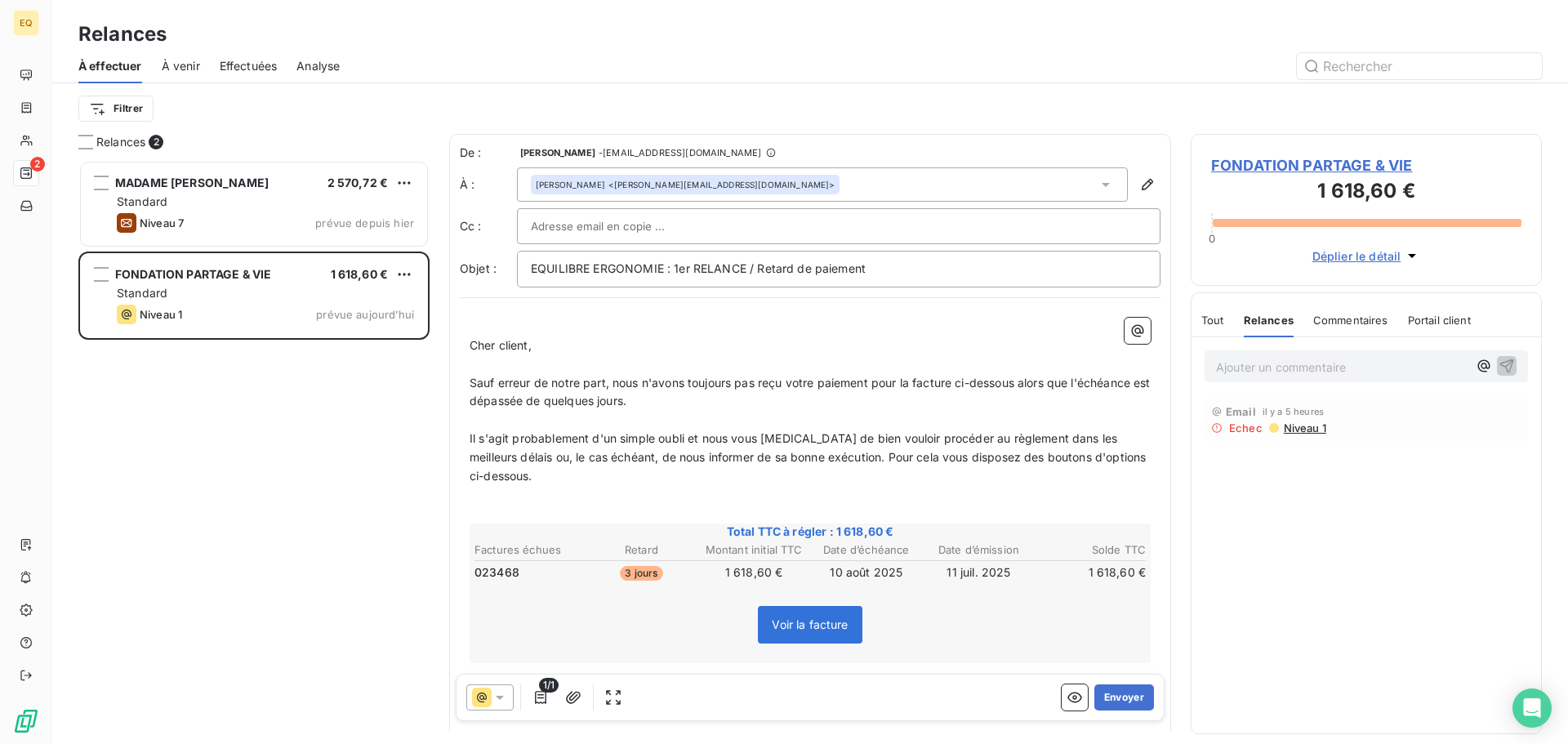
click at [1349, 317] on span "Commentaires" at bounding box center [1350, 320] width 75 height 13
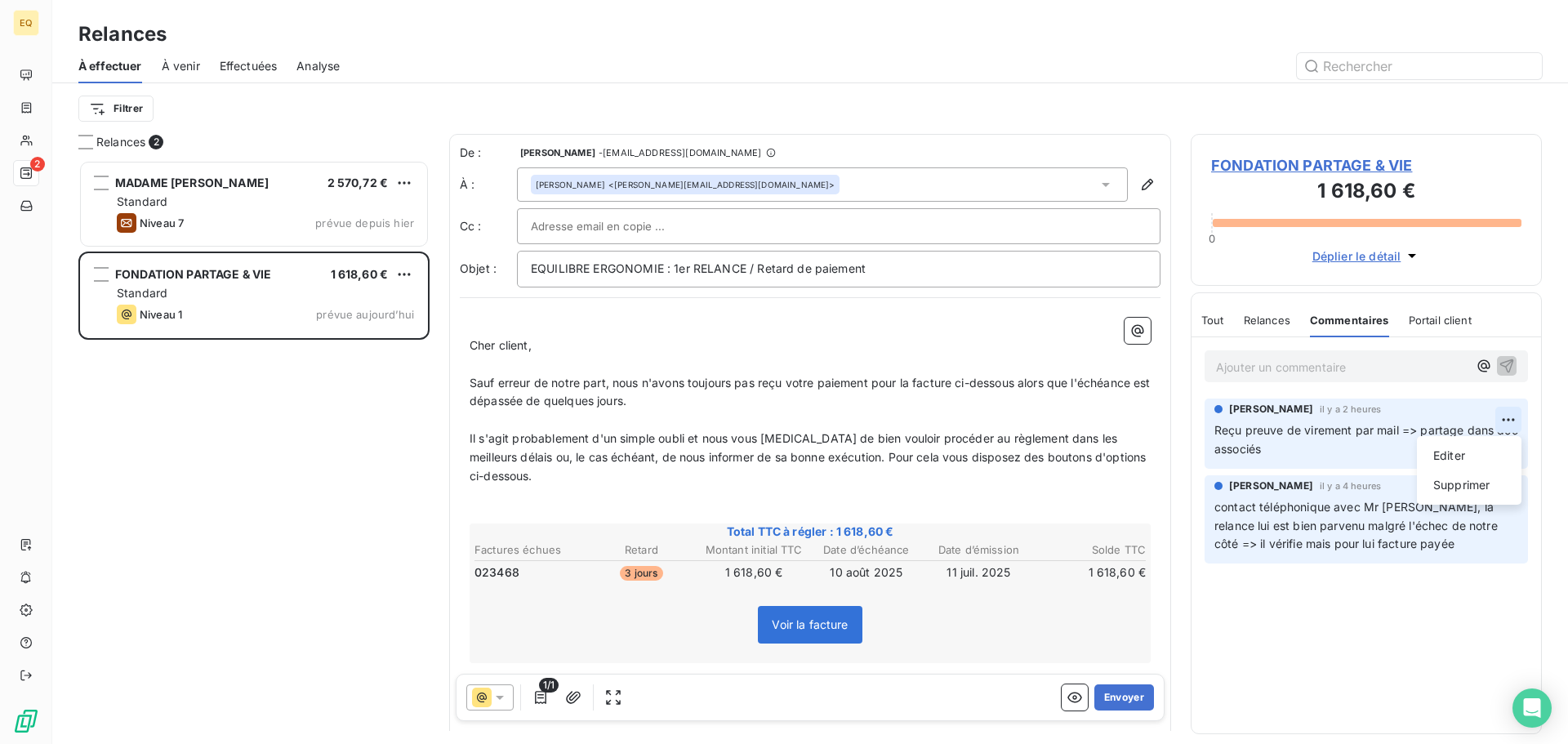
click at [1508, 418] on html "EQ 2 Relances À effectuer À venir Effectuées Analyse Filtrer Relances 2 MADAME …" at bounding box center [784, 372] width 1568 height 744
click at [1450, 452] on div "Editer" at bounding box center [1469, 455] width 91 height 26
click at [1353, 431] on span "Reçu preuve de virement par mail => partage dans doc associés" at bounding box center [1356, 439] width 283 height 33
click at [1511, 436] on icon "button" at bounding box center [1510, 439] width 16 height 16
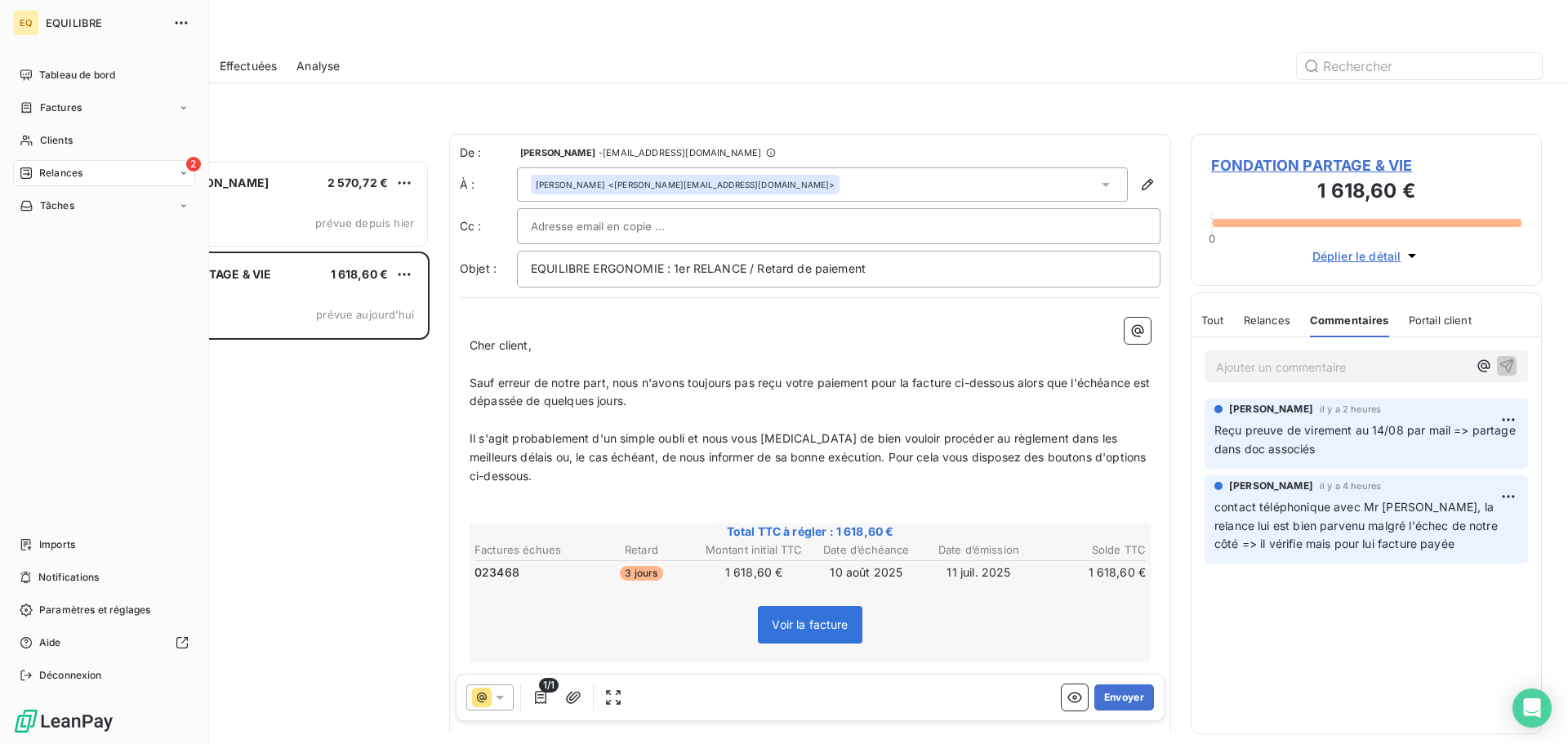
click at [76, 102] on span "Factures" at bounding box center [61, 108] width 42 height 15
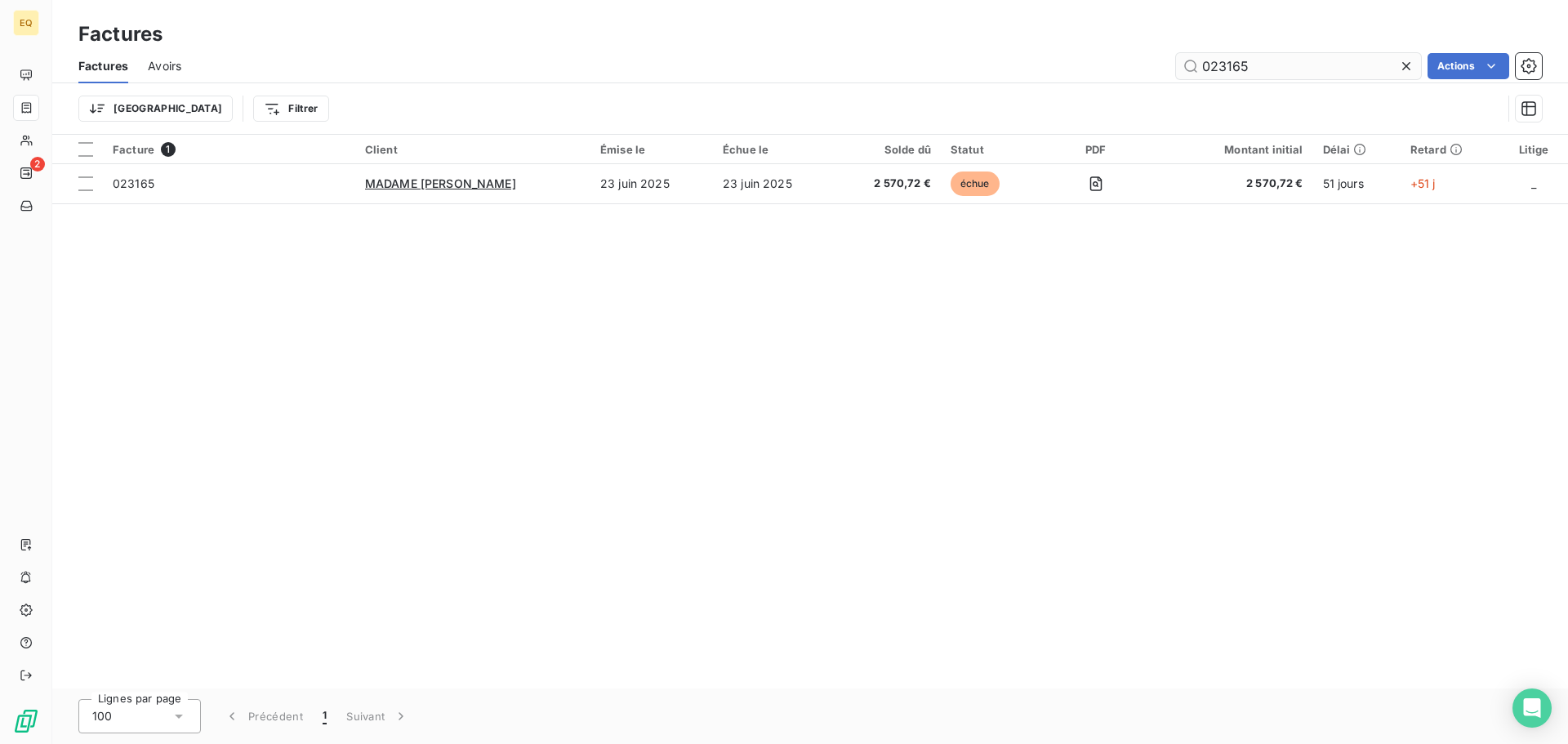
drag, startPoint x: 1268, startPoint y: 68, endPoint x: 1177, endPoint y: 56, distance: 91.8
click at [1177, 56] on input "023165" at bounding box center [1298, 66] width 245 height 26
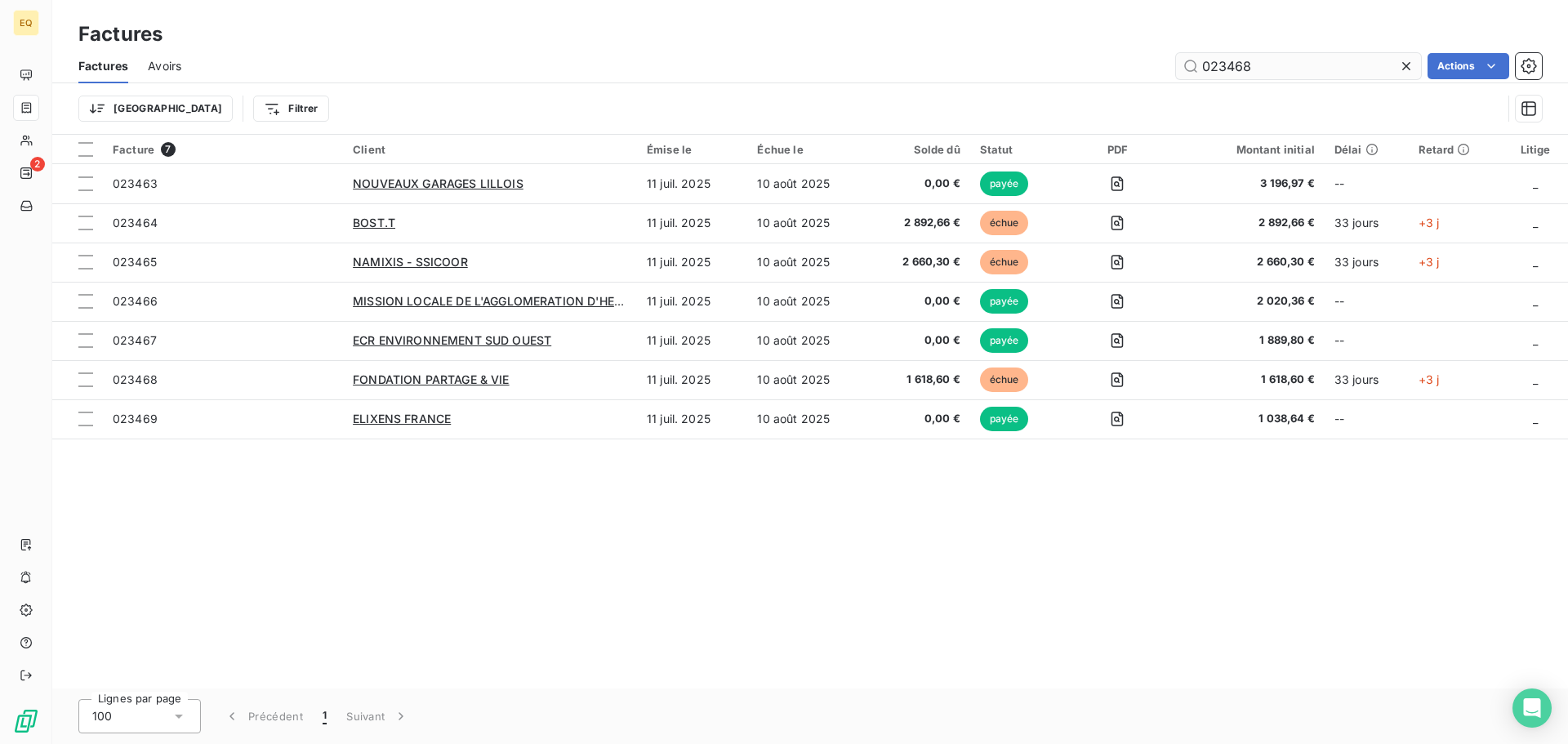
type input "023468"
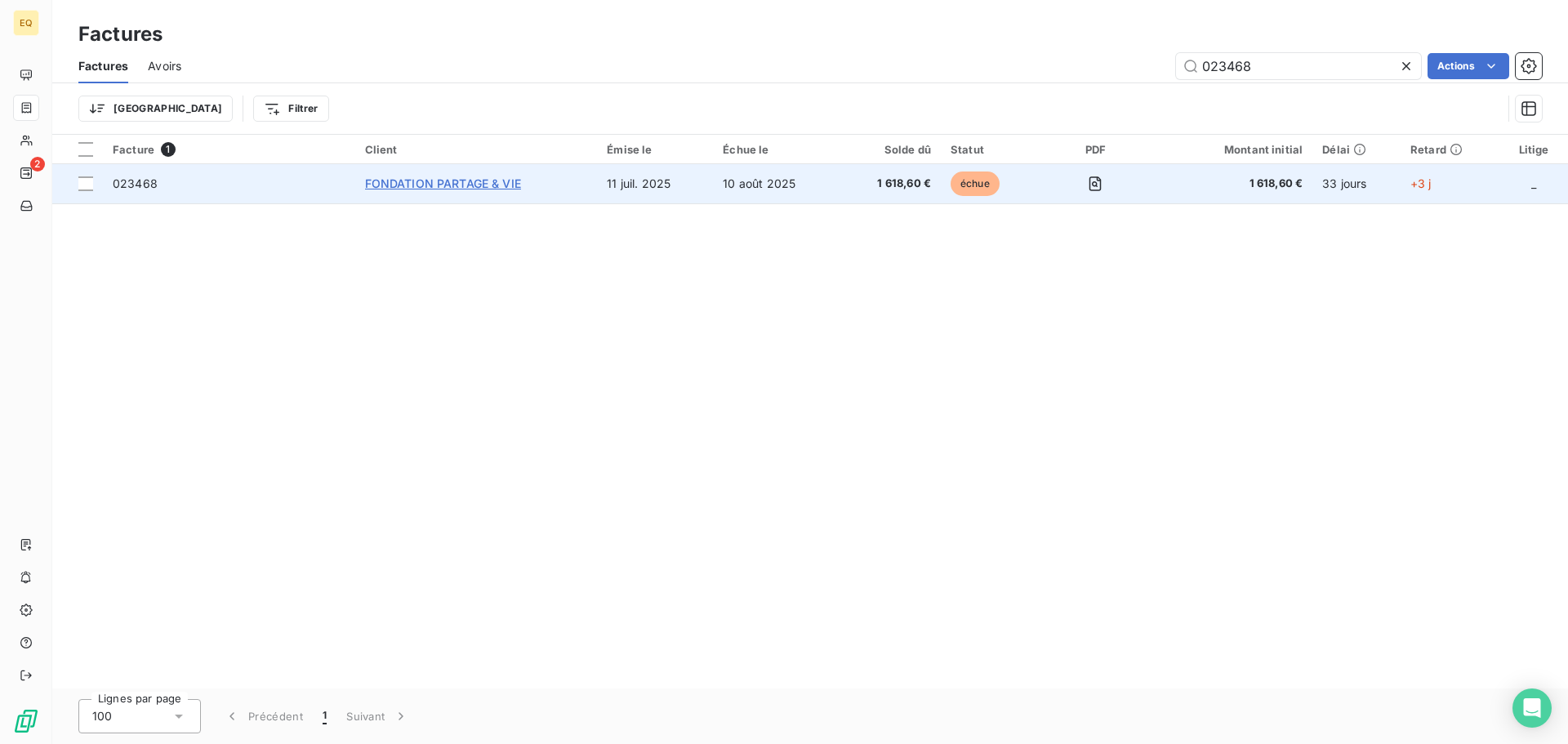
click at [425, 184] on span "FONDATION PARTAGE & VIE" at bounding box center [442, 182] width 156 height 14
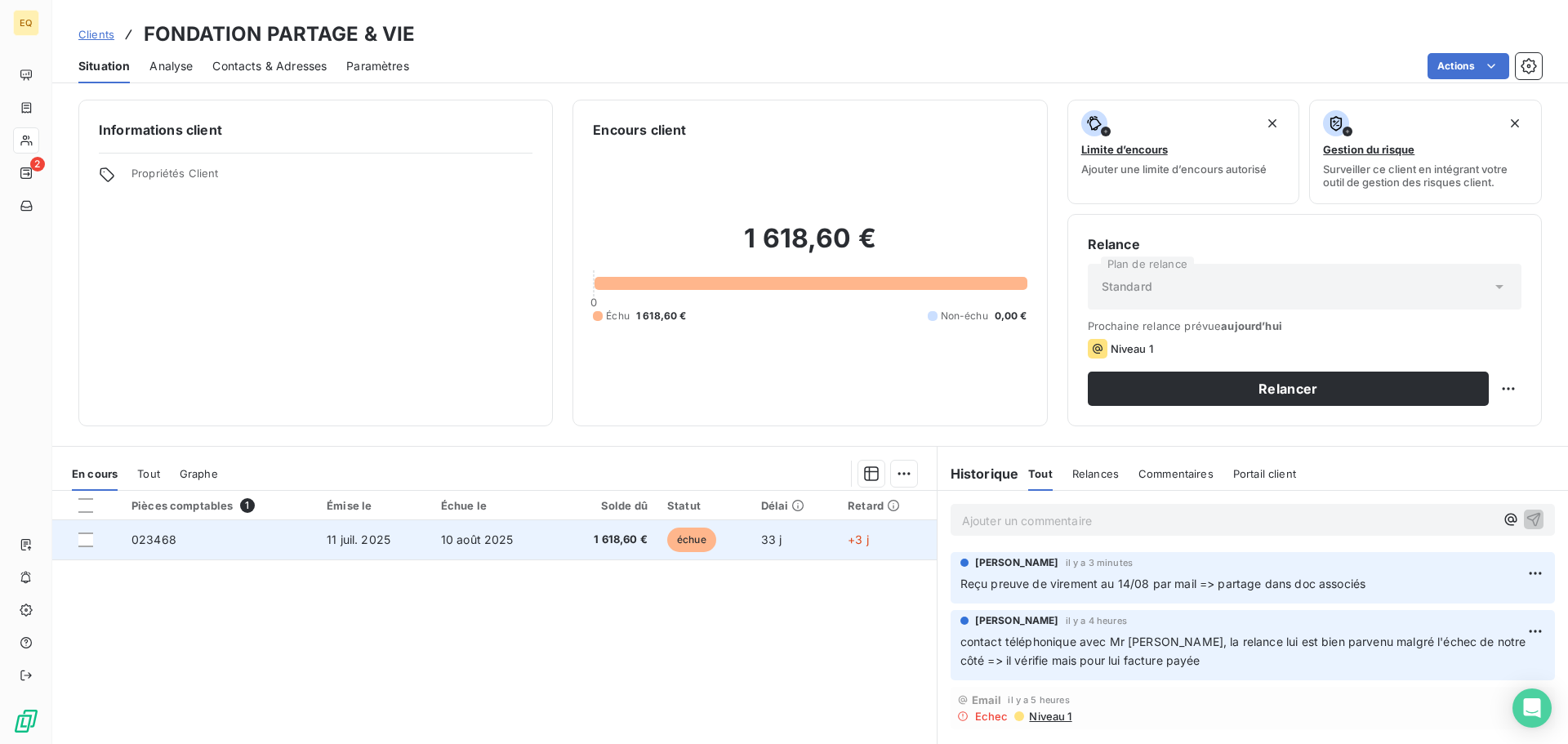
click at [383, 534] on span "11 juil. 2025" at bounding box center [358, 539] width 64 height 14
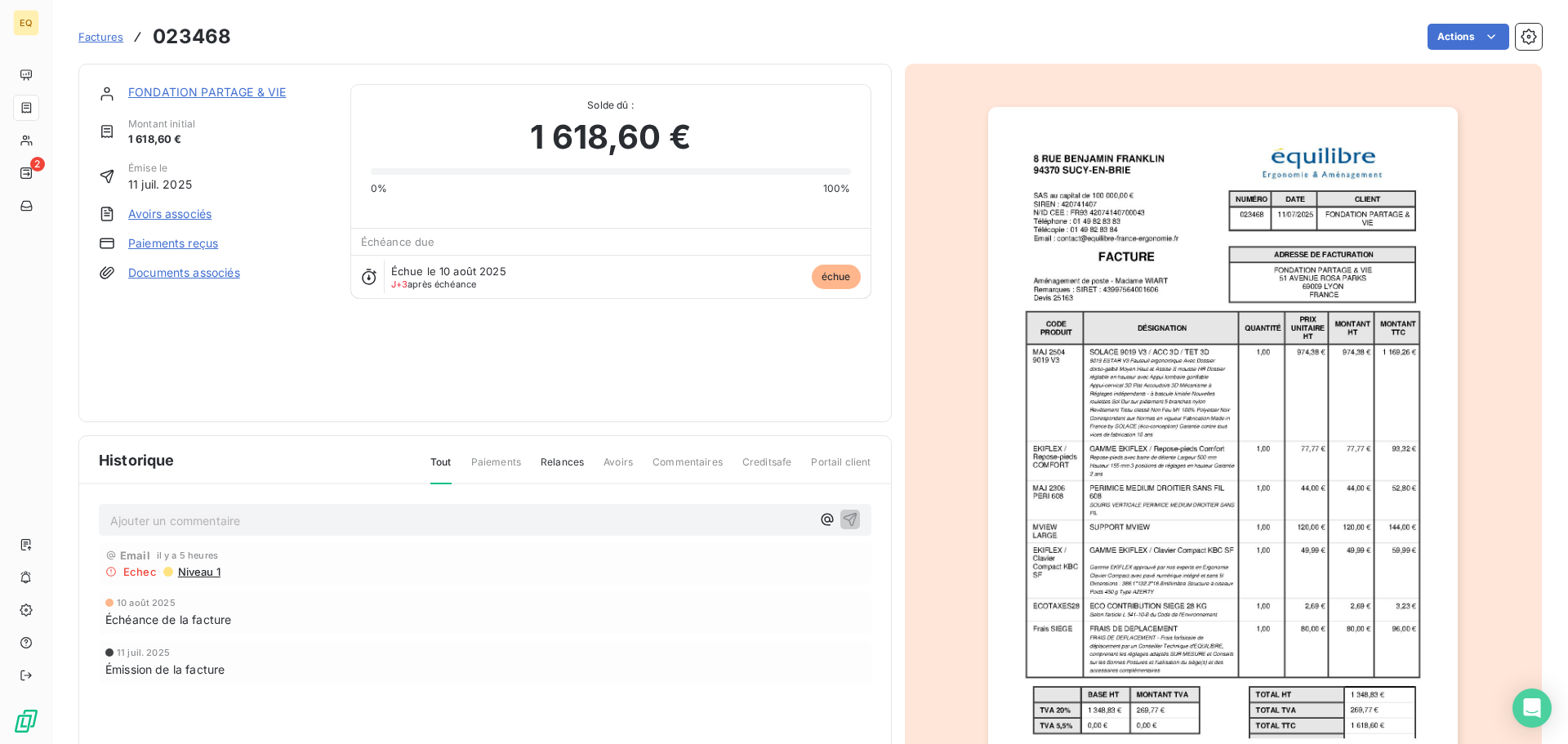
click at [222, 272] on link "Documents associés" at bounding box center [184, 273] width 112 height 16
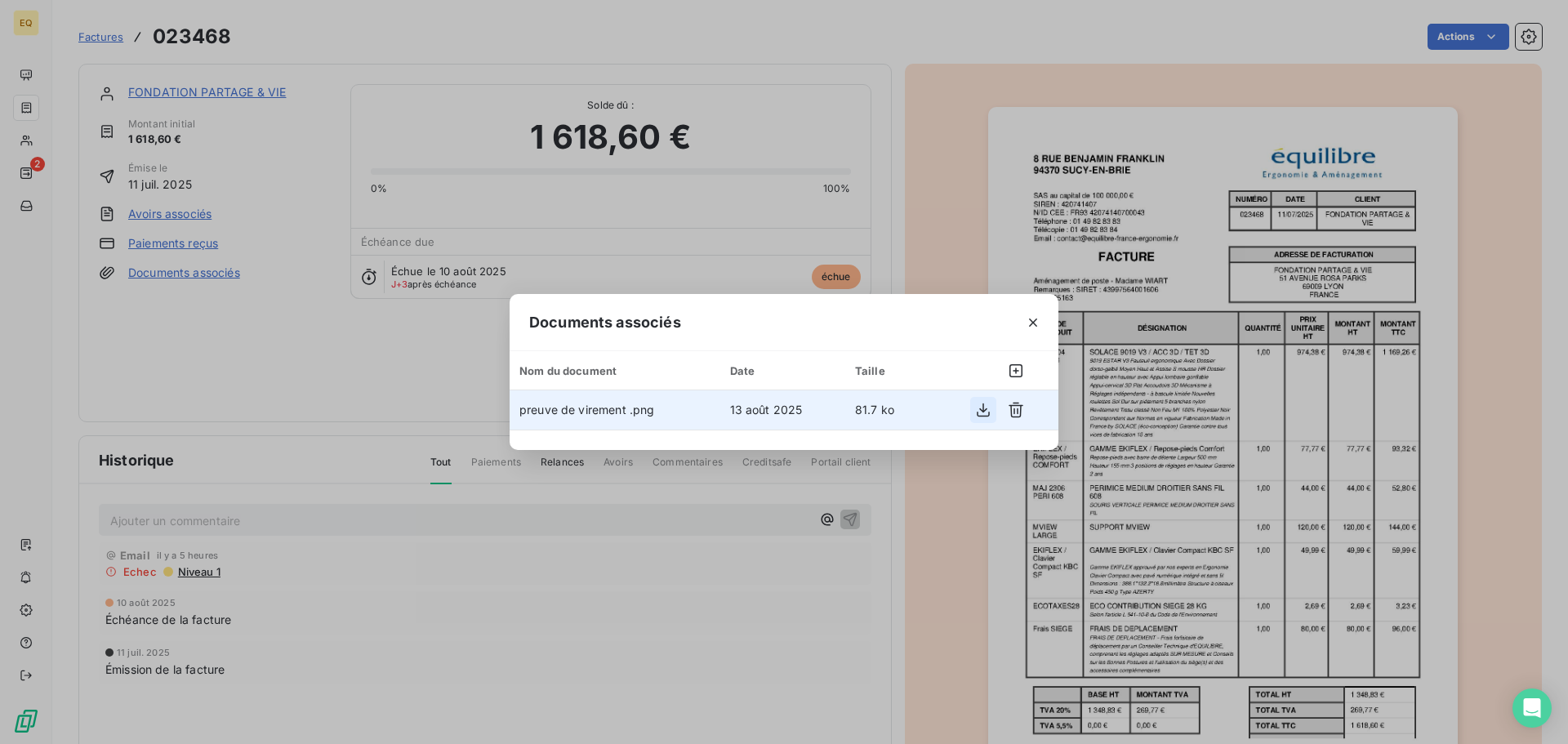
click at [984, 409] on icon "button" at bounding box center [983, 410] width 16 height 16
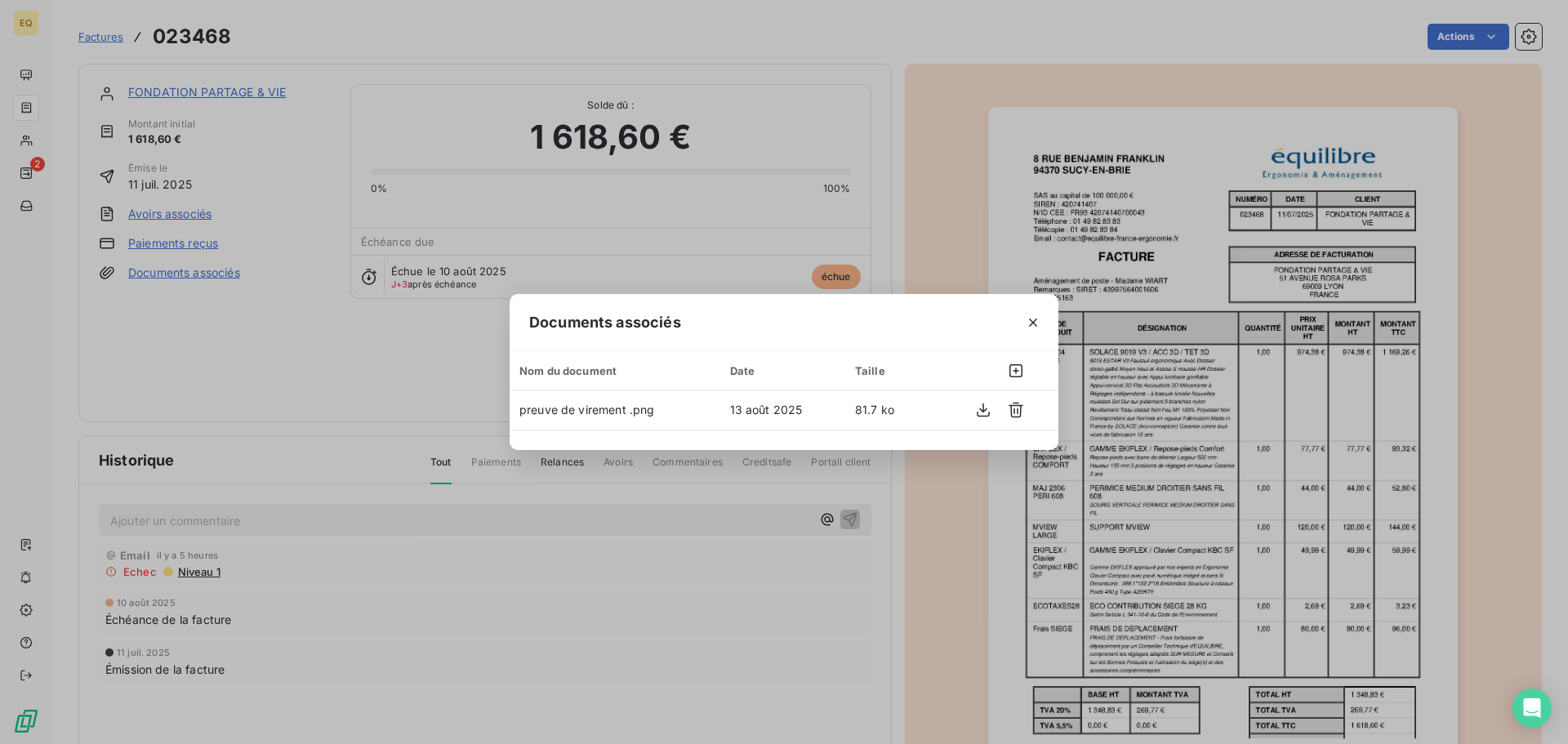
drag, startPoint x: 1034, startPoint y: 318, endPoint x: 892, endPoint y: 308, distance: 142.4
click at [1032, 321] on icon "button" at bounding box center [1033, 323] width 16 height 16
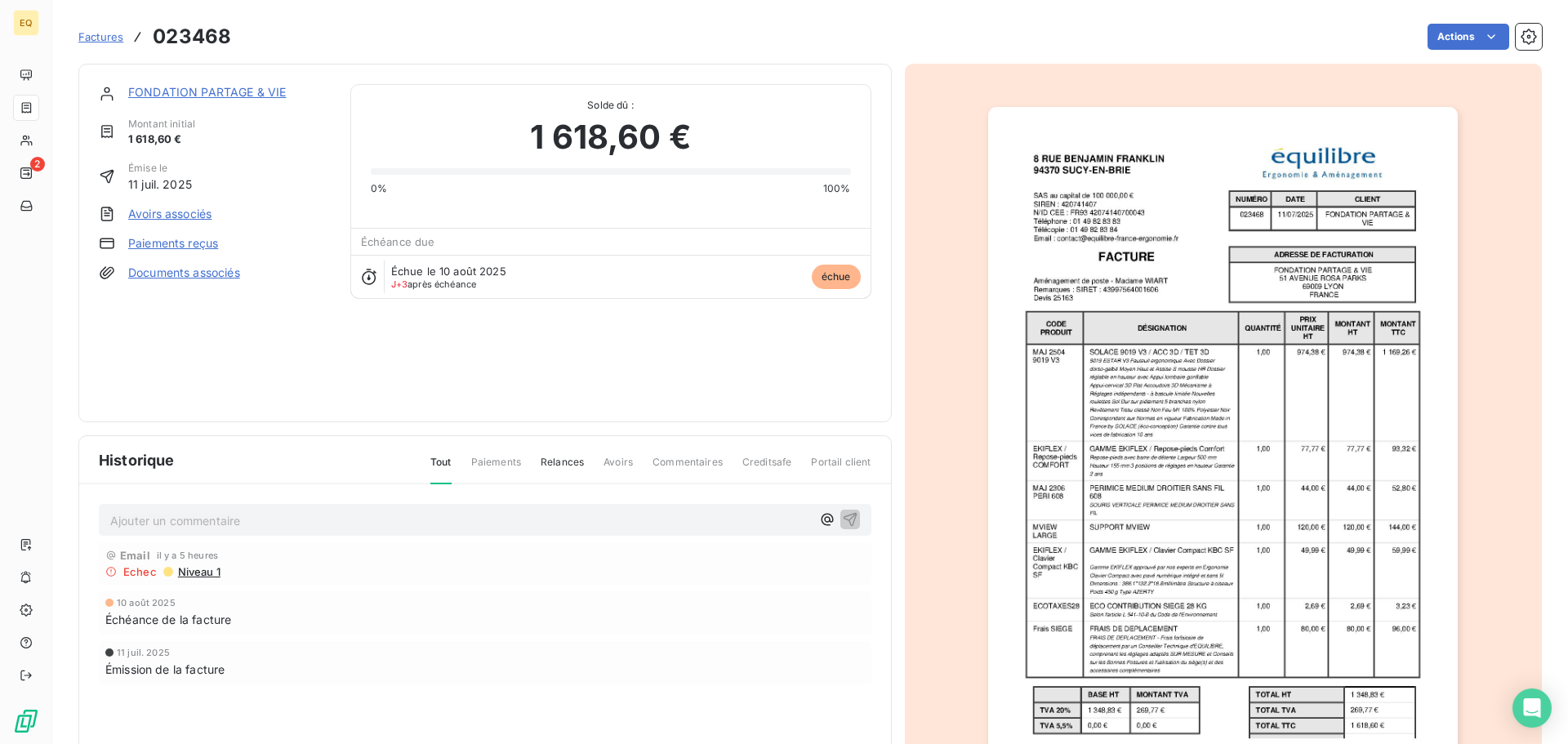
click at [149, 270] on link "Documents associés" at bounding box center [184, 273] width 112 height 16
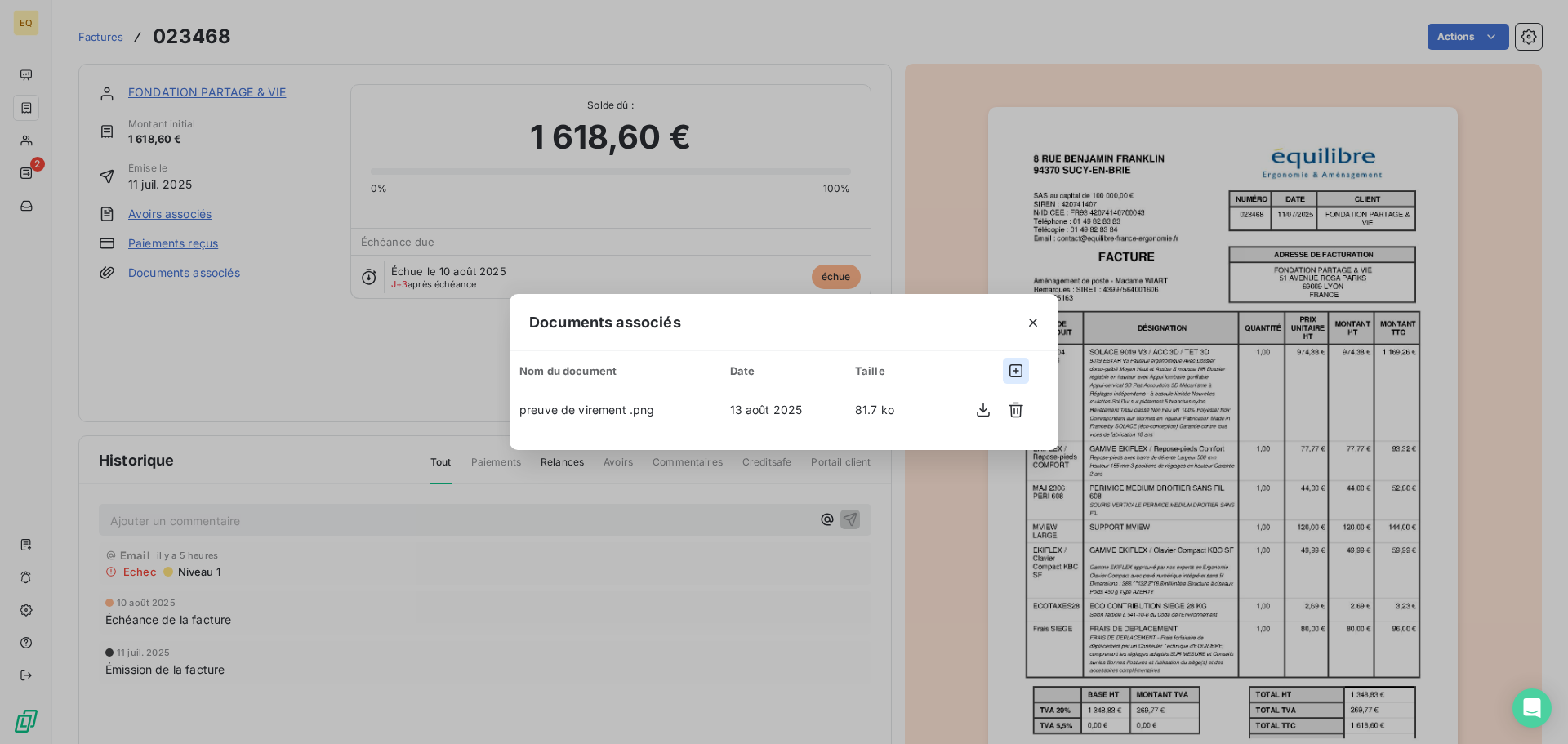
click at [1018, 368] on icon "button" at bounding box center [1016, 371] width 16 height 16
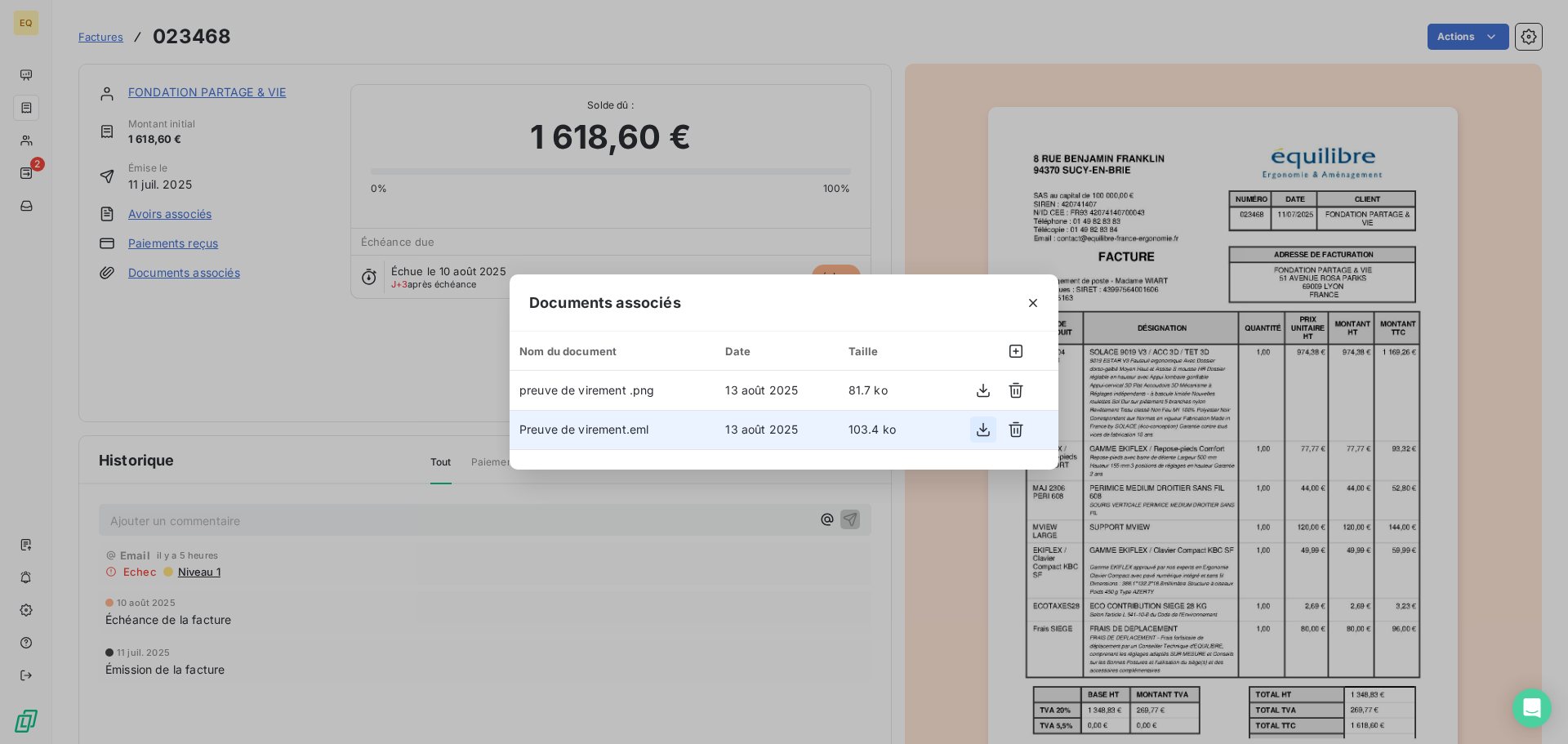
click at [980, 428] on icon "button" at bounding box center [983, 429] width 16 height 16
click at [1014, 422] on icon "button" at bounding box center [1016, 429] width 15 height 16
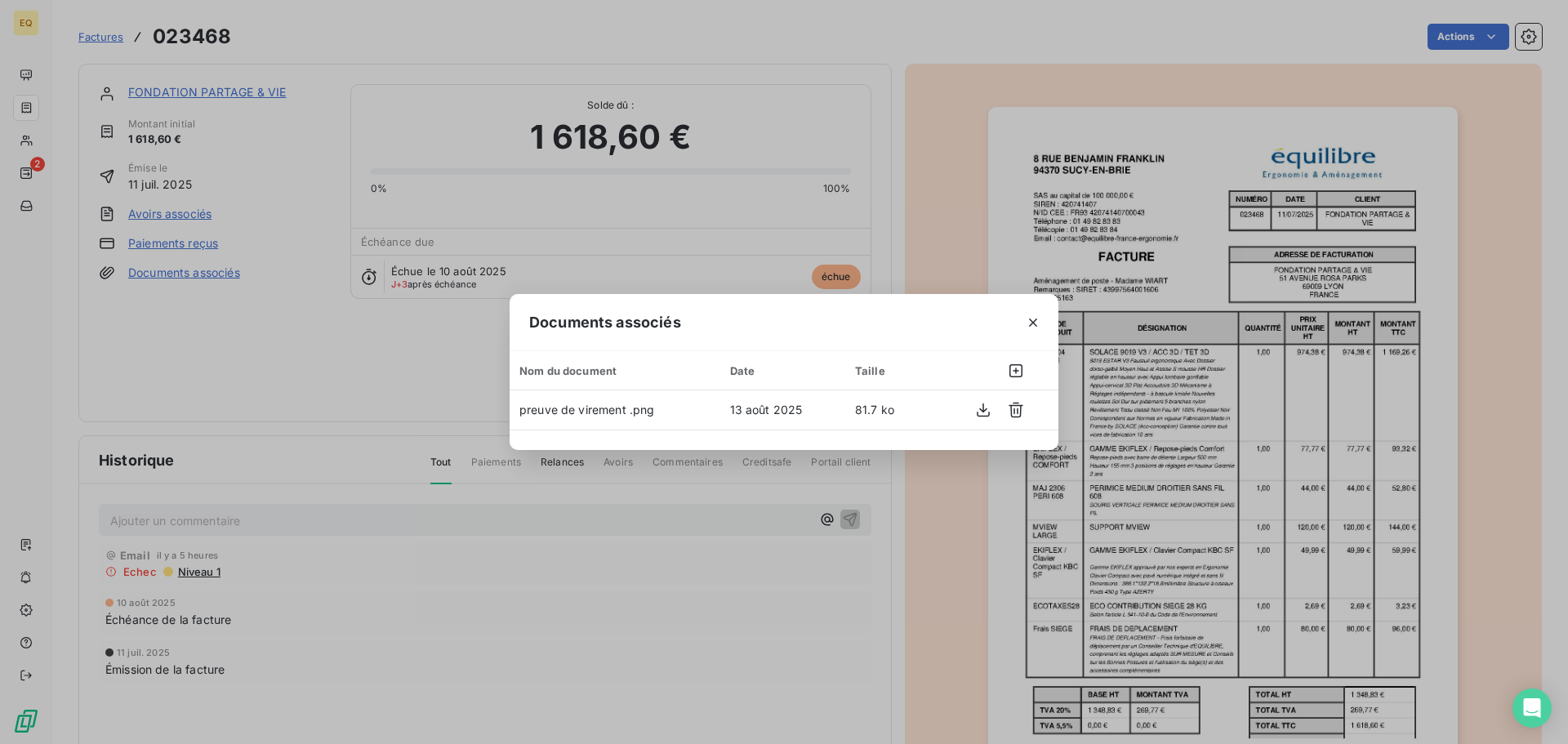
click at [164, 354] on div "Documents associés Nom du document Date Taille preuve de virement .png [DATE] 8…" at bounding box center [784, 372] width 1568 height 744
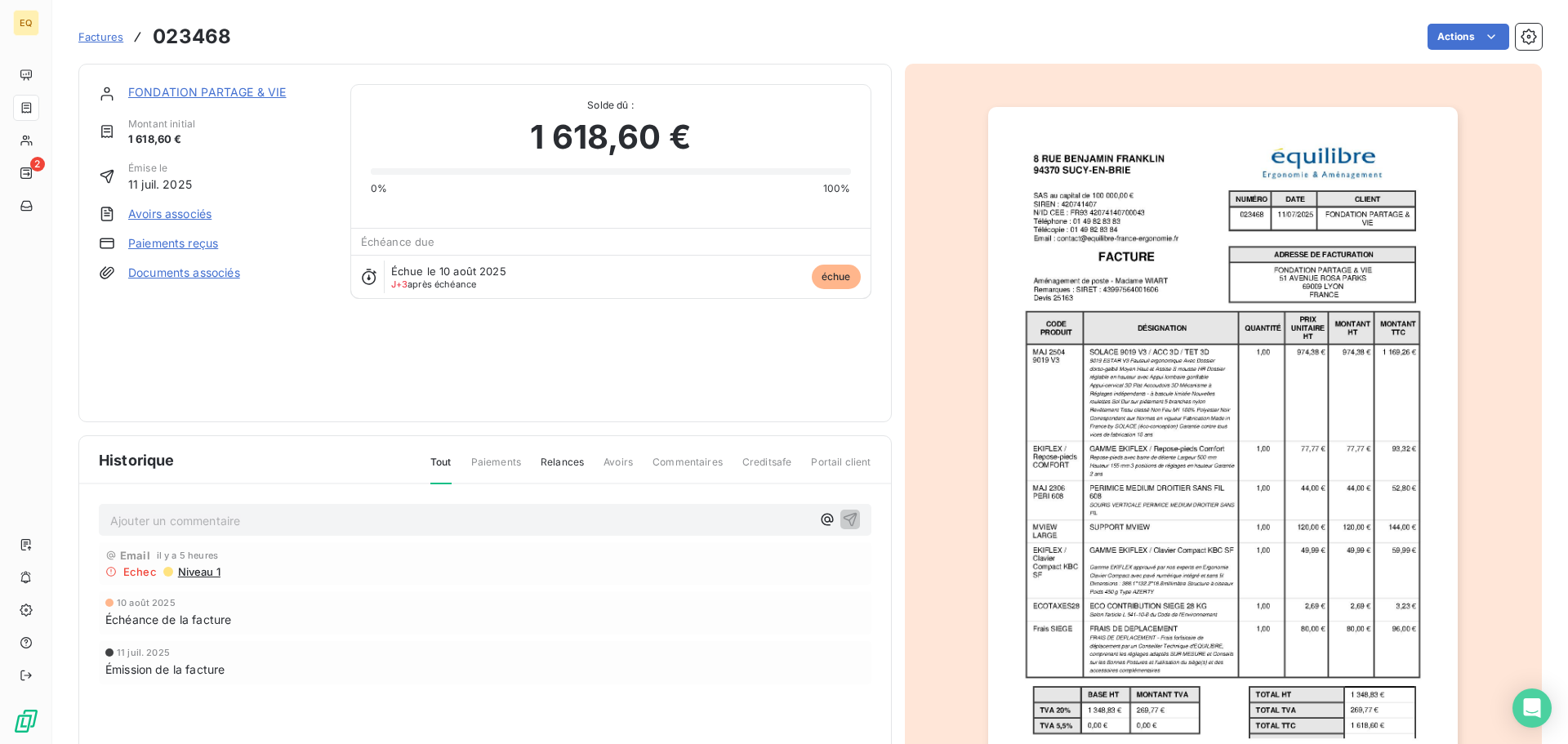
click at [679, 459] on span "Commentaires" at bounding box center [687, 469] width 70 height 27
click at [167, 90] on link "FONDATION PARTAGE & VIE" at bounding box center [207, 91] width 158 height 14
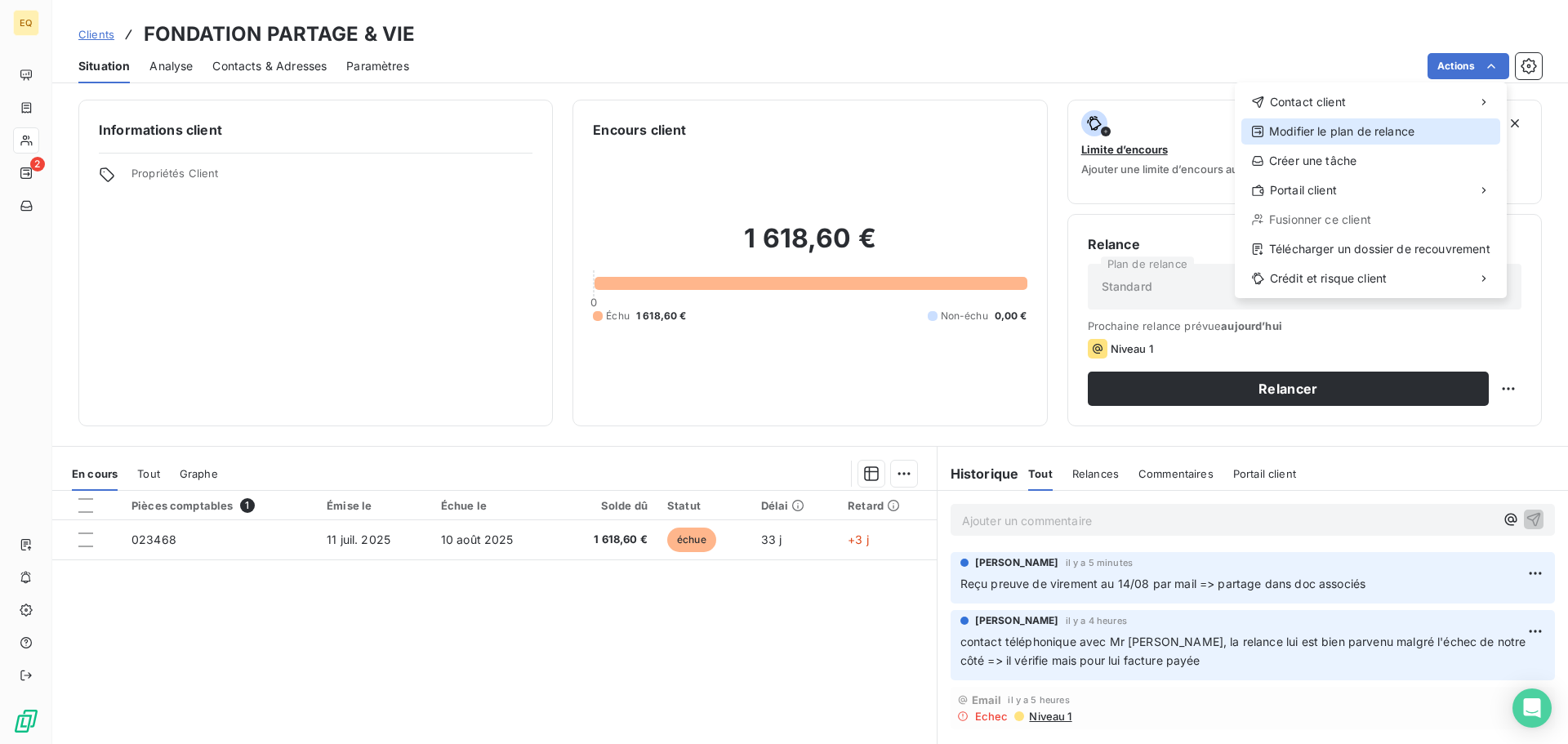
click at [1367, 129] on div "Modifier le plan de relance" at bounding box center [1370, 131] width 259 height 26
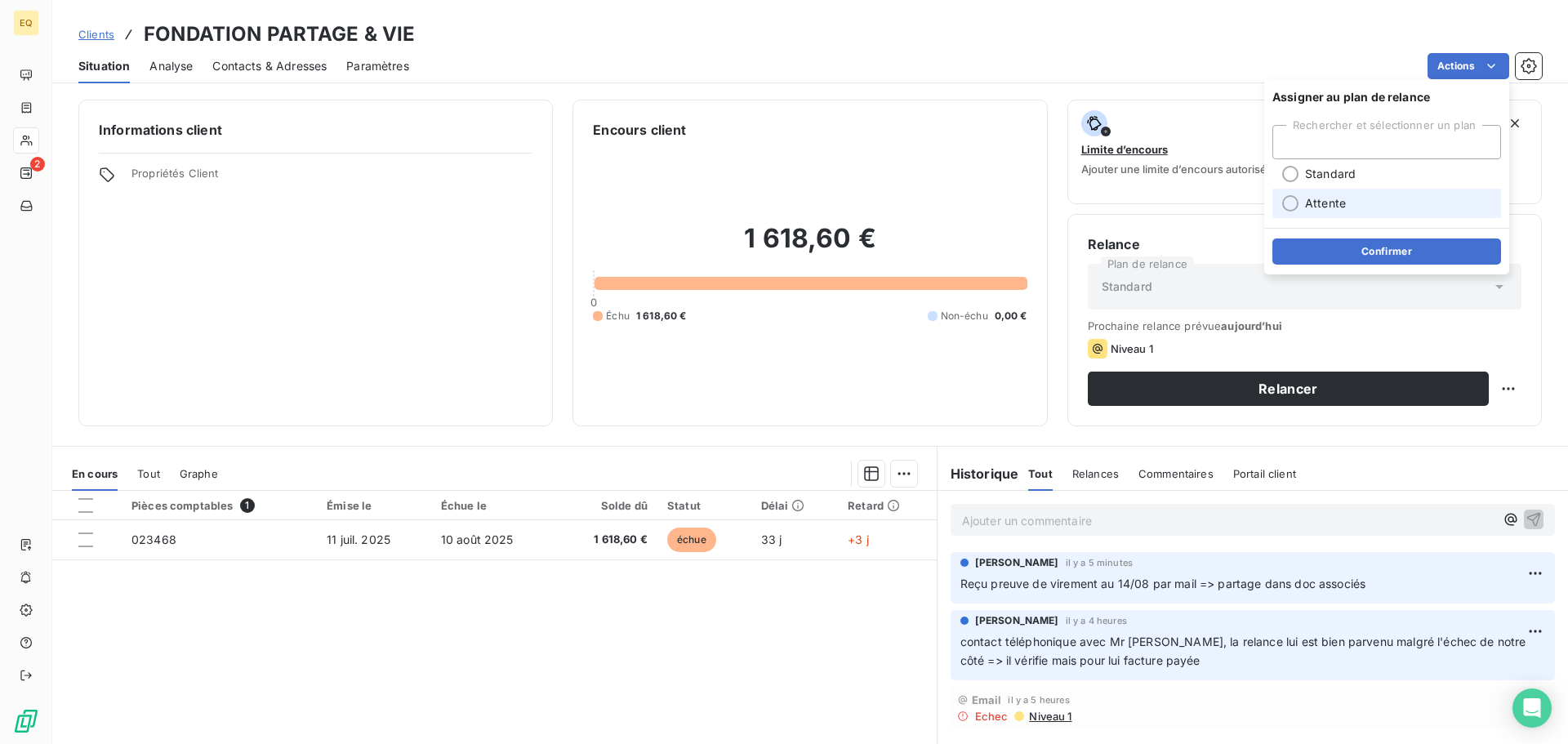
click at [1320, 199] on span "Attente" at bounding box center [1325, 203] width 41 height 16
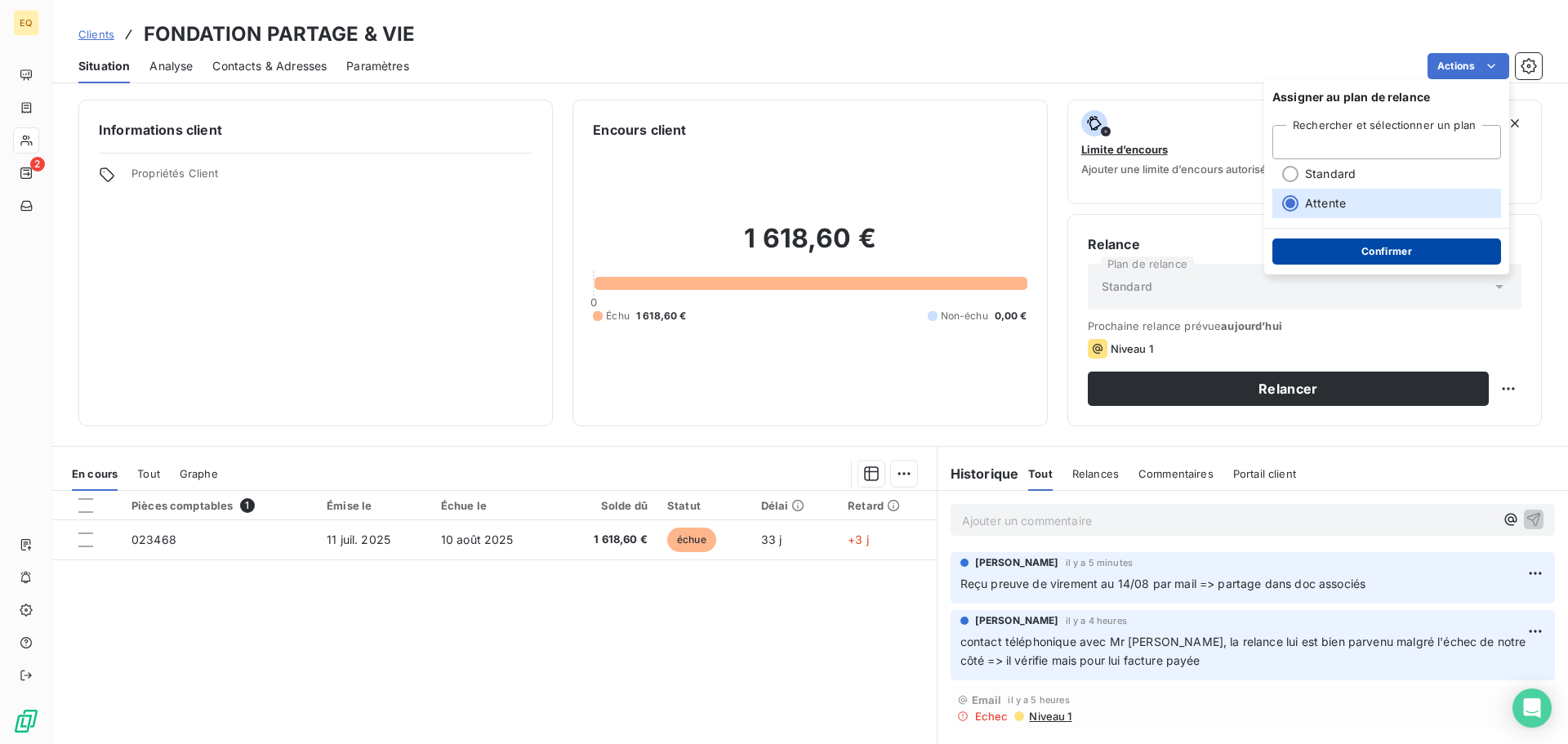
click at [1327, 250] on button "Confirmer" at bounding box center [1387, 252] width 229 height 26
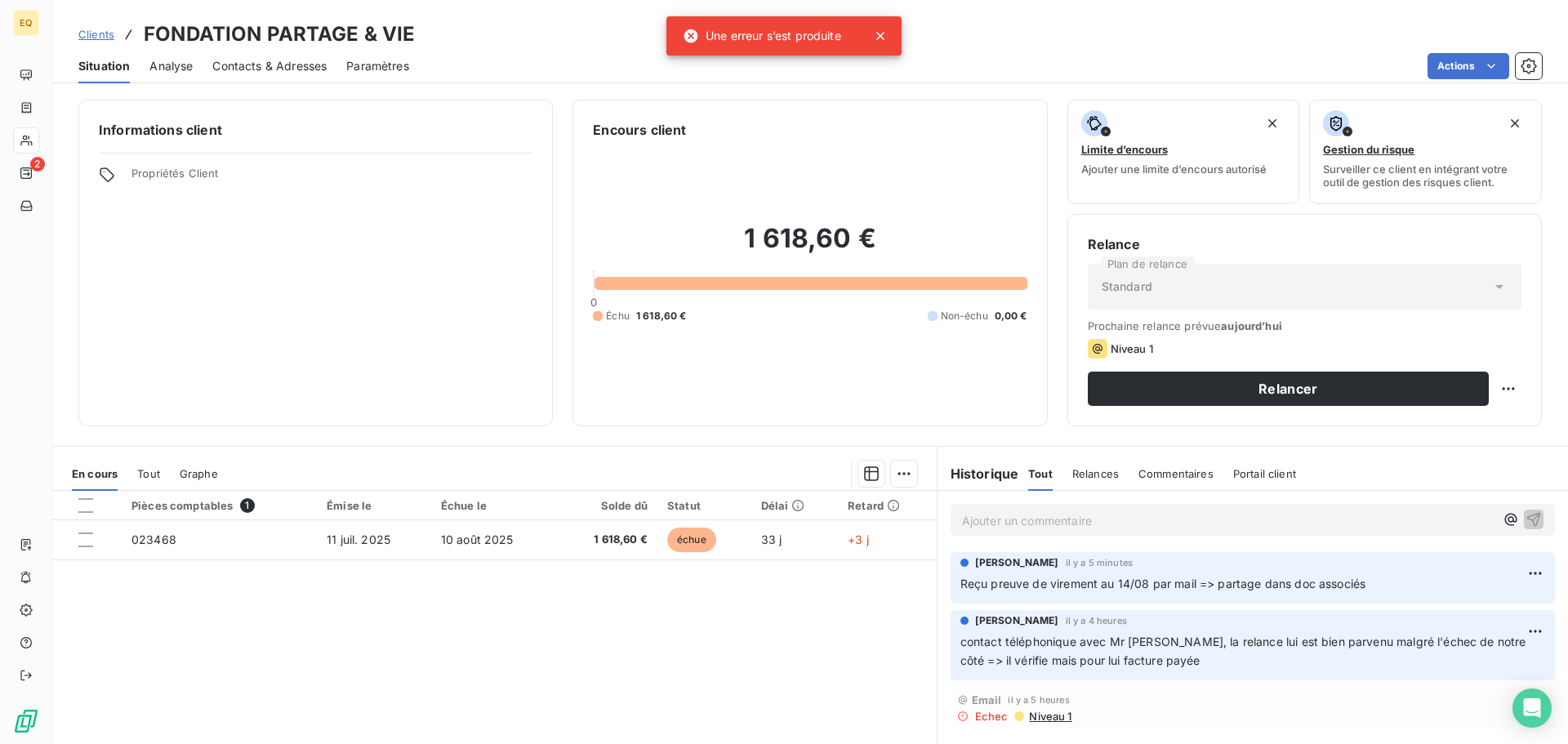
click at [887, 38] on icon at bounding box center [881, 36] width 16 height 16
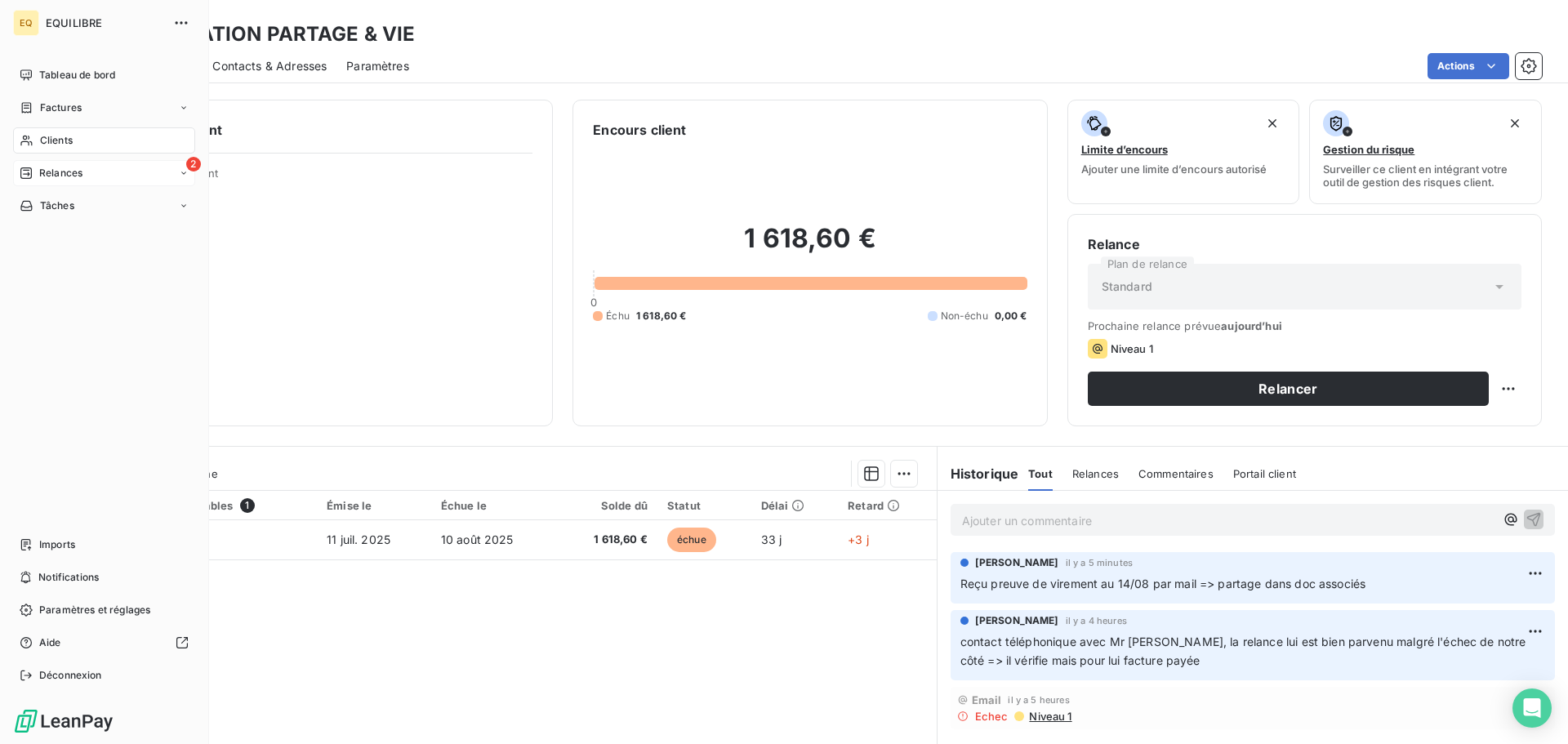
click at [59, 168] on span "Relances" at bounding box center [60, 173] width 43 height 15
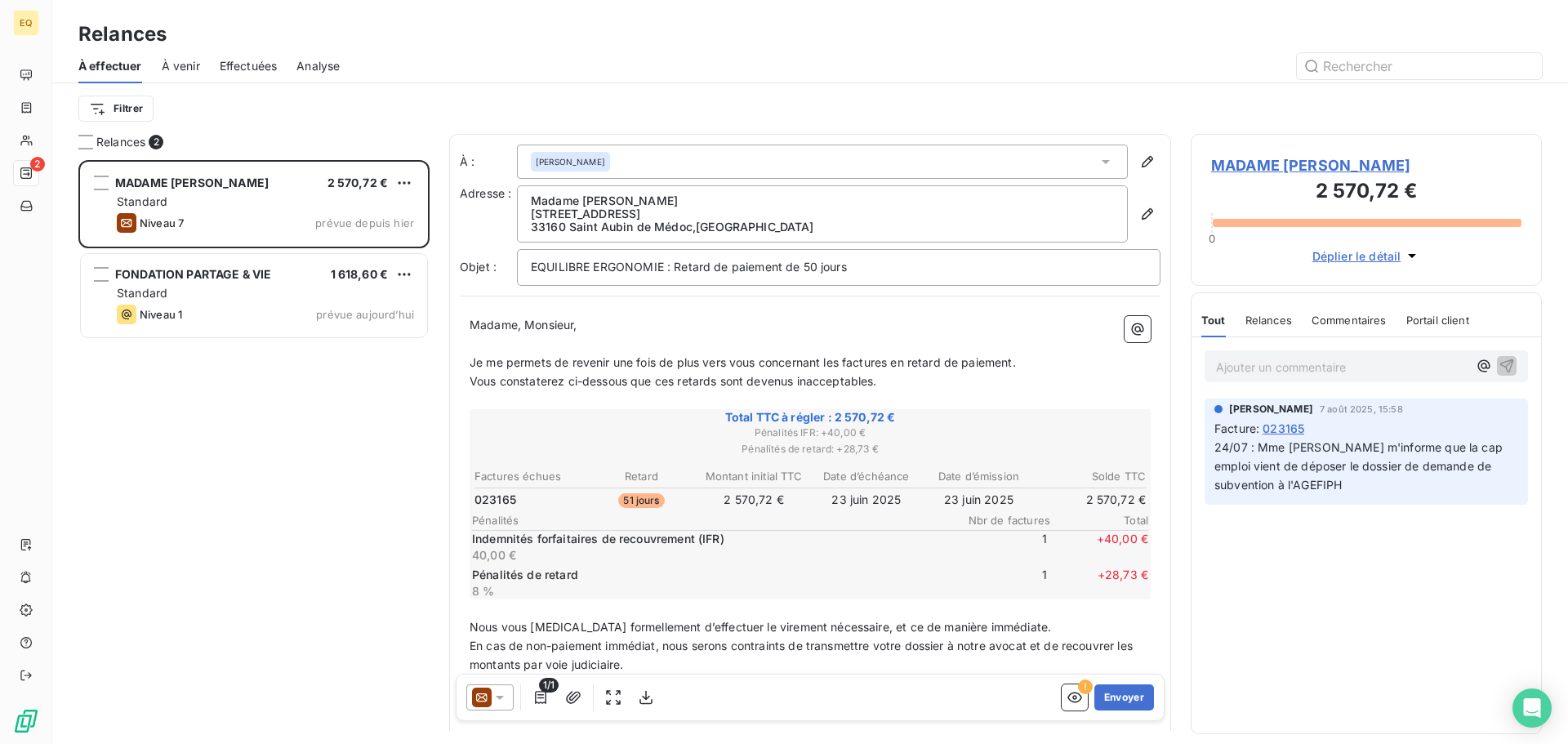
scroll to position [572, 339]
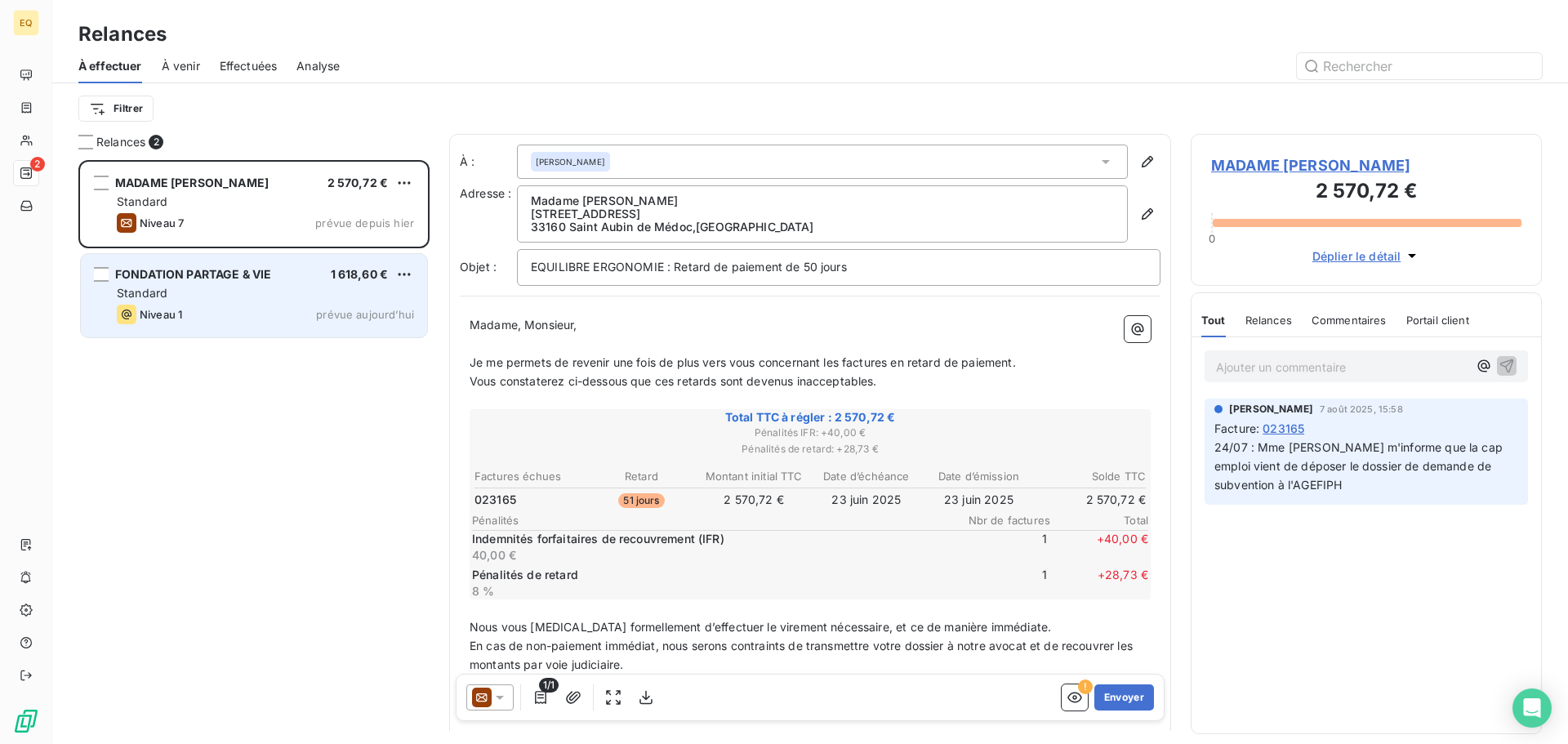
click at [229, 284] on div "FONDATION PARTAGE & VIE 1 618,60 € Standard Niveau 1 prévue [DATE]" at bounding box center [254, 295] width 346 height 83
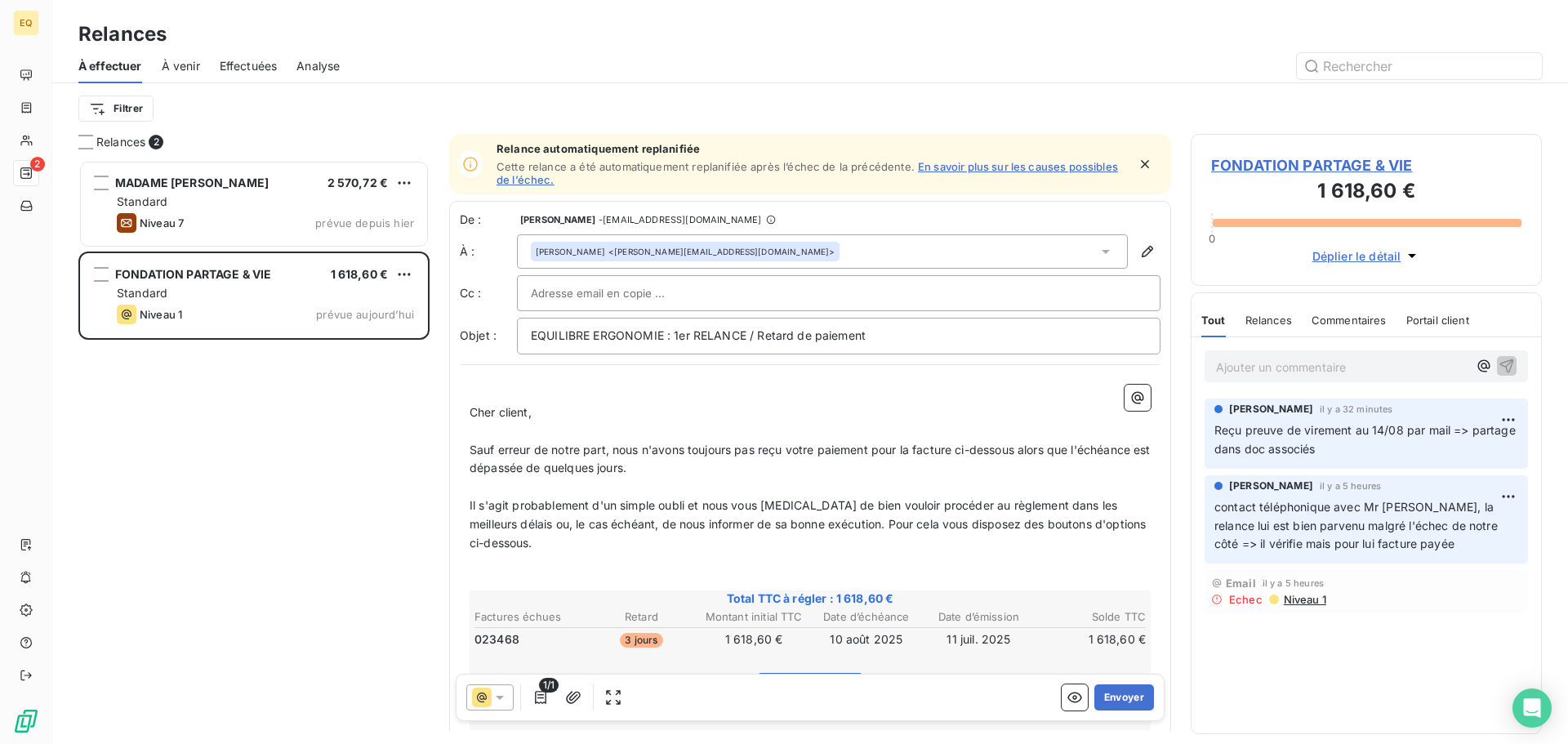
click at [1413, 251] on icon "button" at bounding box center [1412, 255] width 16 height 16
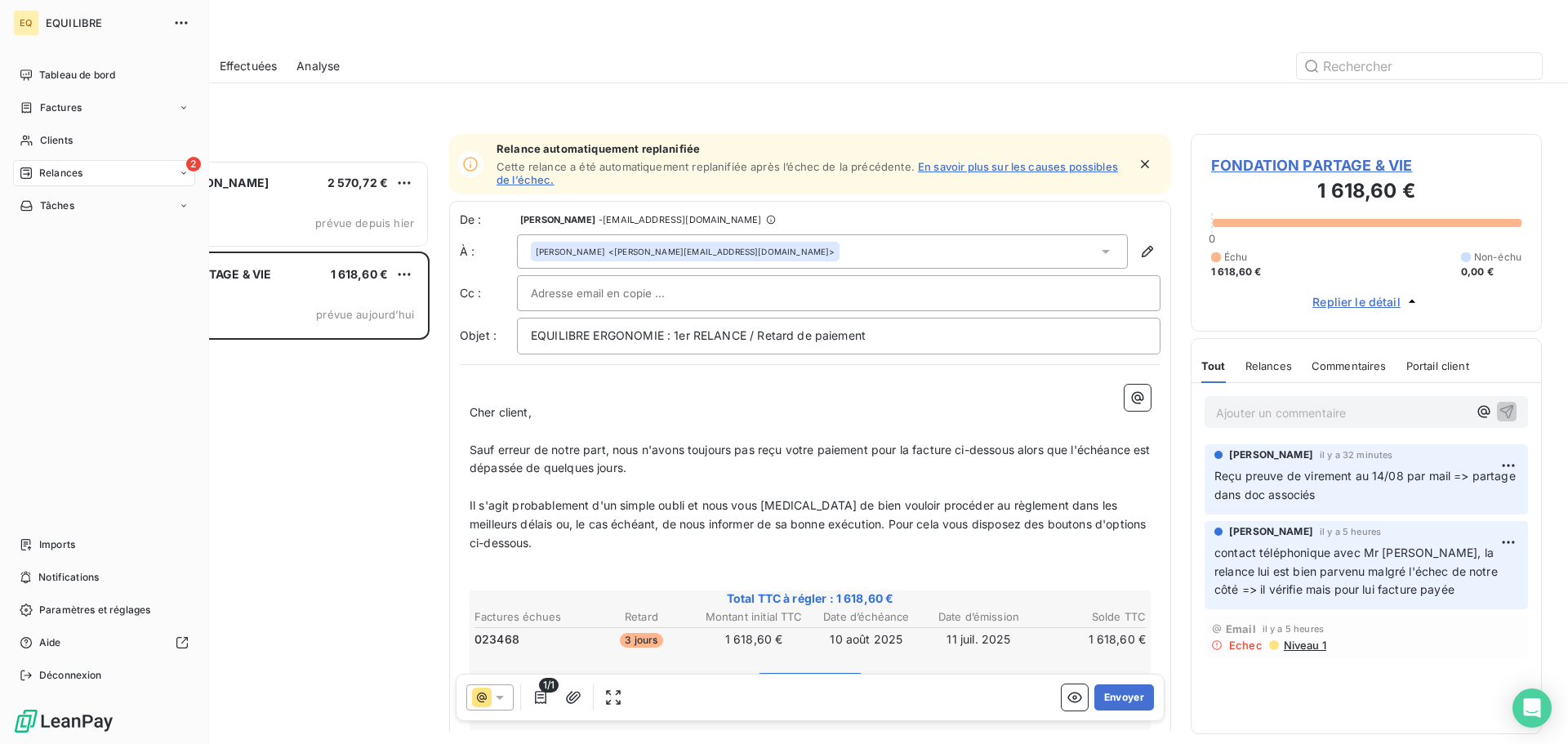
click at [64, 100] on span "Factures" at bounding box center [61, 108] width 42 height 15
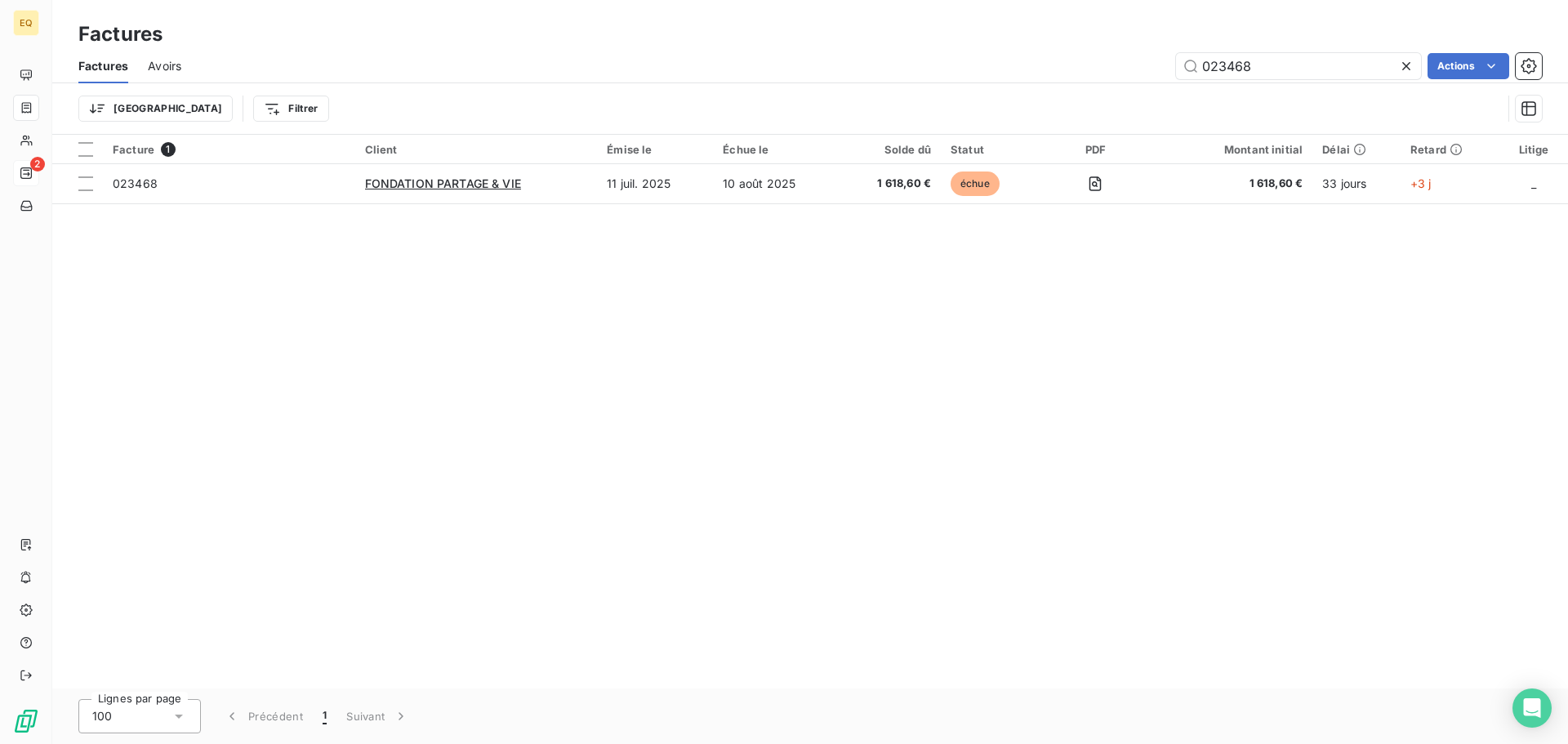
drag, startPoint x: 1273, startPoint y: 75, endPoint x: 1150, endPoint y: 62, distance: 123.7
click at [1150, 62] on div "023468 Actions" at bounding box center [871, 66] width 1341 height 26
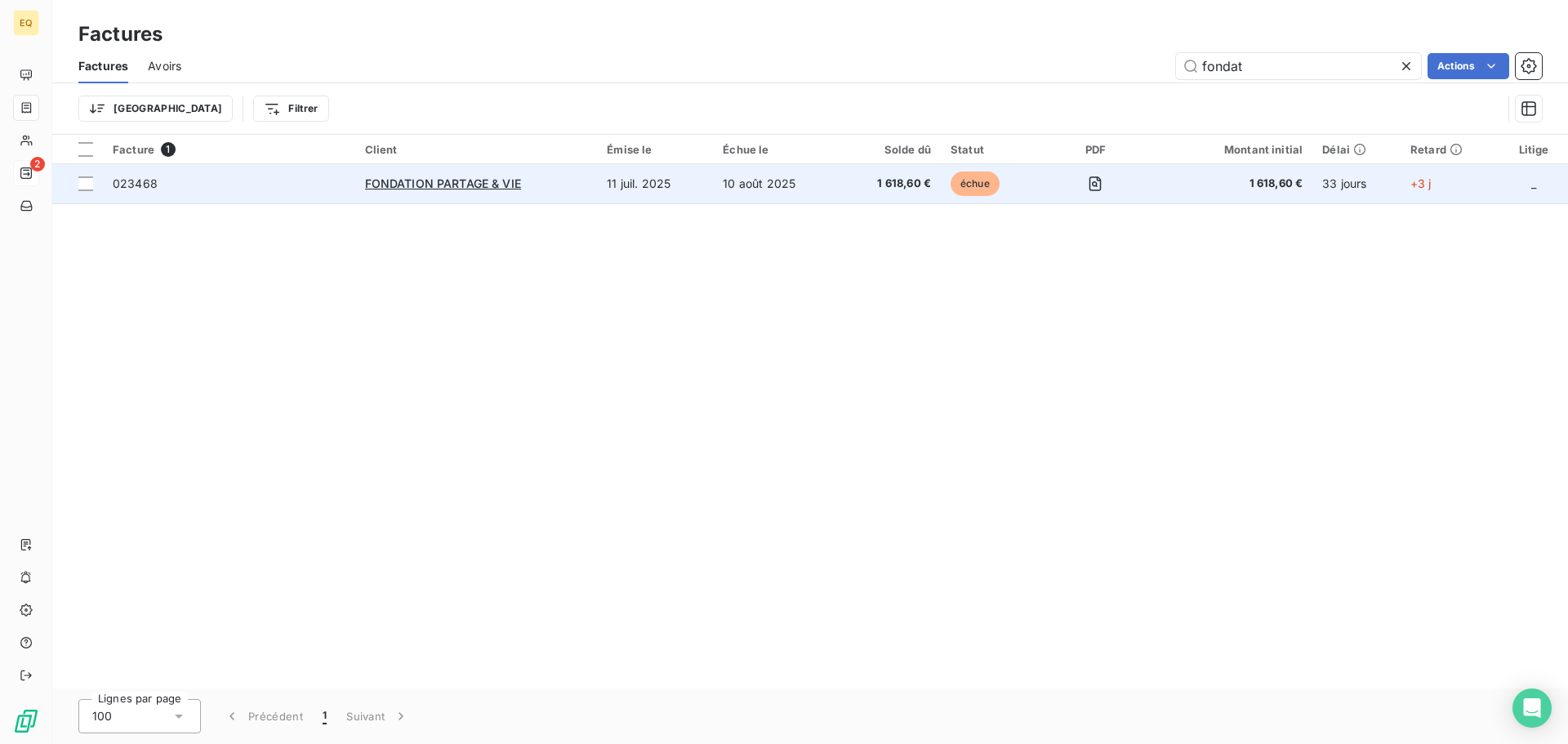
type input "fondat"
click at [504, 176] on div "FONDATION PARTAGE & VIE" at bounding box center [476, 184] width 223 height 16
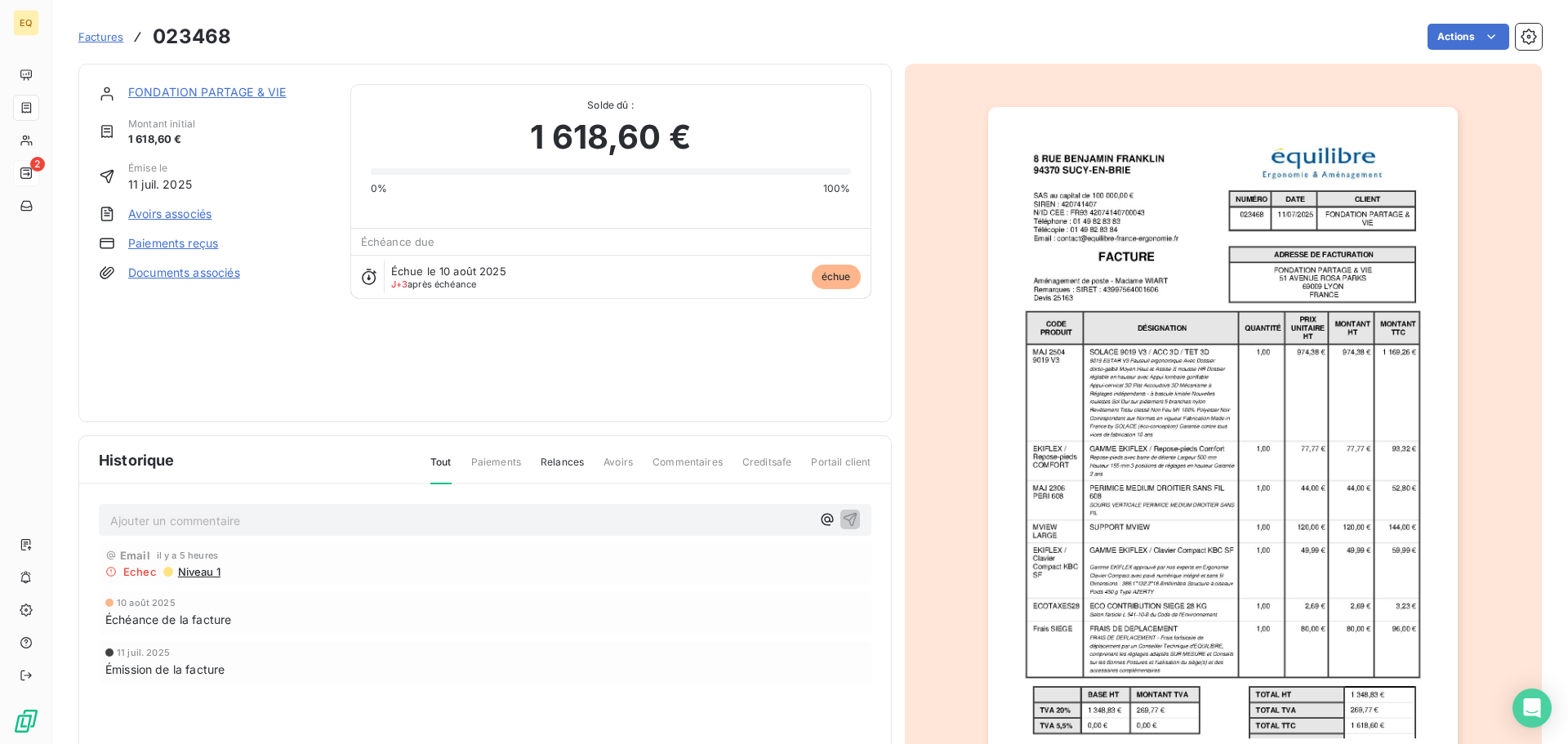
click at [219, 90] on link "FONDATION PARTAGE & VIE" at bounding box center [207, 91] width 158 height 14
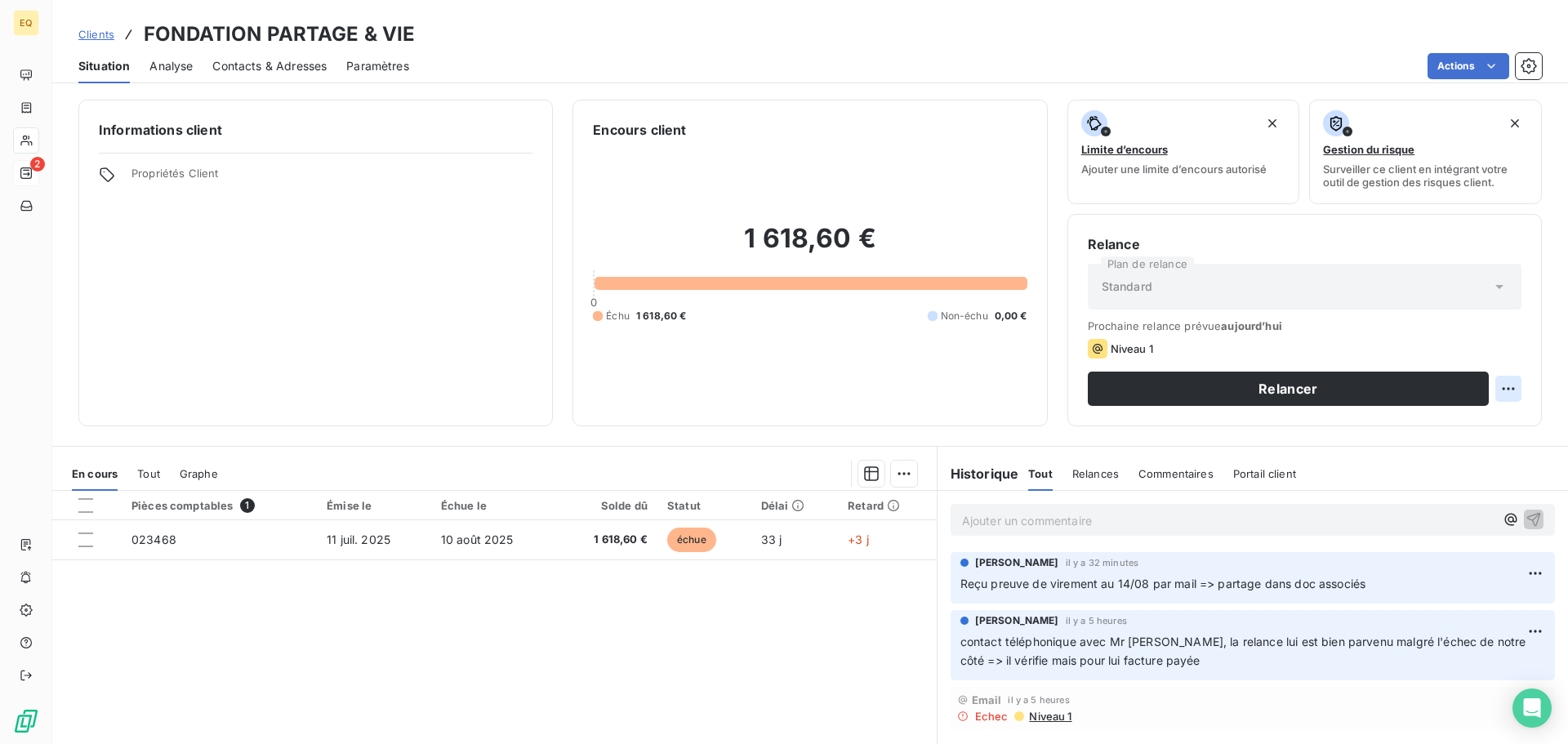
click at [1497, 388] on html "EQ 2 Clients FONDATION PARTAGE & VIE Situation Analyse Contacts & Adresses Para…" at bounding box center [784, 372] width 1568 height 744
click at [1429, 420] on div "Replanifier cette action" at bounding box center [1429, 424] width 146 height 26
select select "7"
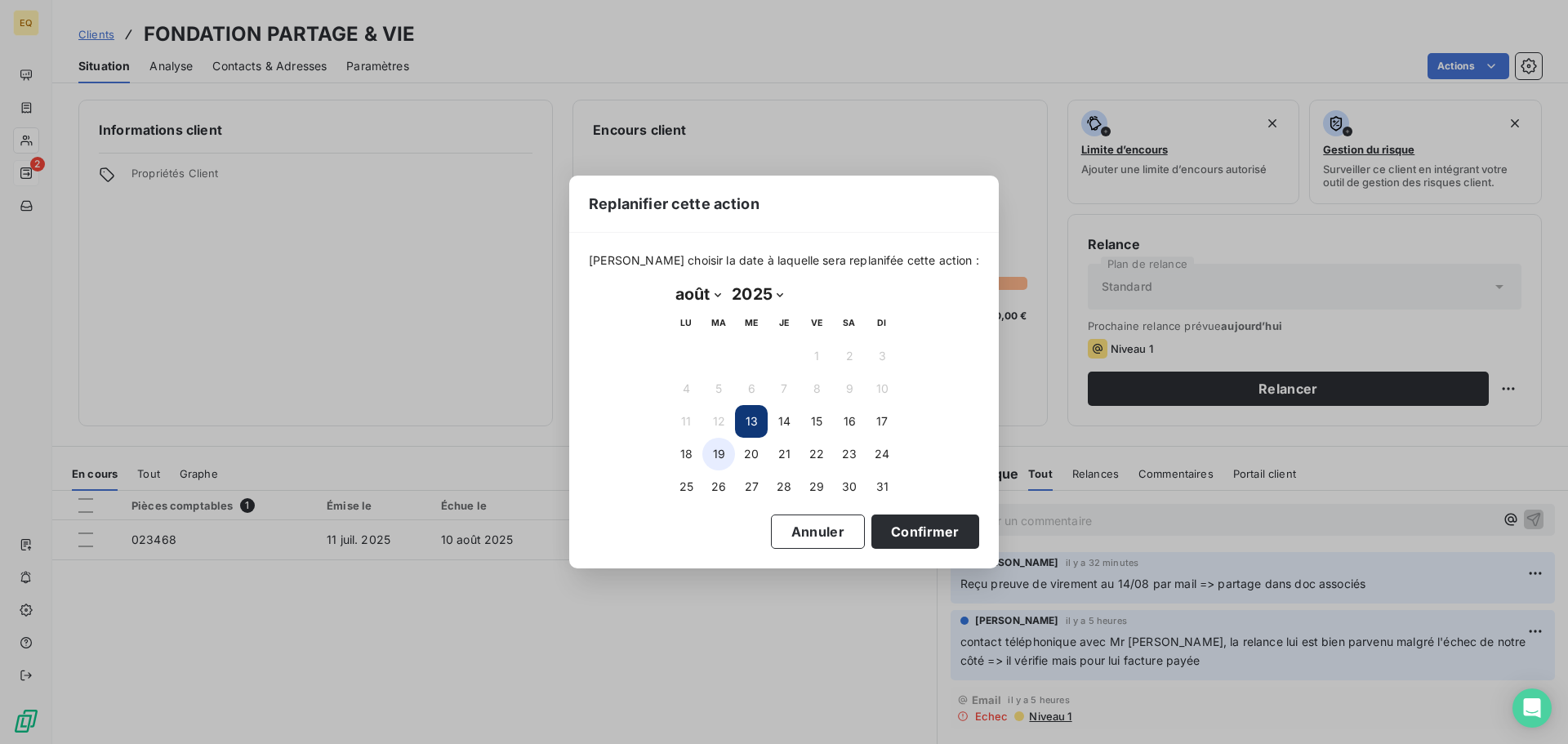
click at [719, 450] on button "19" at bounding box center [718, 454] width 33 height 33
click at [893, 531] on button "Confirmer" at bounding box center [925, 532] width 108 height 35
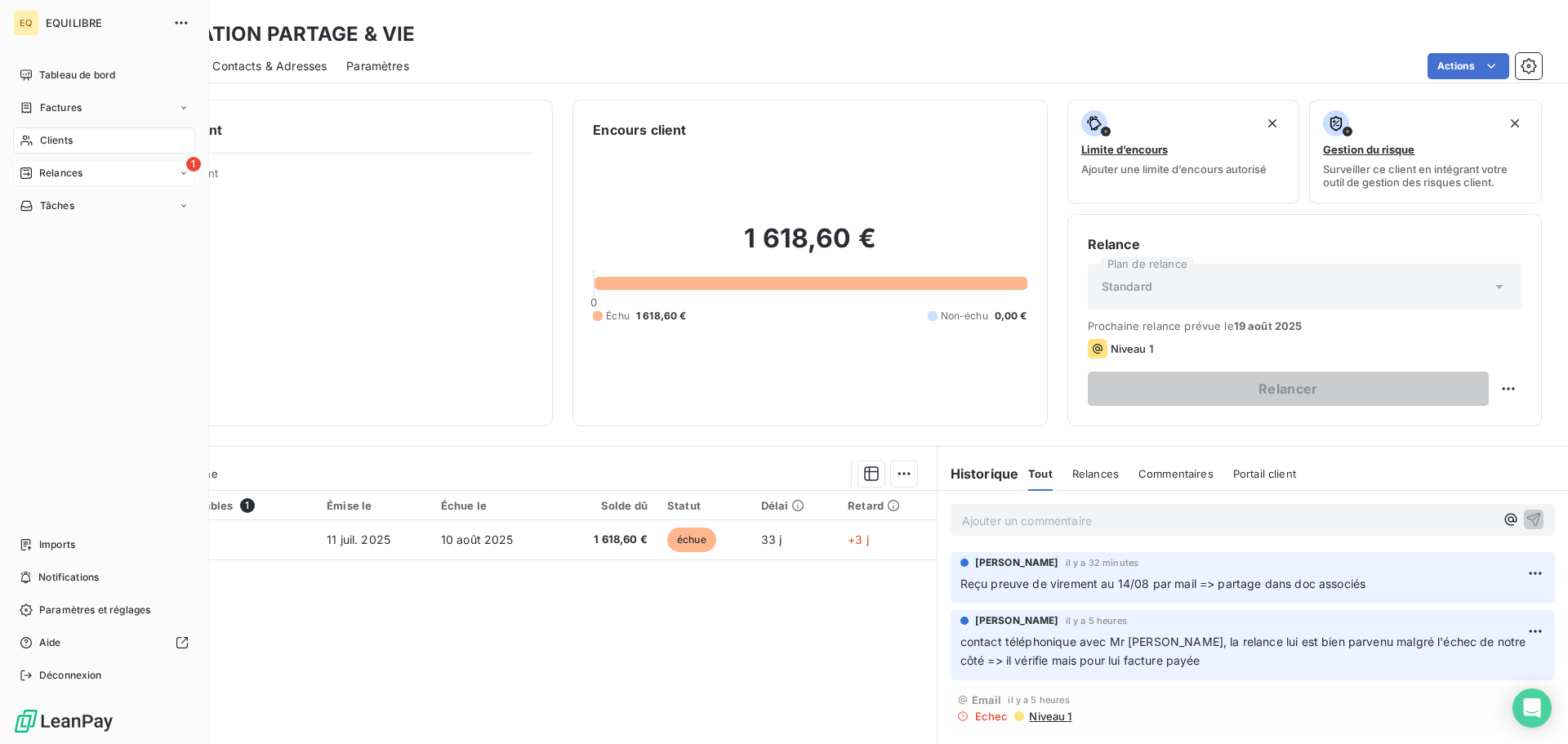
click at [118, 169] on div "1 Relances" at bounding box center [104, 173] width 182 height 26
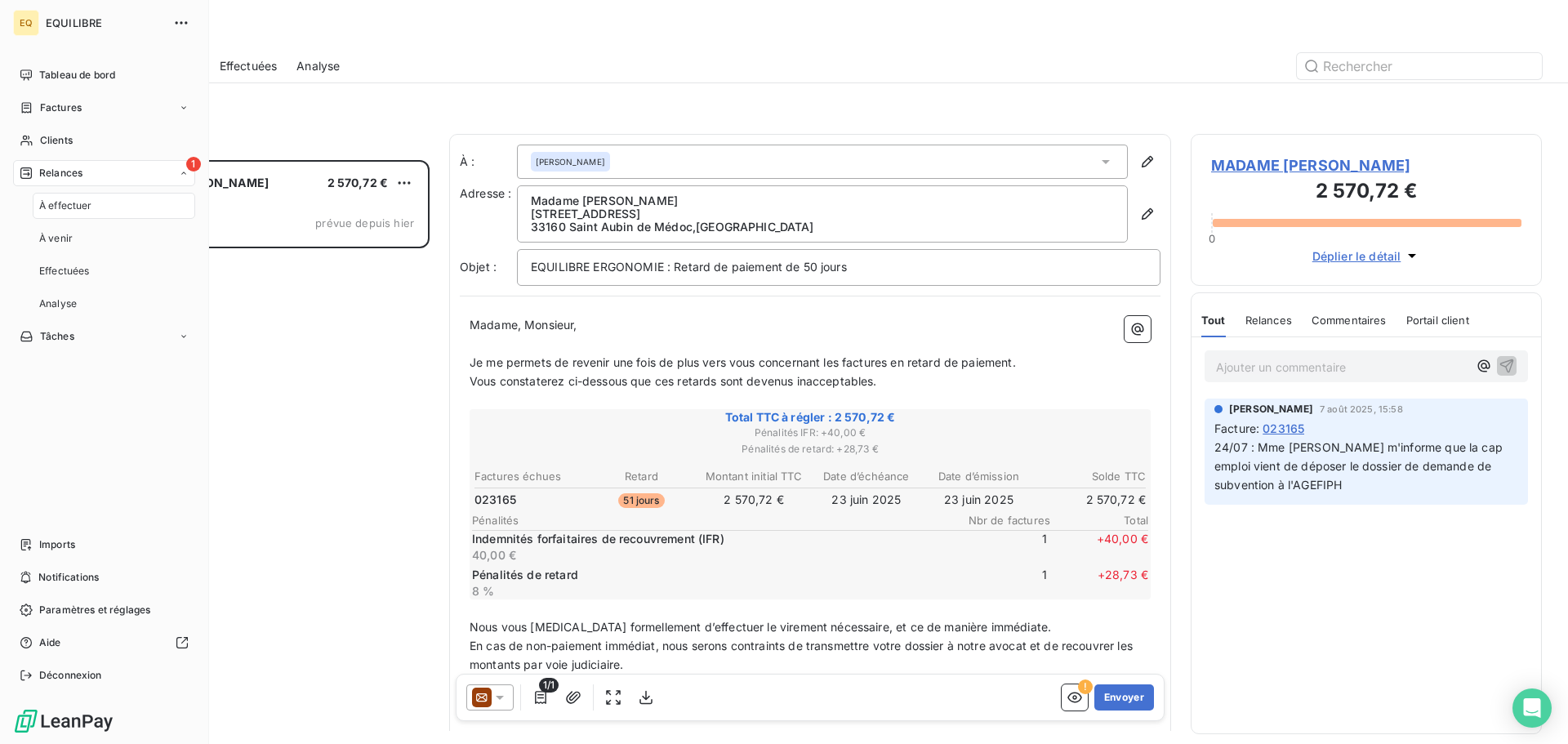
scroll to position [572, 339]
click at [104, 105] on div "Factures" at bounding box center [104, 108] width 182 height 26
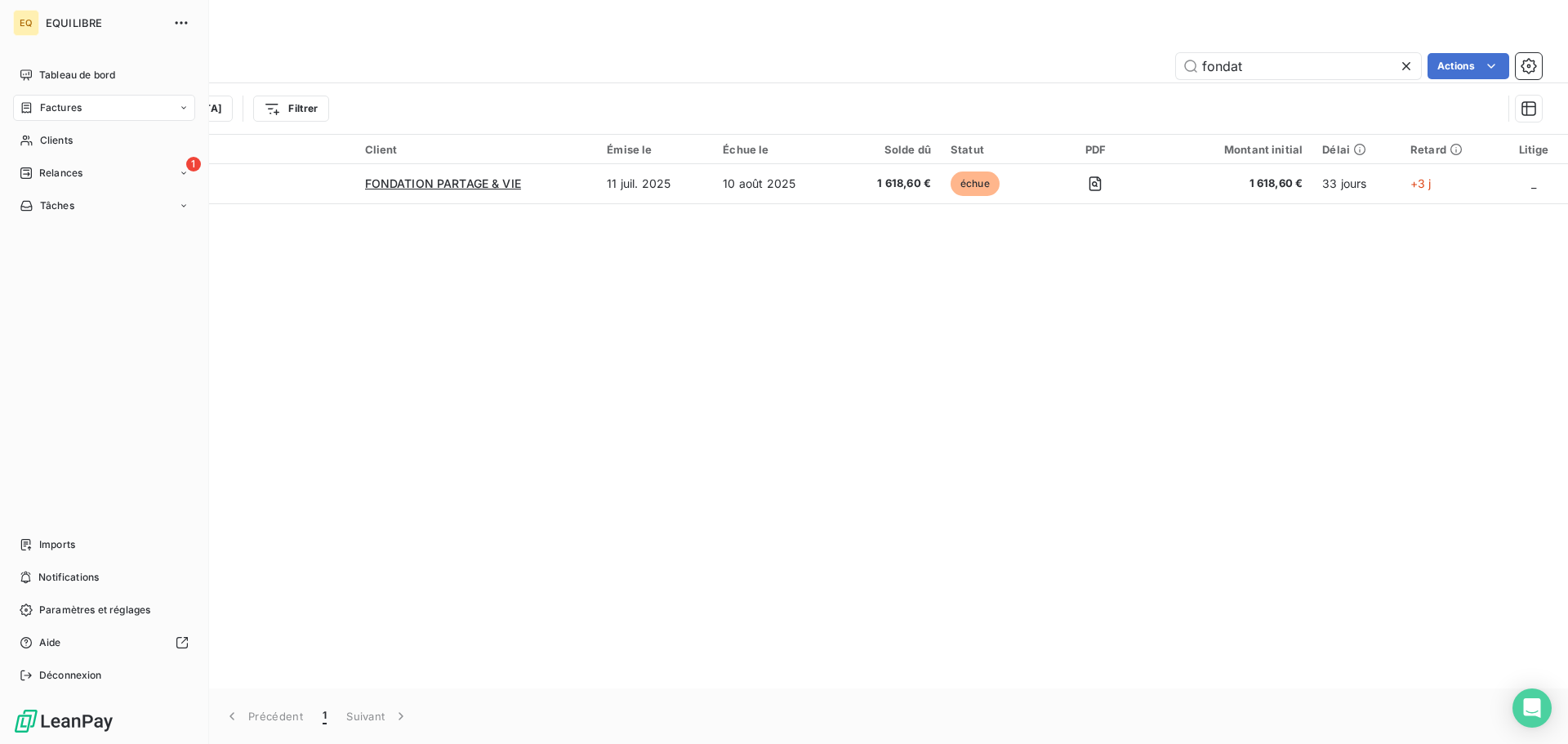
click at [93, 106] on div "Factures" at bounding box center [104, 108] width 182 height 26
click at [93, 136] on div "Factures" at bounding box center [114, 140] width 162 height 26
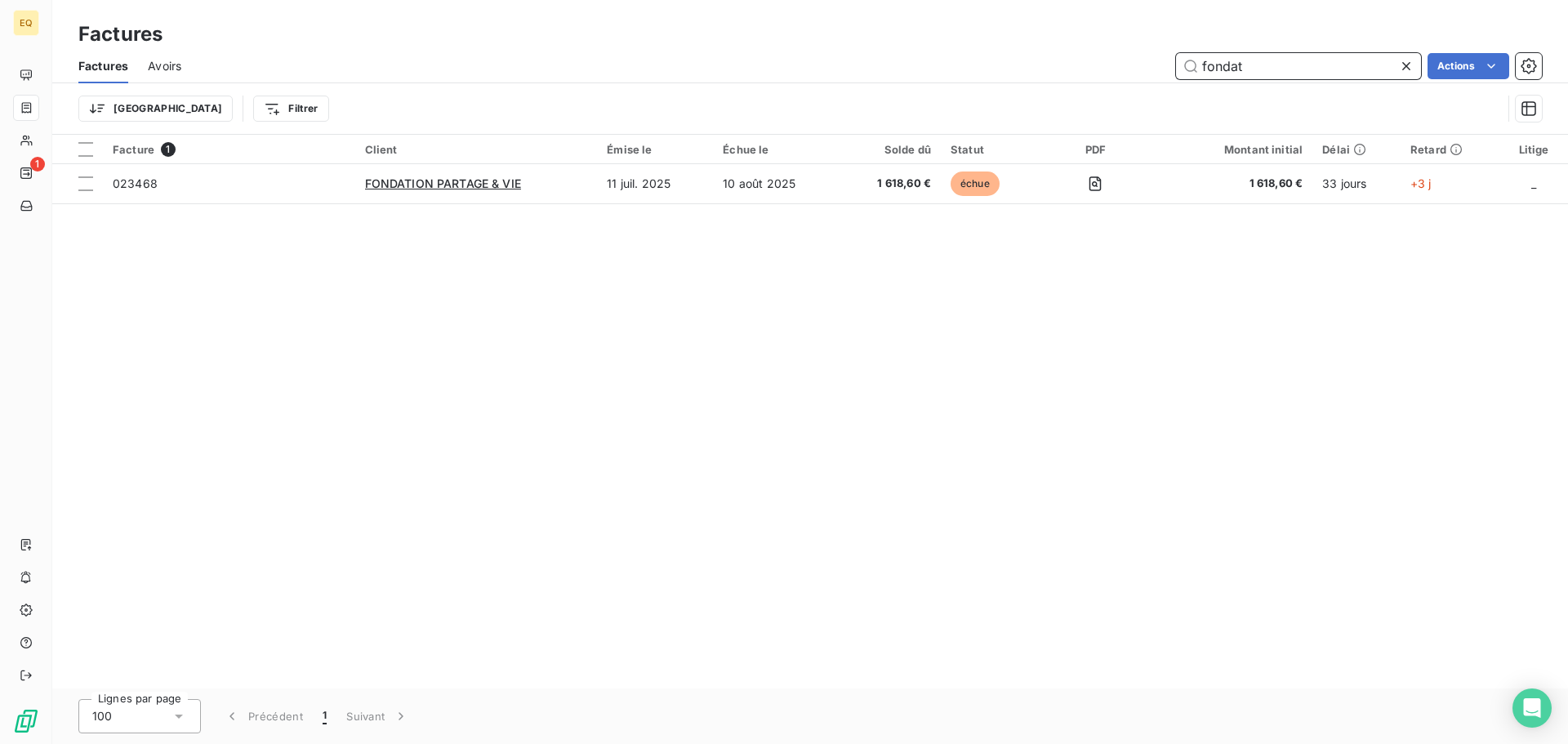
drag, startPoint x: 1198, startPoint y: 67, endPoint x: 1122, endPoint y: 64, distance: 76.1
click at [1122, 64] on div "fondat Actions" at bounding box center [871, 66] width 1341 height 26
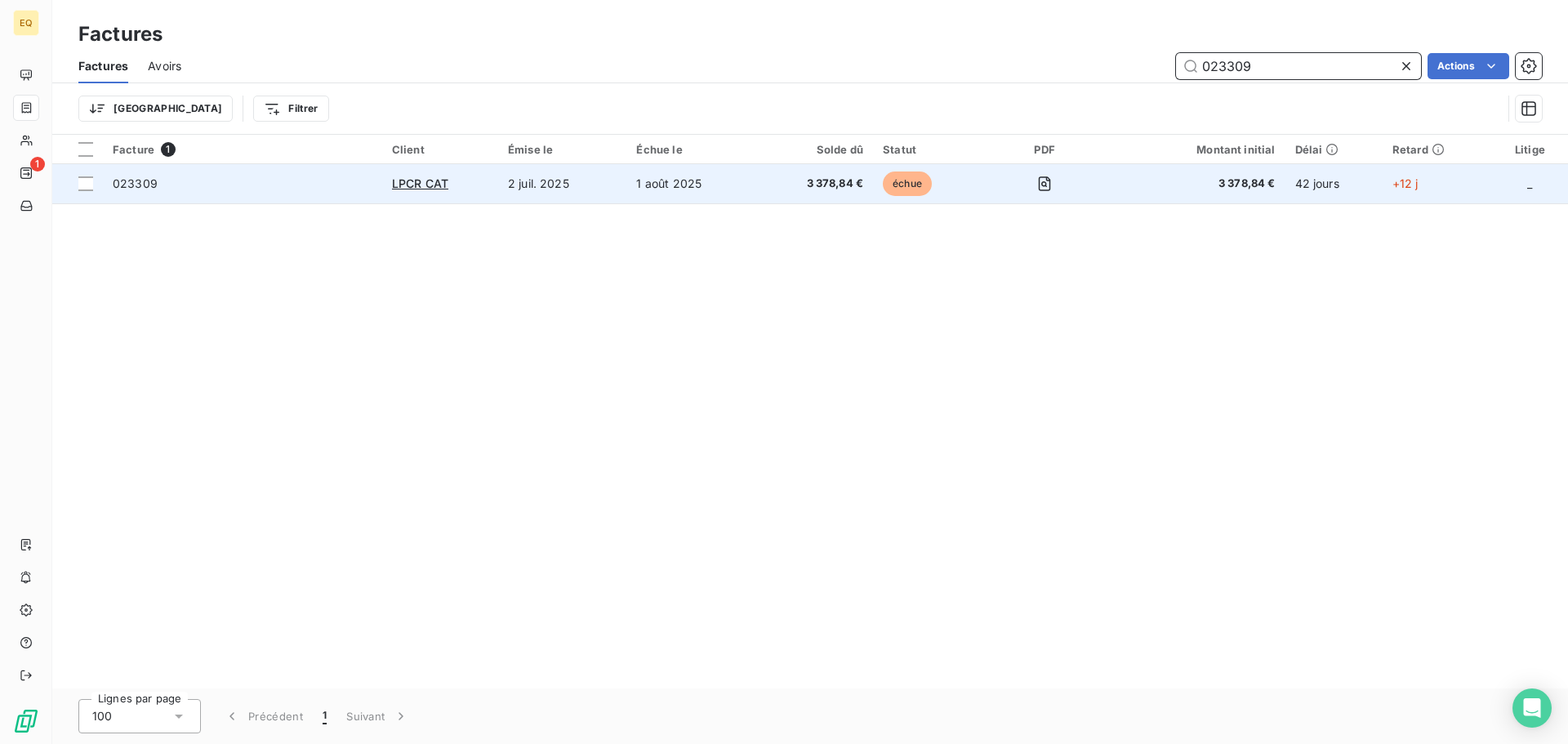
type input "023309"
click at [552, 176] on td "2 juil. 2025" at bounding box center [562, 183] width 129 height 39
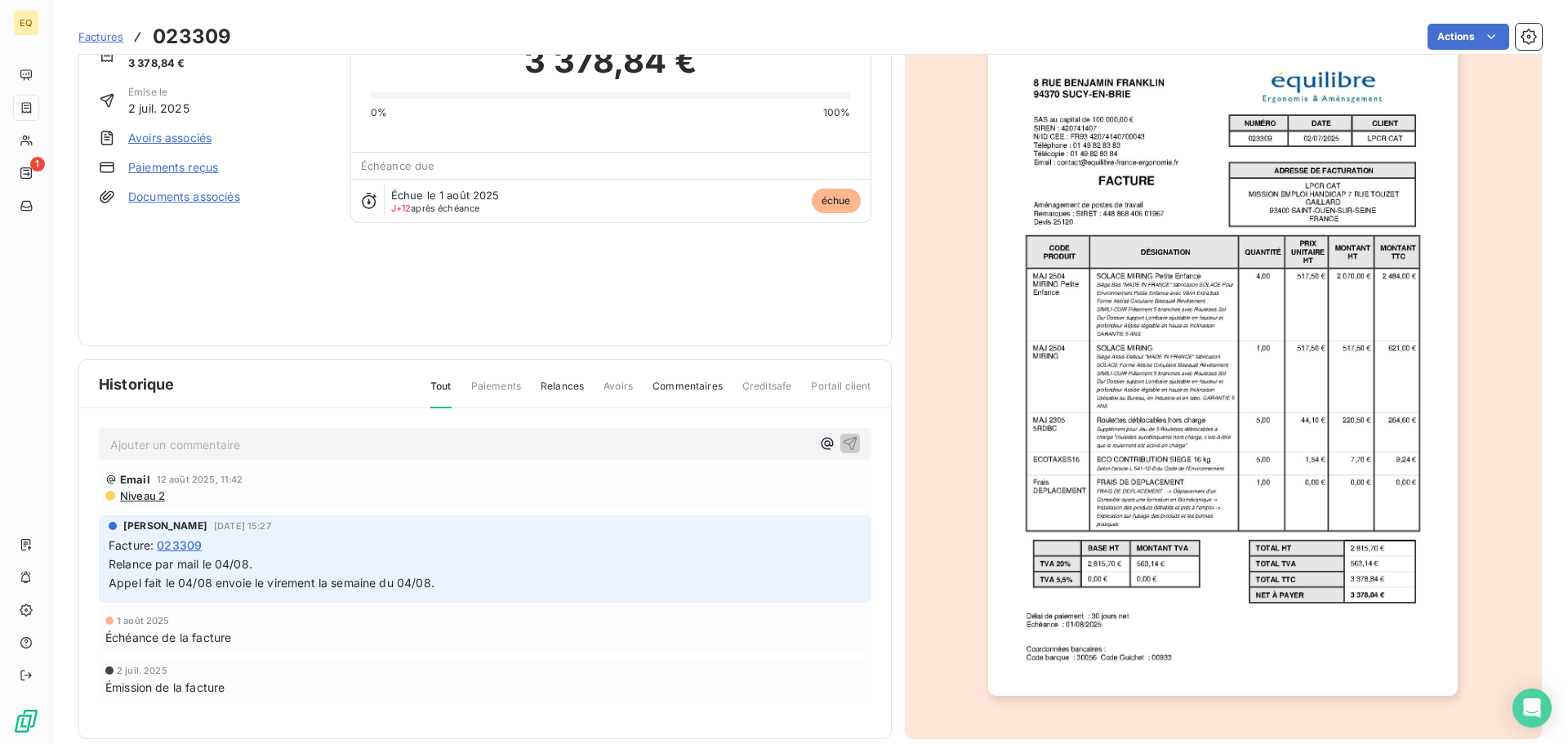
scroll to position [83, 0]
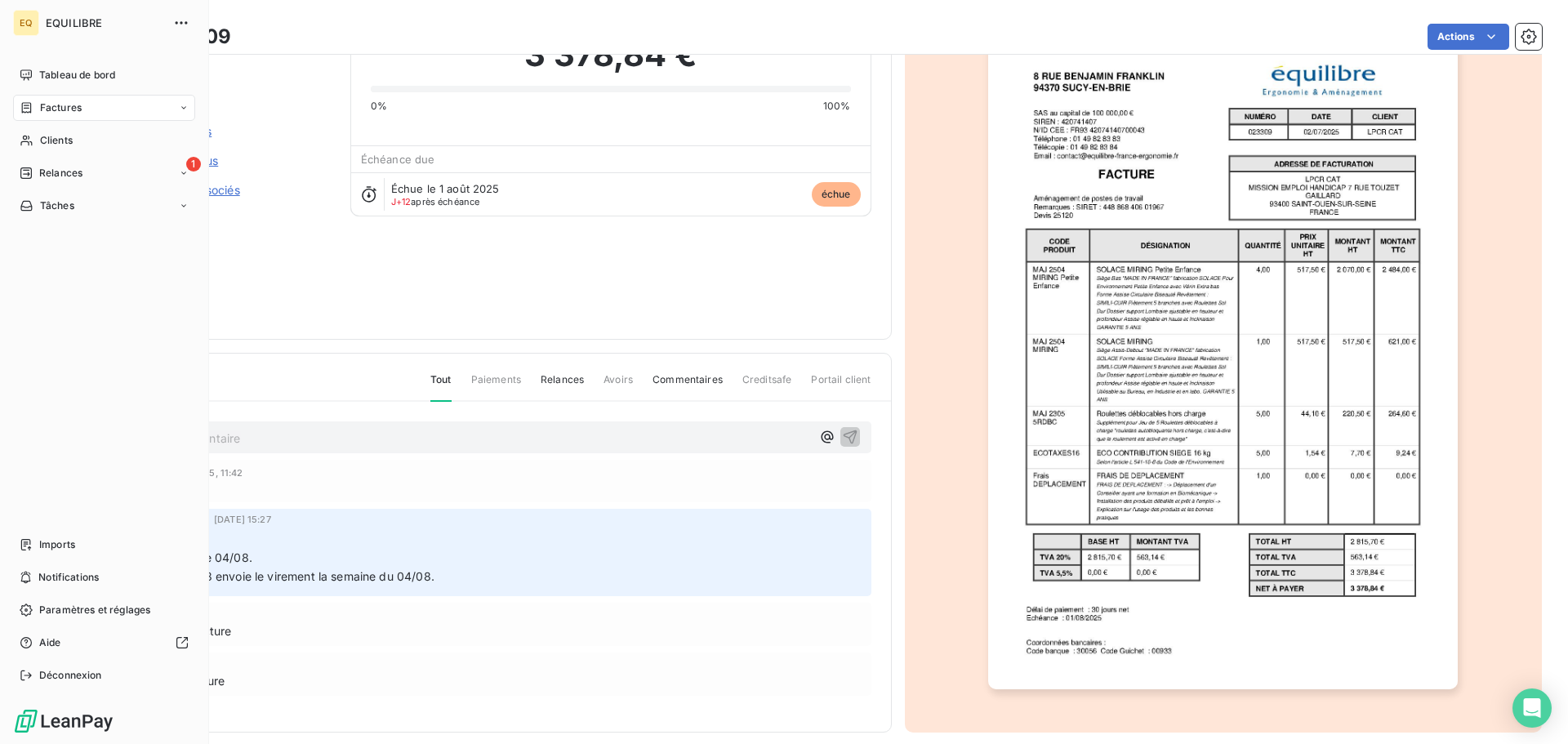
click at [57, 106] on span "Factures" at bounding box center [61, 108] width 42 height 15
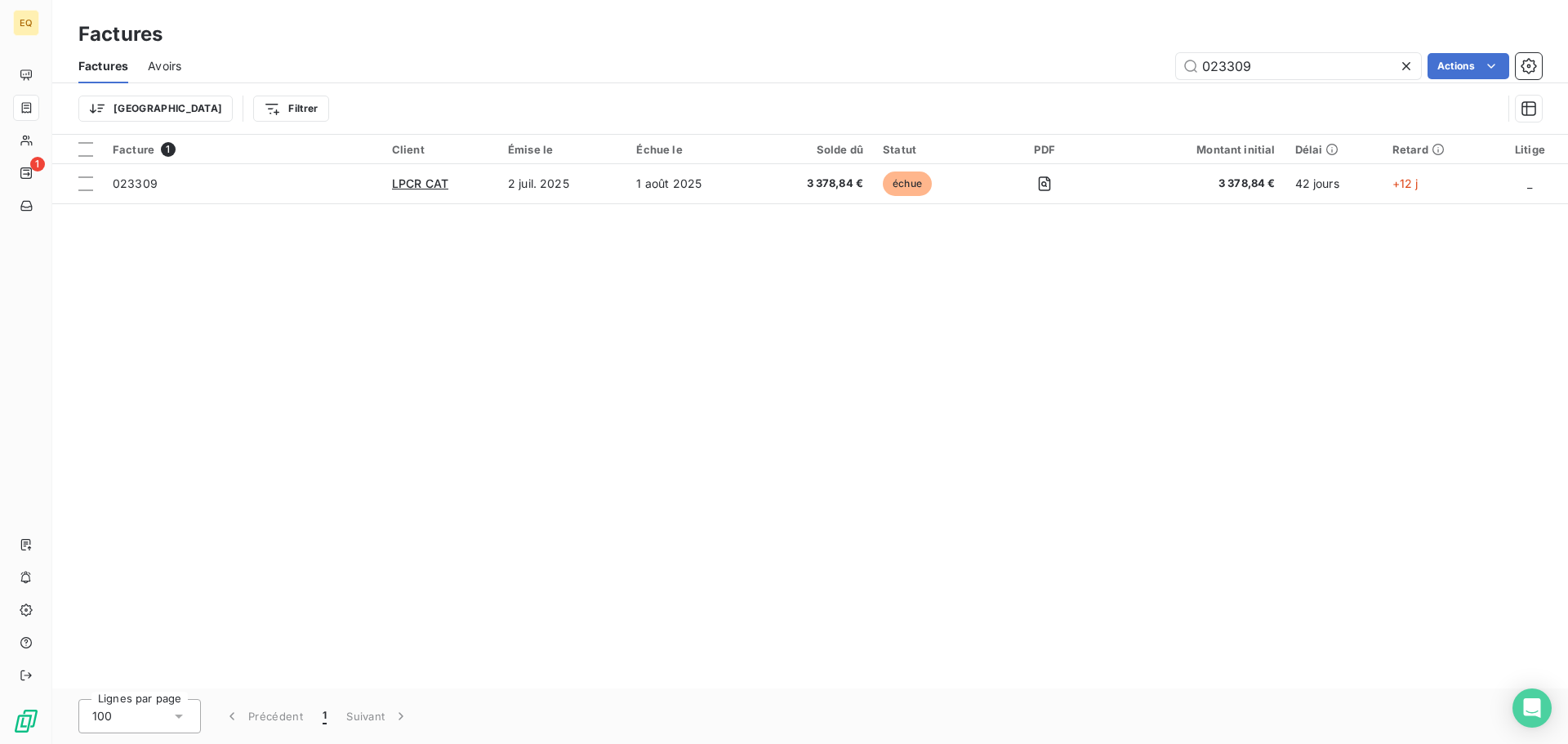
drag, startPoint x: 1281, startPoint y: 68, endPoint x: 1152, endPoint y: 63, distance: 129.1
click at [1152, 63] on div "023309 Actions" at bounding box center [871, 66] width 1341 height 26
type input "023321"
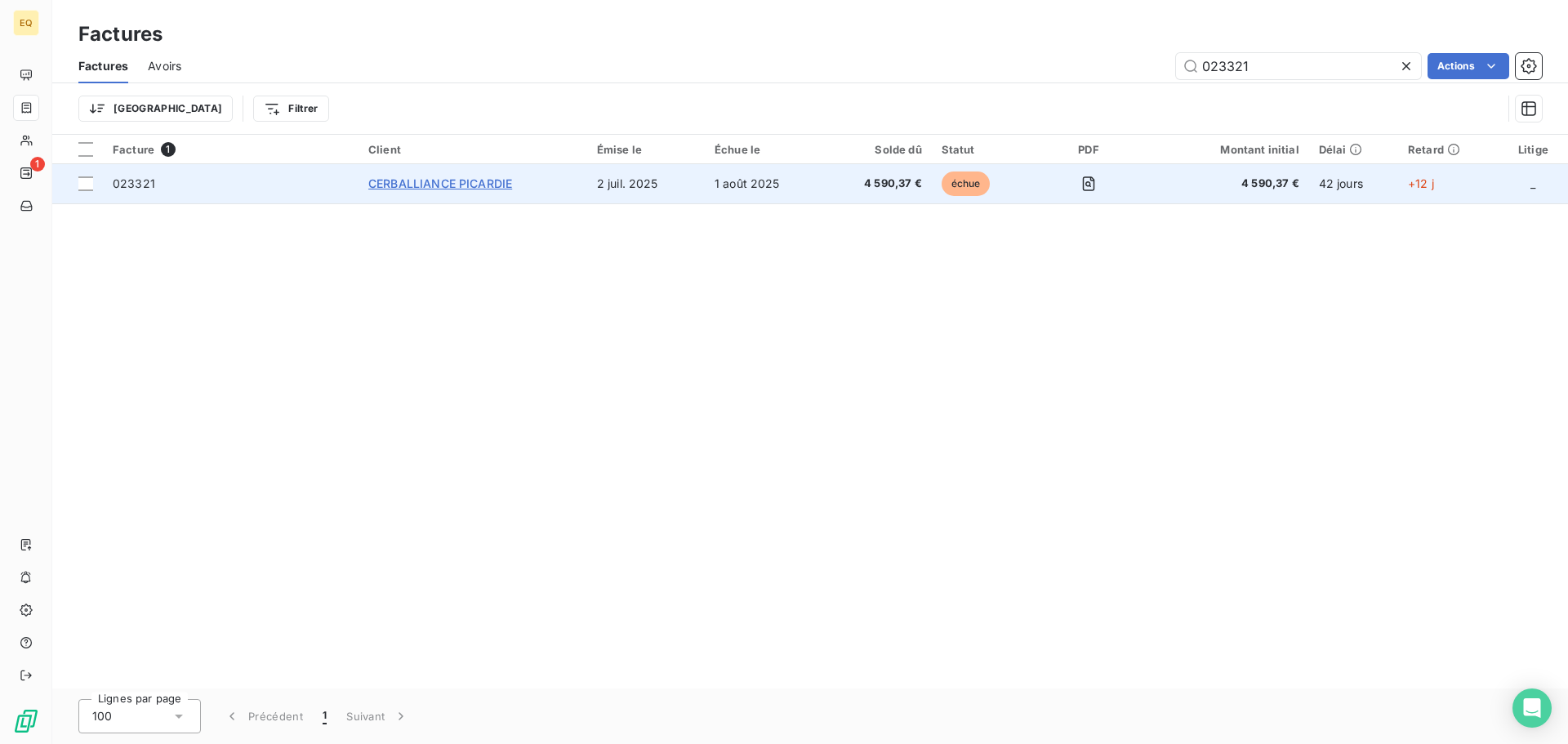
click at [483, 182] on span "CERBALLIANCE PICARDIE" at bounding box center [440, 182] width 144 height 14
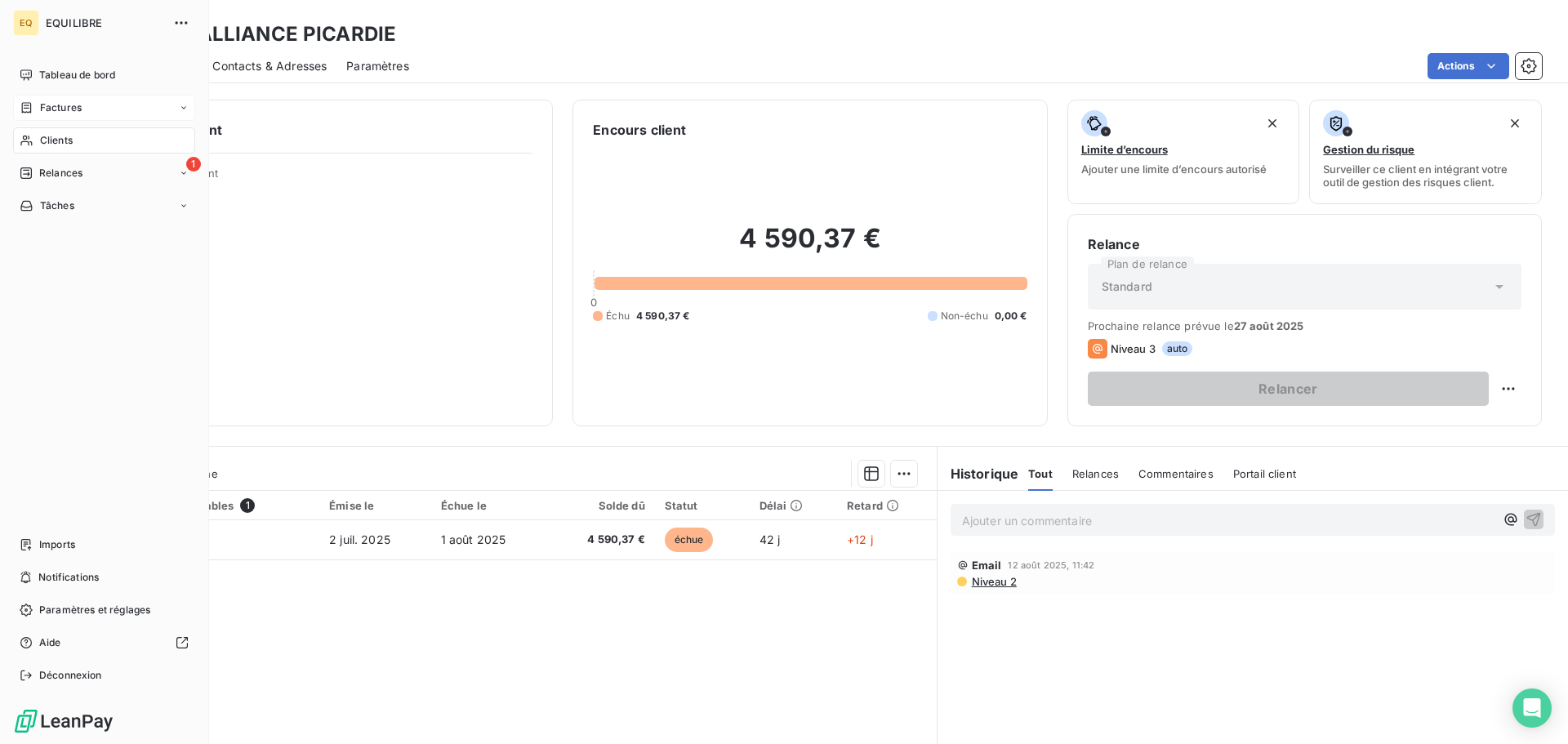
click at [88, 98] on div "Factures" at bounding box center [104, 108] width 182 height 26
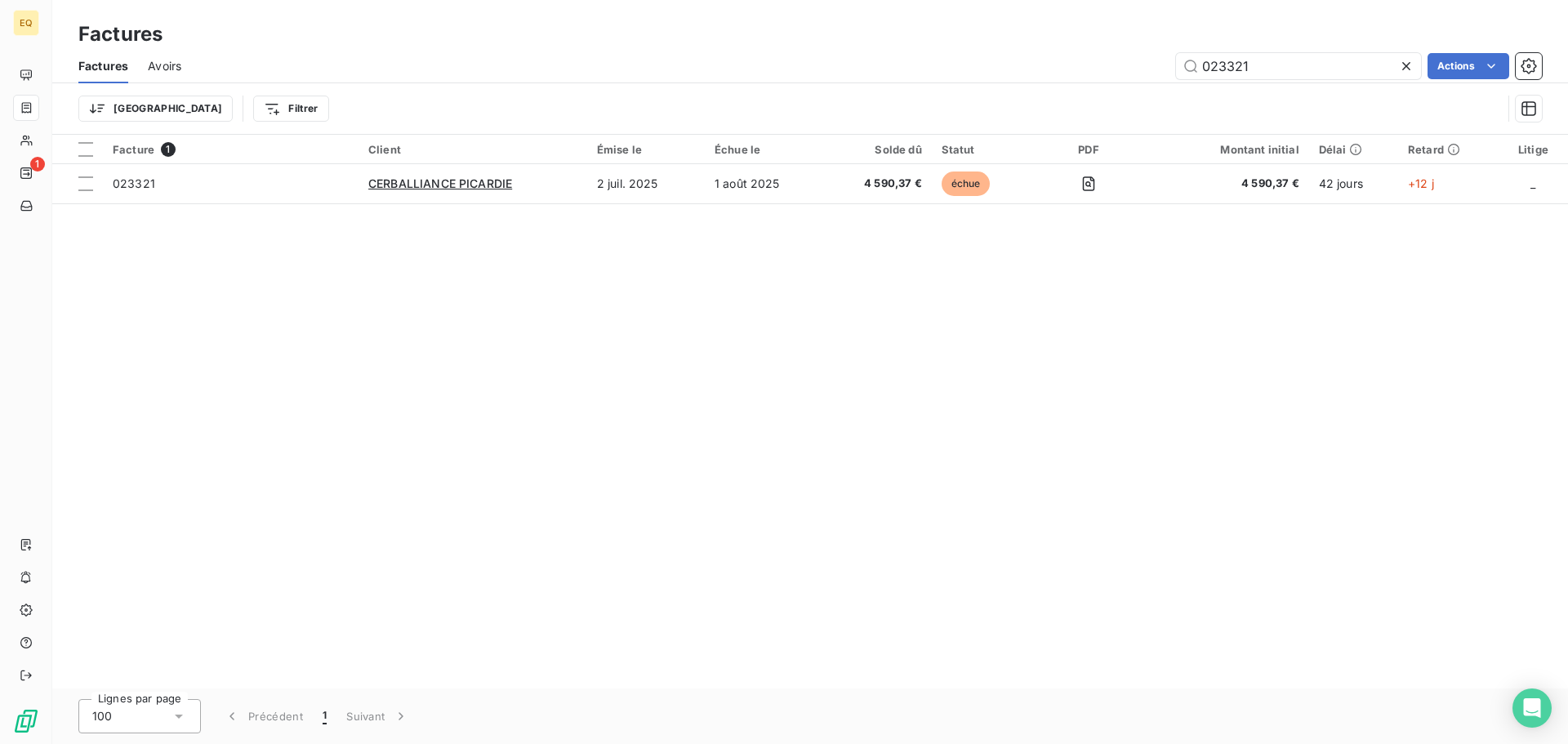
drag, startPoint x: 1273, startPoint y: 70, endPoint x: 1148, endPoint y: 68, distance: 125.0
click at [1148, 68] on div "023321 Actions" at bounding box center [871, 66] width 1341 height 26
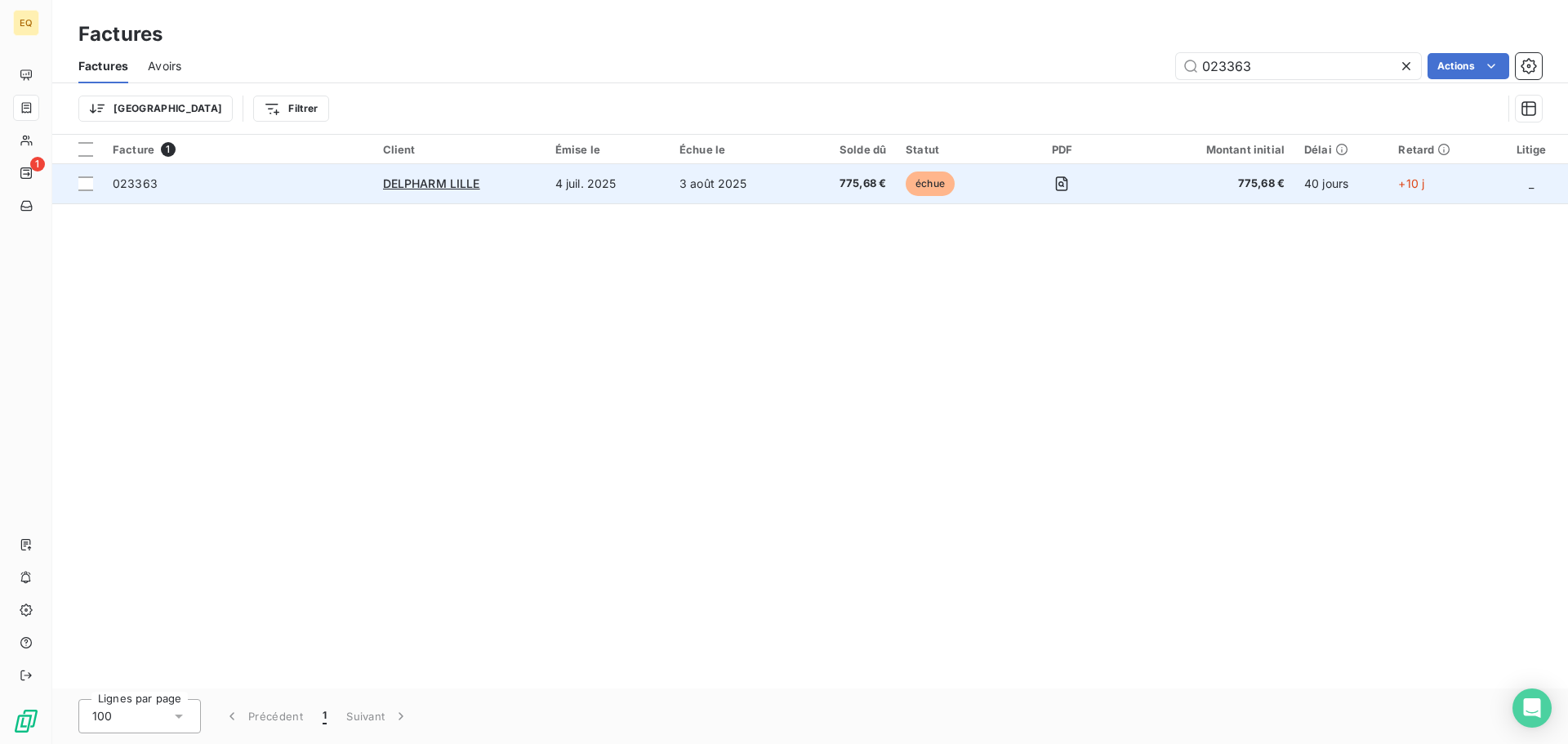
type input "023363"
click at [668, 184] on td "4 juil. 2025" at bounding box center [607, 183] width 124 height 39
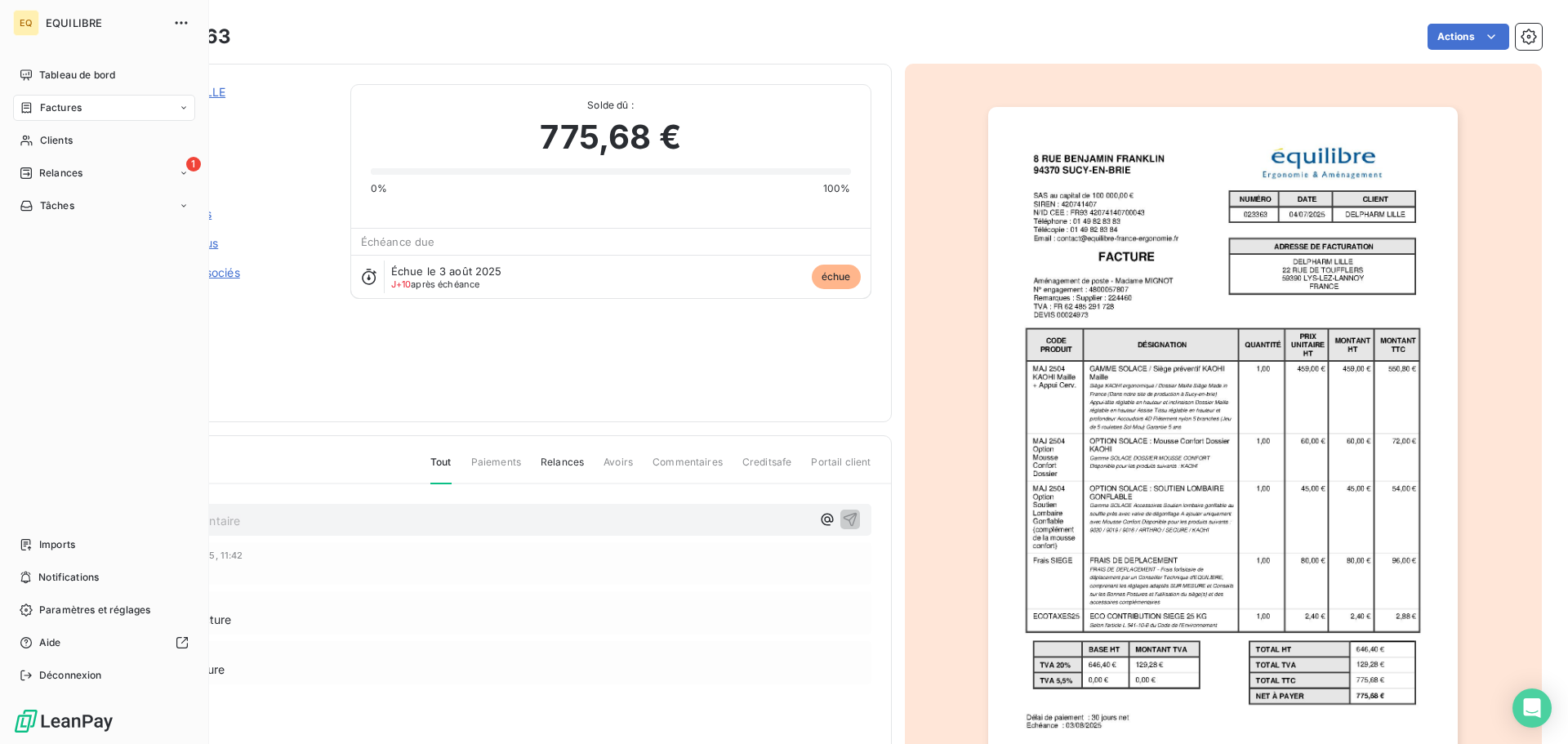
drag, startPoint x: 58, startPoint y: 109, endPoint x: 189, endPoint y: 98, distance: 131.5
click at [58, 109] on span "Factures" at bounding box center [61, 108] width 42 height 15
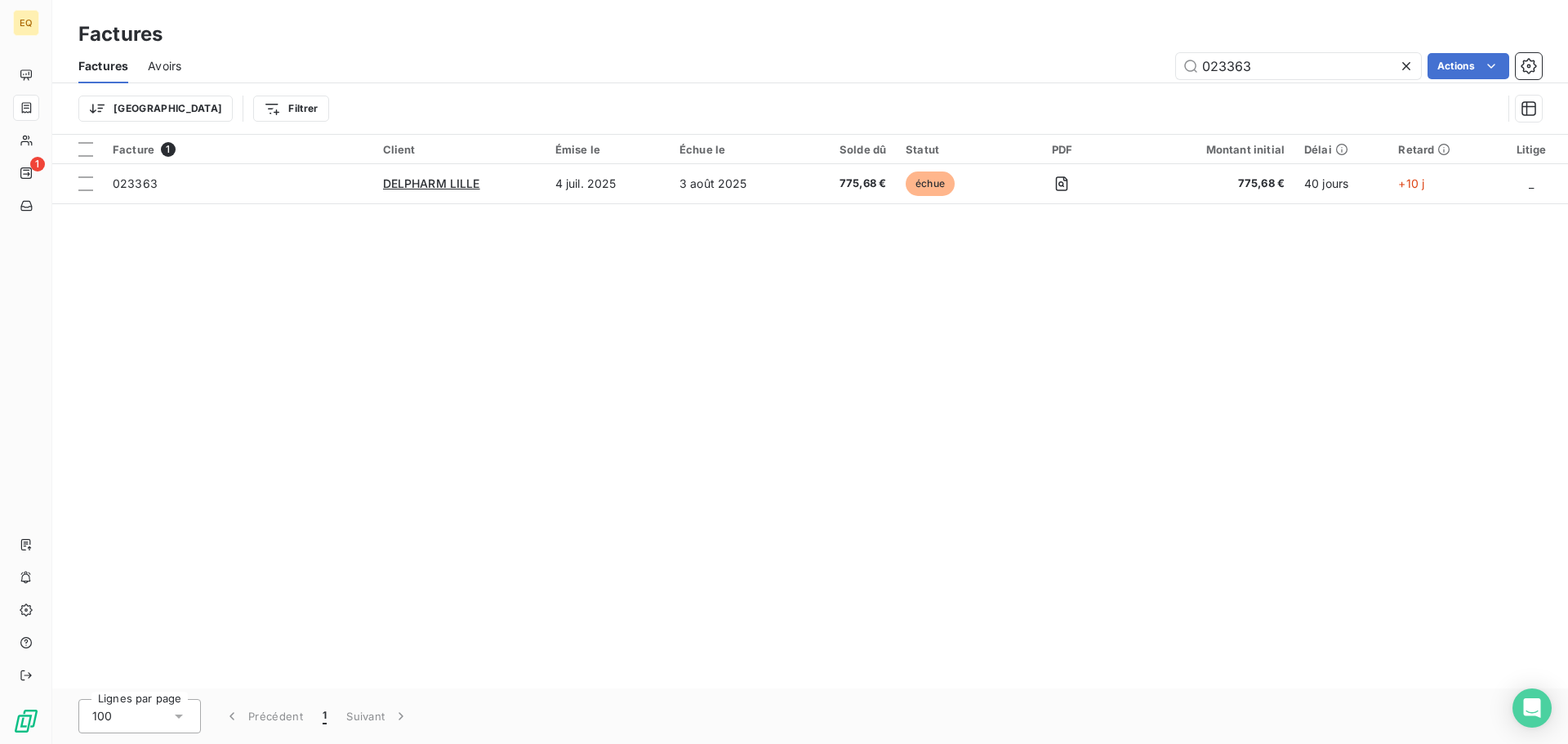
drag, startPoint x: 1278, startPoint y: 75, endPoint x: 1166, endPoint y: 72, distance: 112.0
click at [1167, 72] on div "023363 Actions" at bounding box center [871, 66] width 1341 height 26
type input "023408"
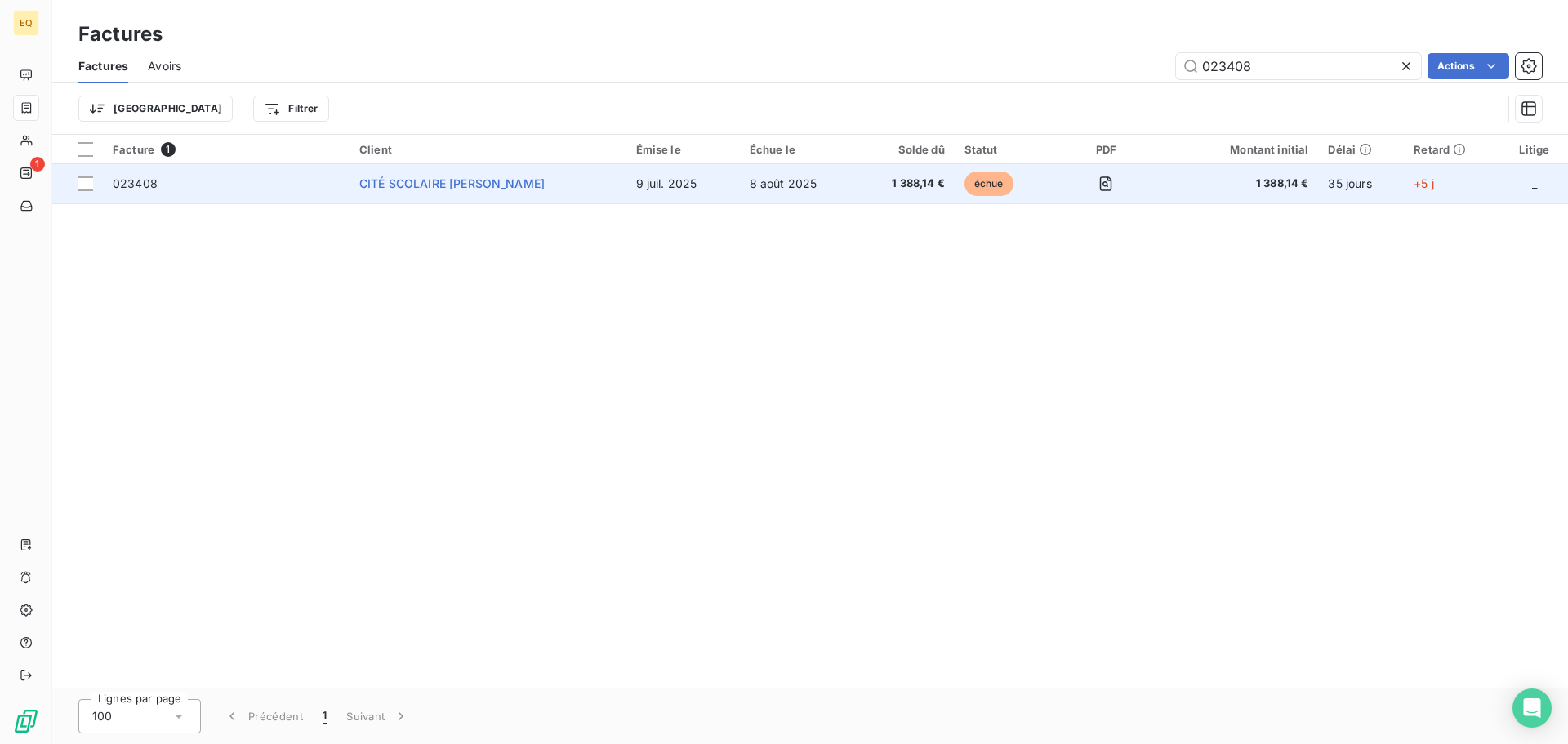
click at [502, 181] on span "CITÉ SCOLAIRE [PERSON_NAME]" at bounding box center [451, 182] width 185 height 14
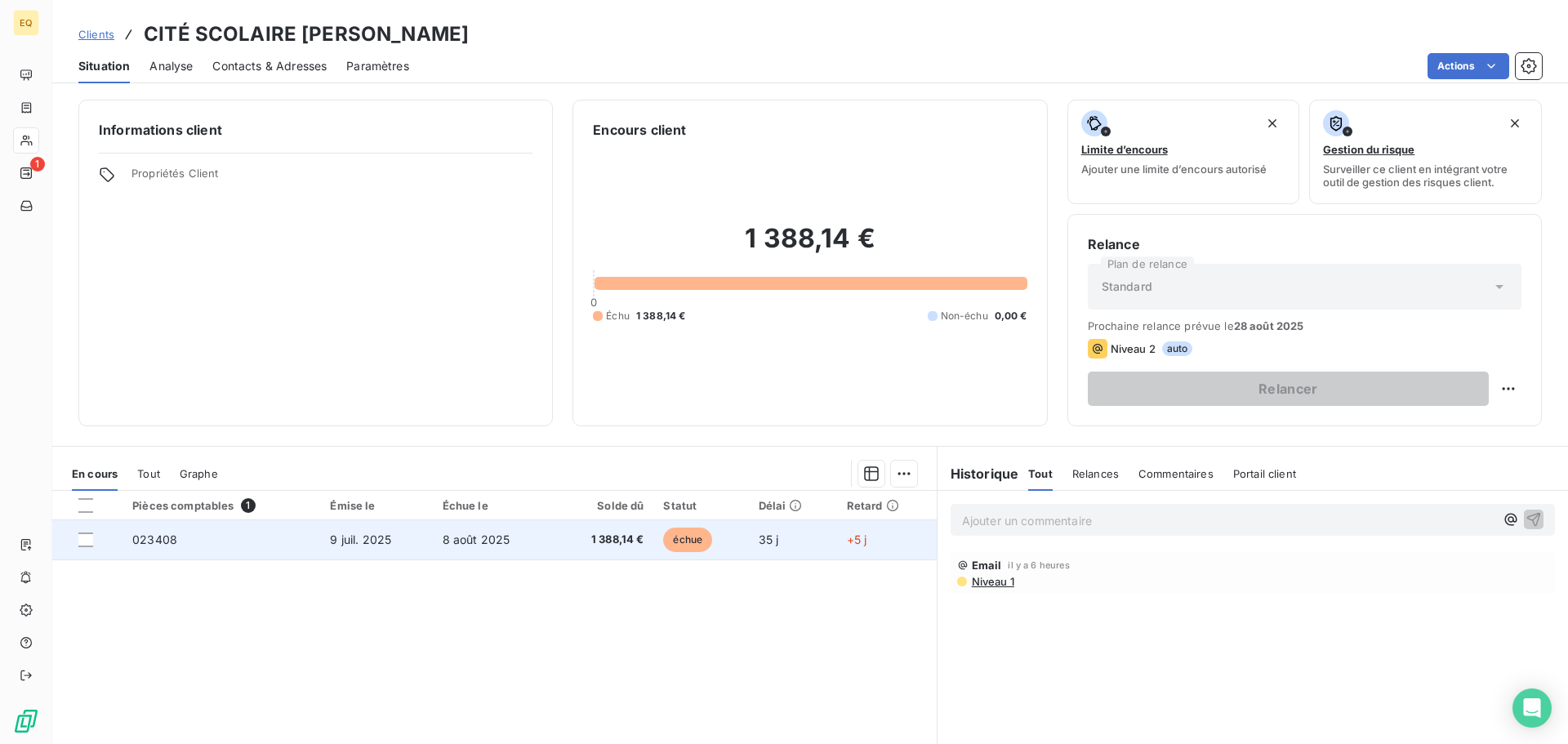
click at [418, 536] on td "9 juil. 2025" at bounding box center [376, 540] width 112 height 39
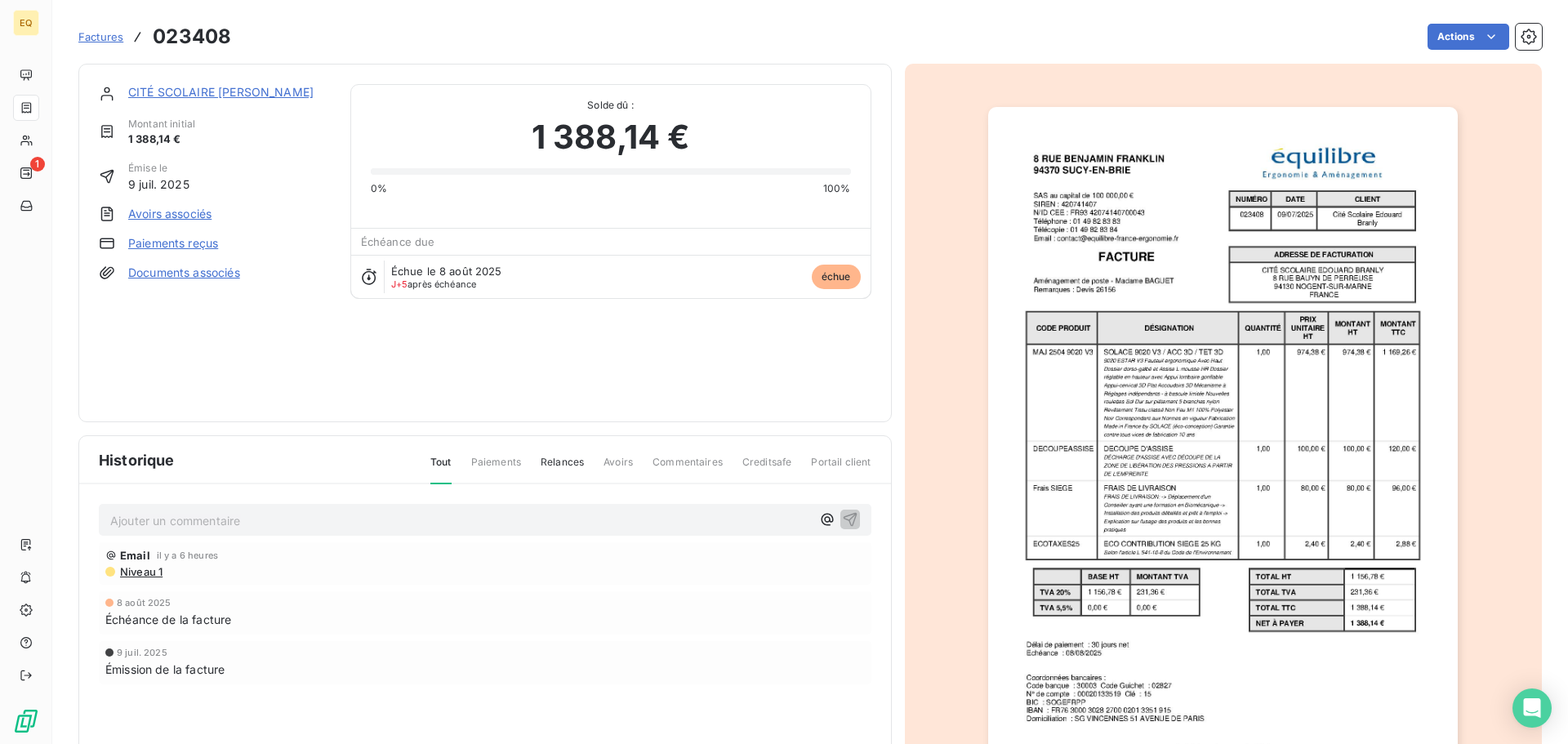
click at [194, 88] on link "CITÉ SCOLAIRE [PERSON_NAME]" at bounding box center [221, 91] width 185 height 14
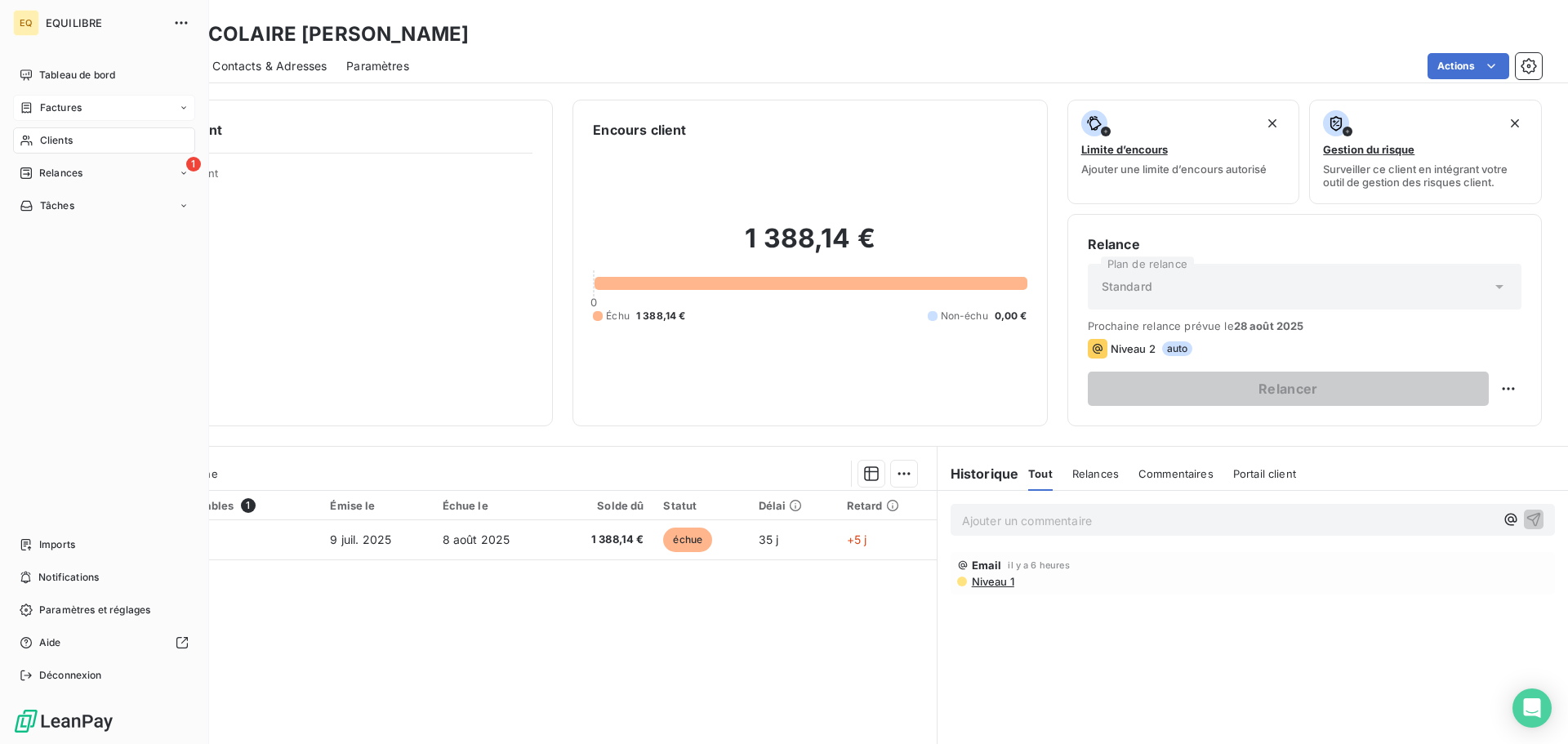
drag, startPoint x: 61, startPoint y: 108, endPoint x: 125, endPoint y: 100, distance: 64.5
click at [64, 108] on span "Factures" at bounding box center [61, 108] width 42 height 15
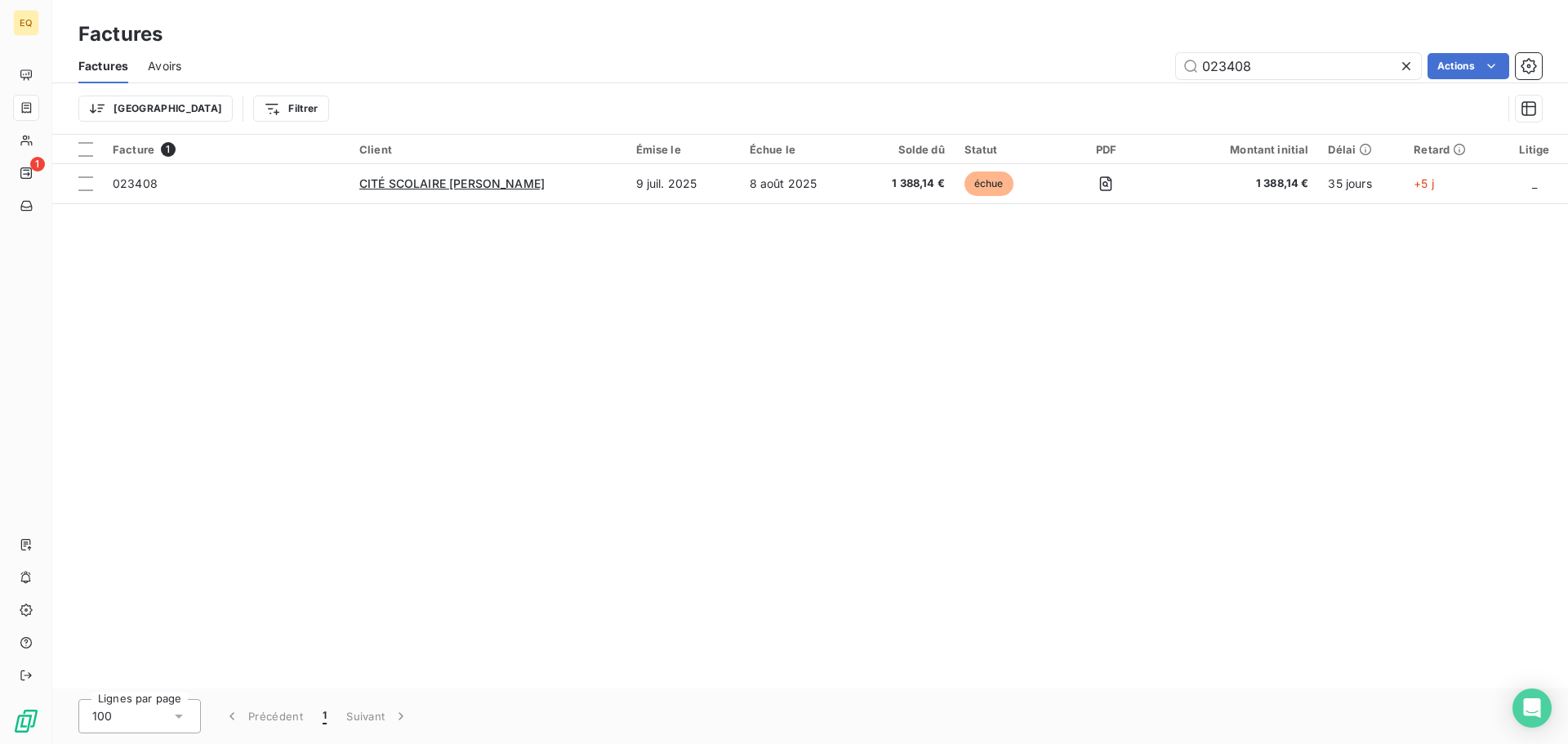
drag, startPoint x: 1265, startPoint y: 69, endPoint x: 1172, endPoint y: 67, distance: 93.0
click at [1172, 67] on div "023408 Actions" at bounding box center [871, 66] width 1341 height 26
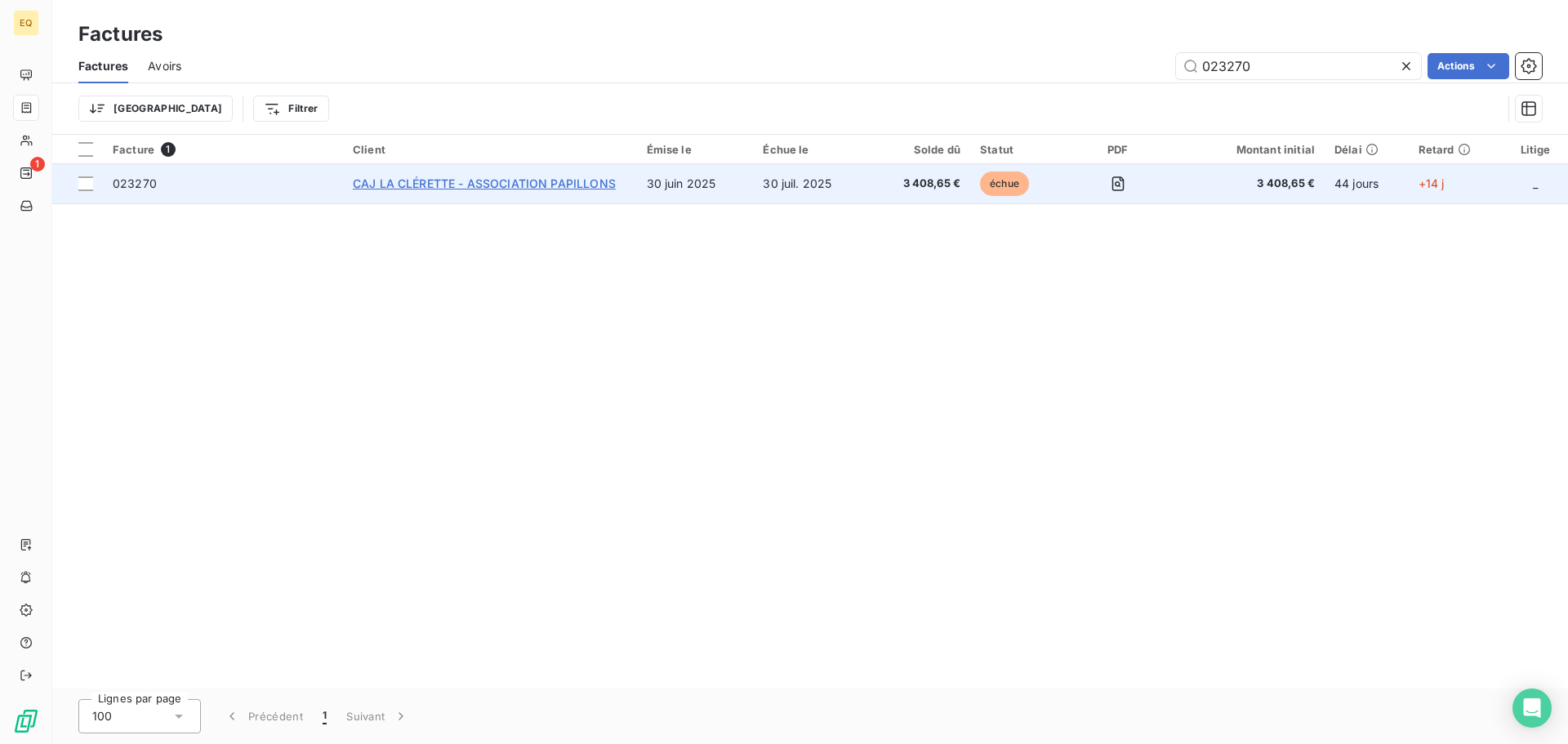
type input "023270"
click at [523, 181] on span "CAJ LA CLÉRETTE - ASSOCIATION PAPILLONS" at bounding box center [484, 182] width 263 height 14
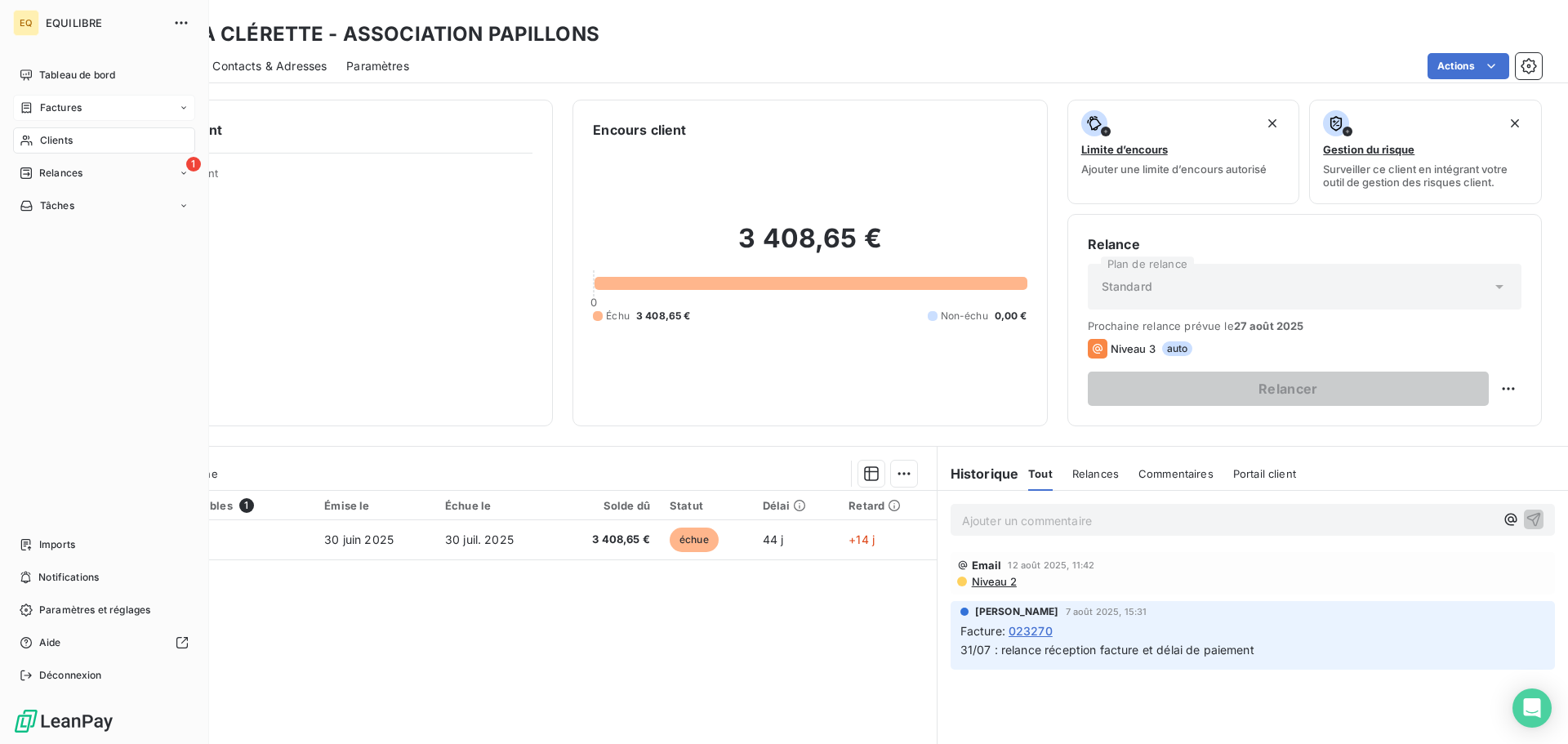
click at [44, 102] on span "Factures" at bounding box center [61, 108] width 42 height 15
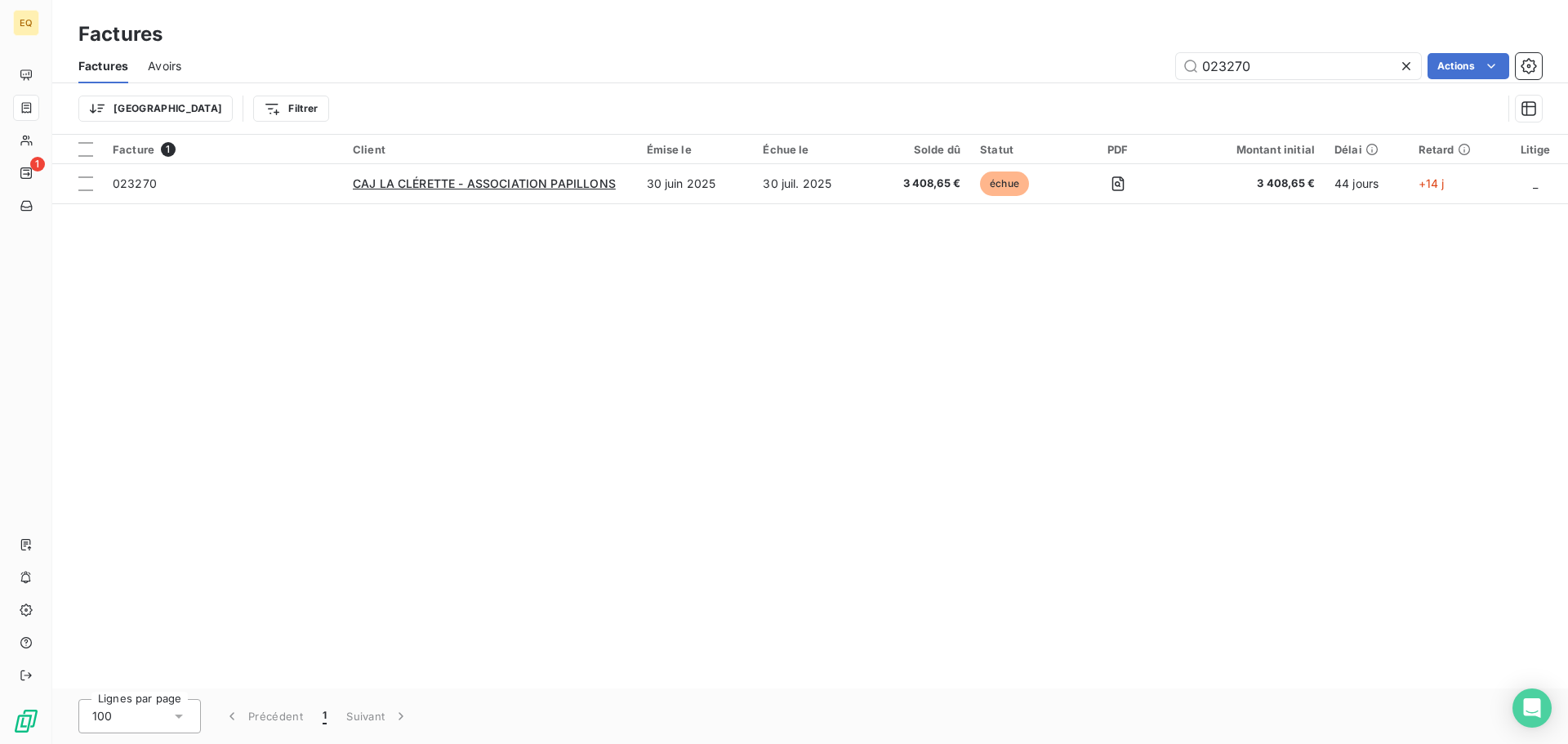
drag, startPoint x: 1280, startPoint y: 67, endPoint x: 1172, endPoint y: 58, distance: 108.4
click at [1172, 58] on div "023270 Actions" at bounding box center [871, 66] width 1341 height 26
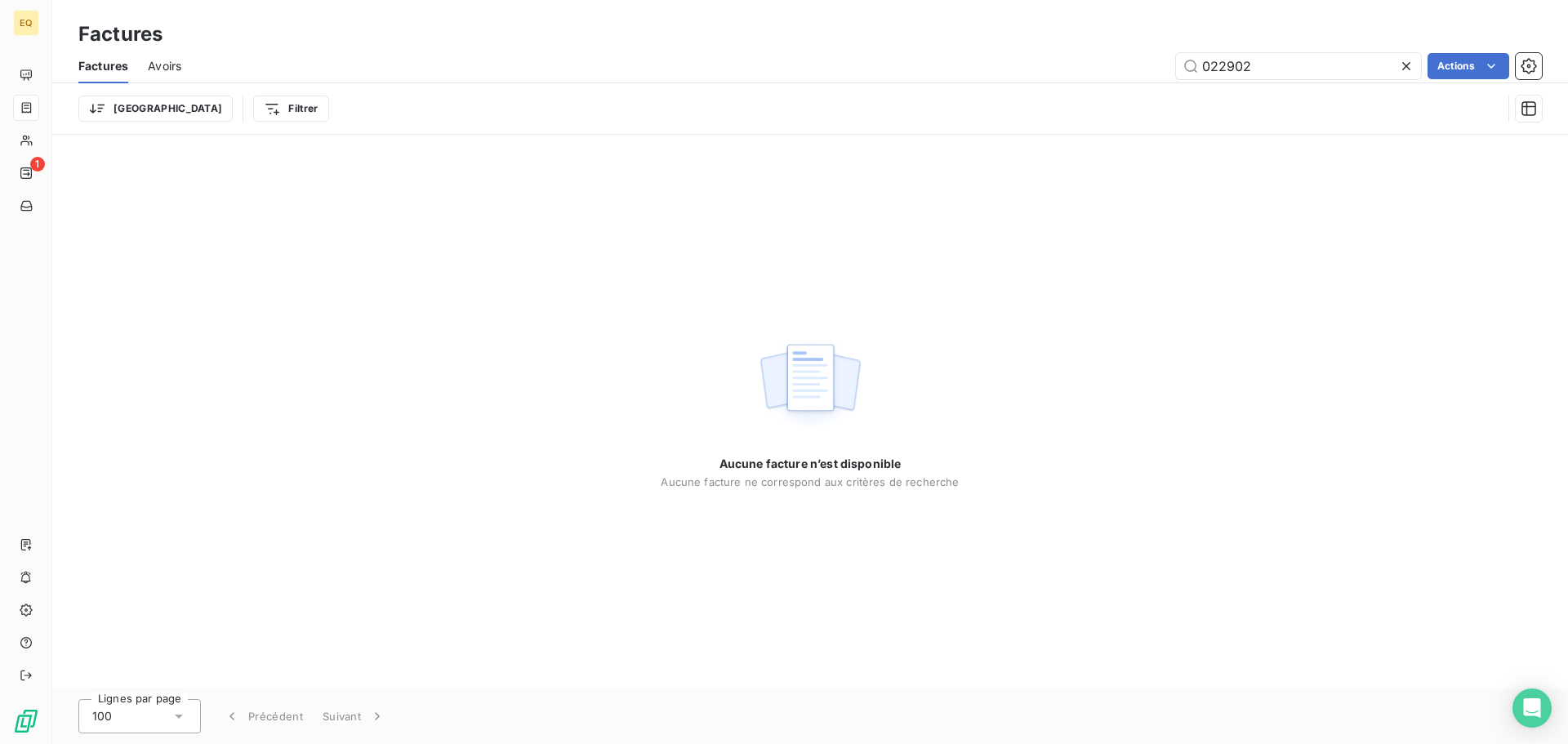
type input "022902"
